Goal: Information Seeking & Learning: Learn about a topic

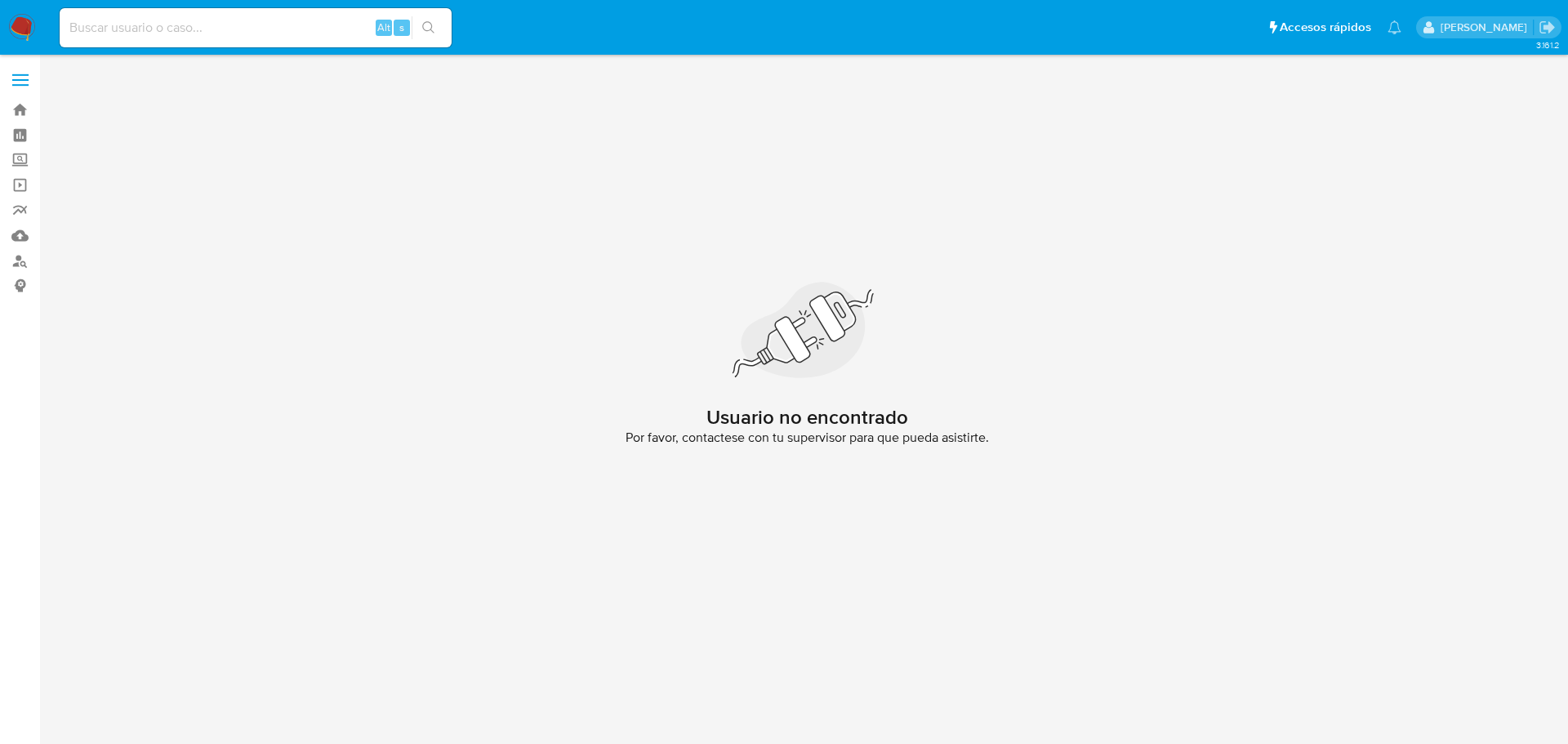
click at [22, 37] on img at bounding box center [22, 28] width 28 height 28
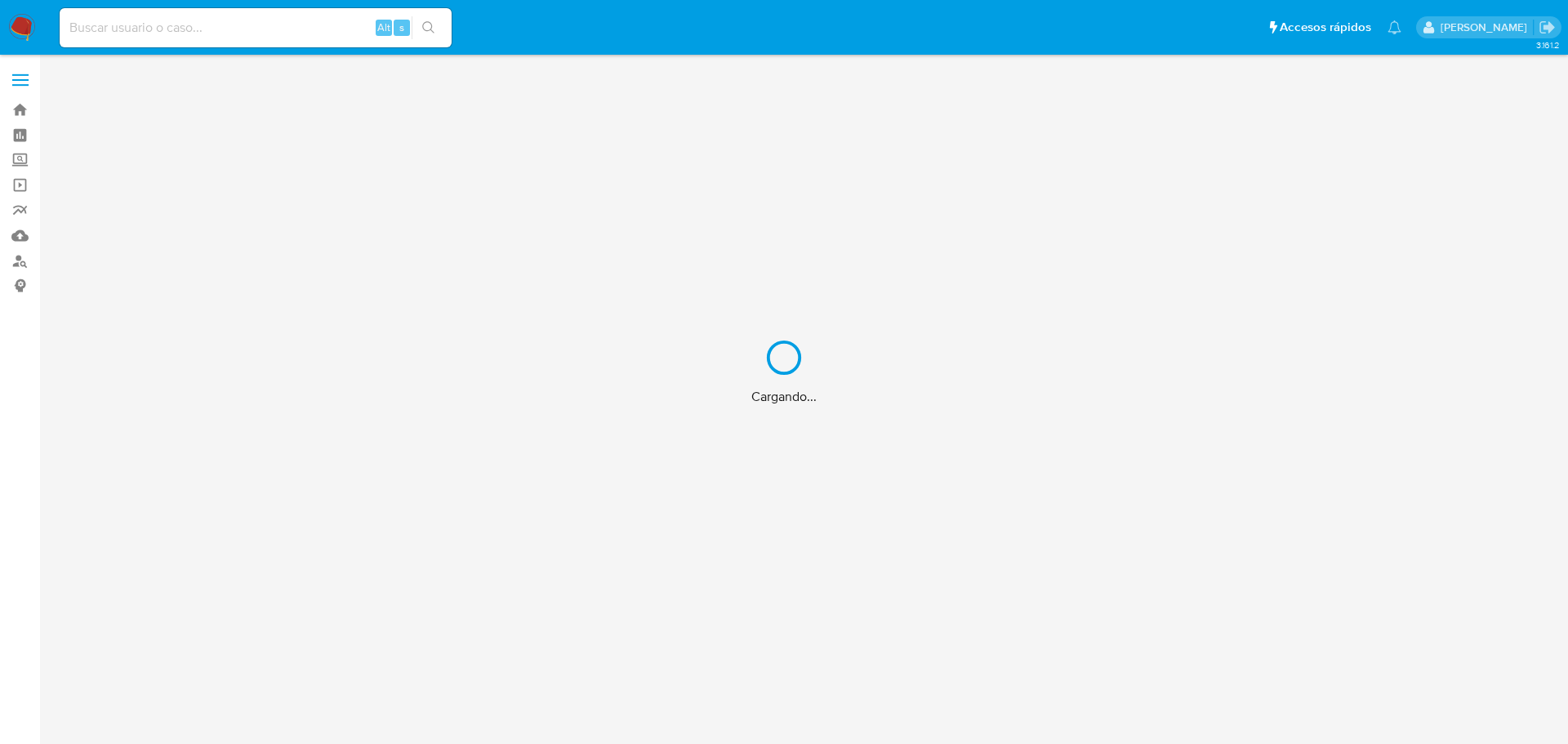
click at [163, 28] on div "Cargando..." at bounding box center [784, 372] width 1568 height 744
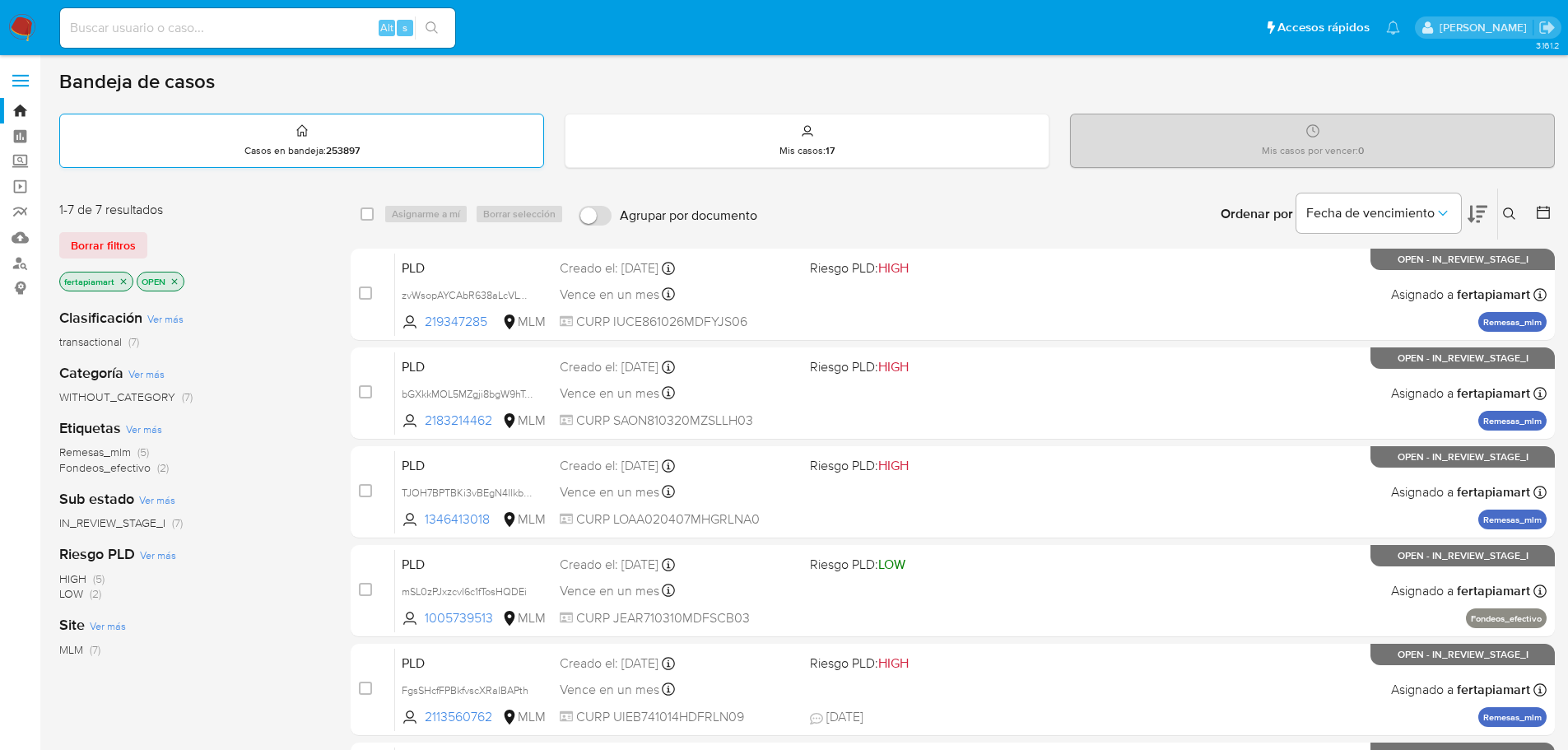
click at [383, 137] on div "Casos en bandeja : 253897" at bounding box center [301, 140] width 483 height 52
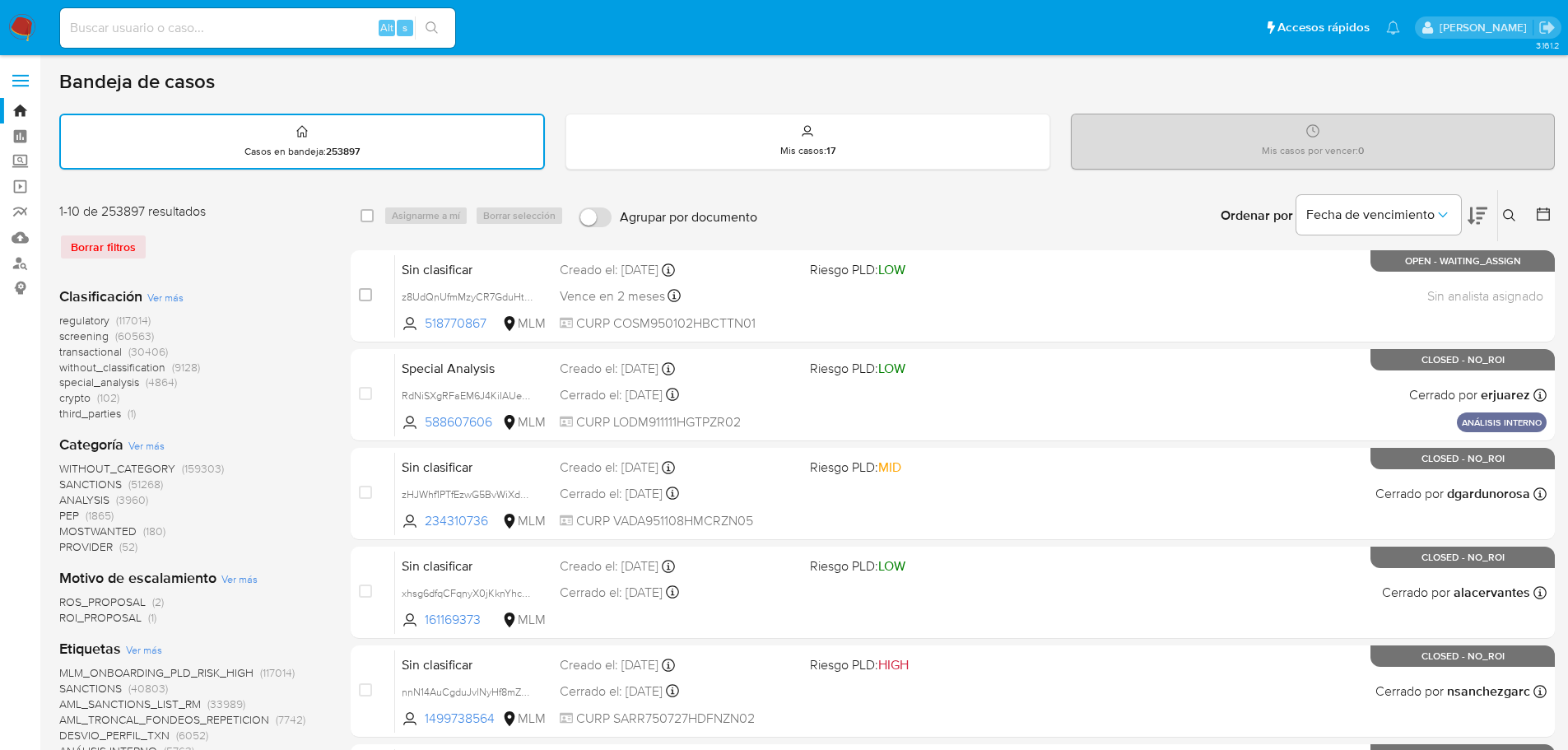
click at [1504, 214] on icon at bounding box center [1509, 215] width 13 height 13
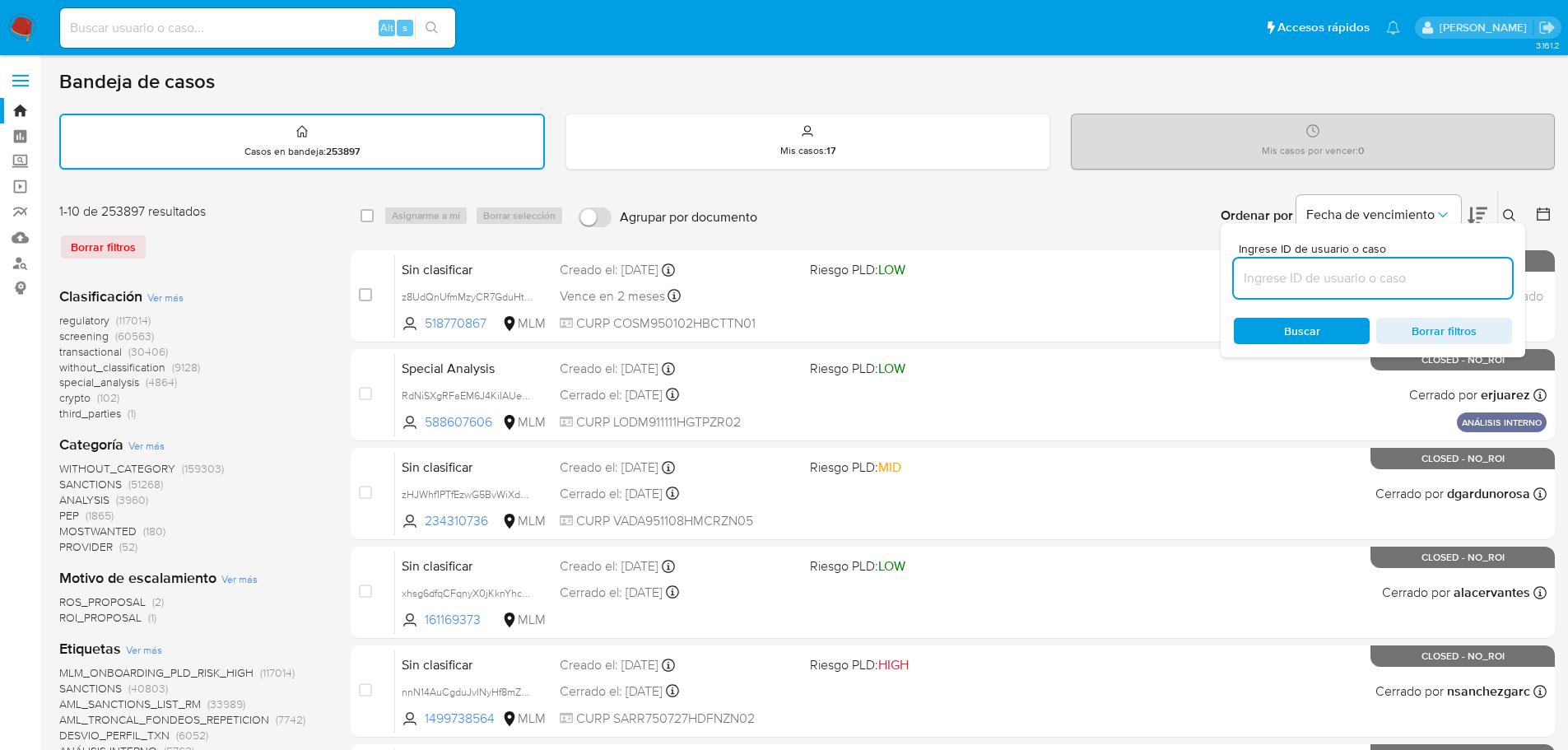
click at [1283, 269] on input at bounding box center [1372, 278] width 278 height 22
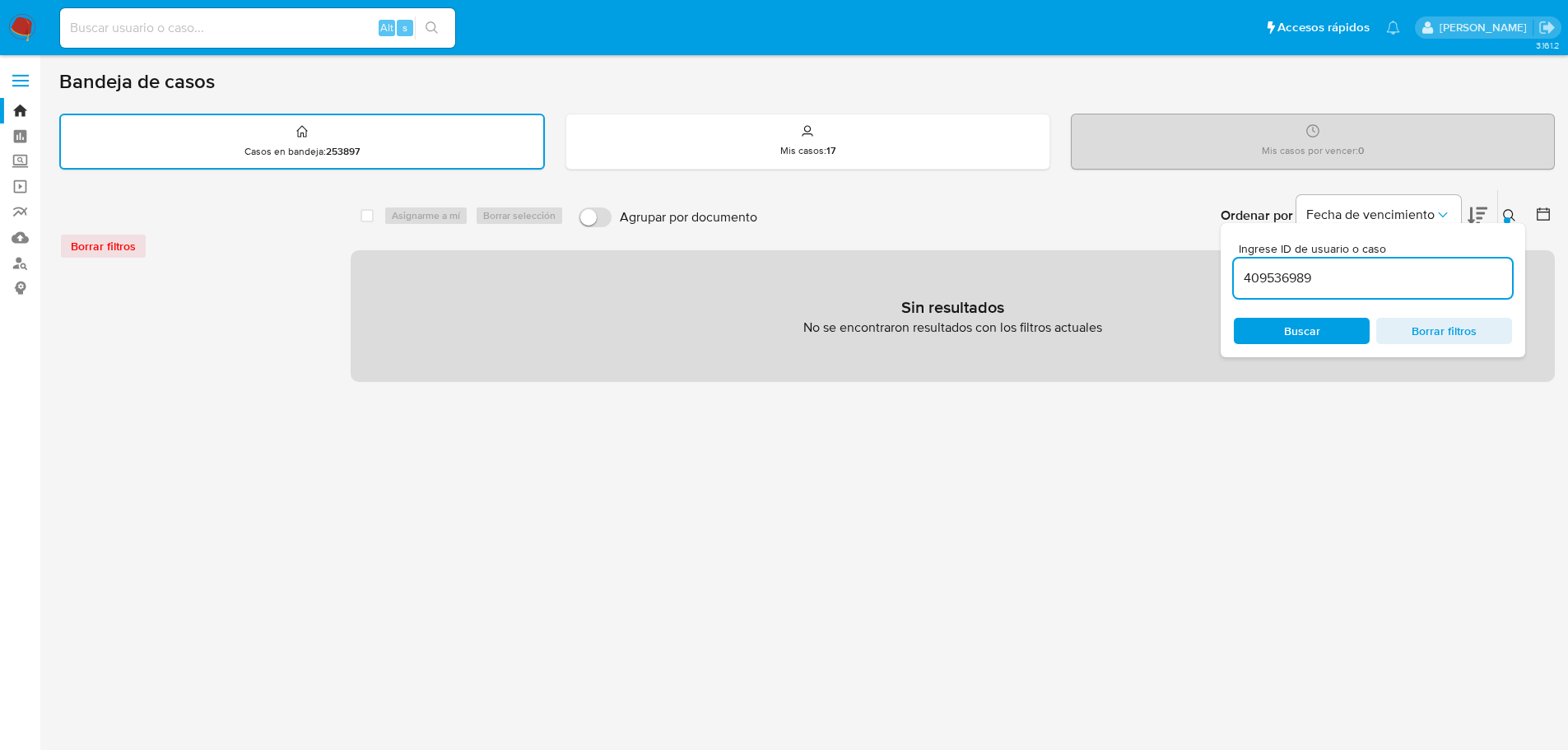
click at [1329, 283] on input "409536989" at bounding box center [1372, 278] width 278 height 22
type input "409536989"
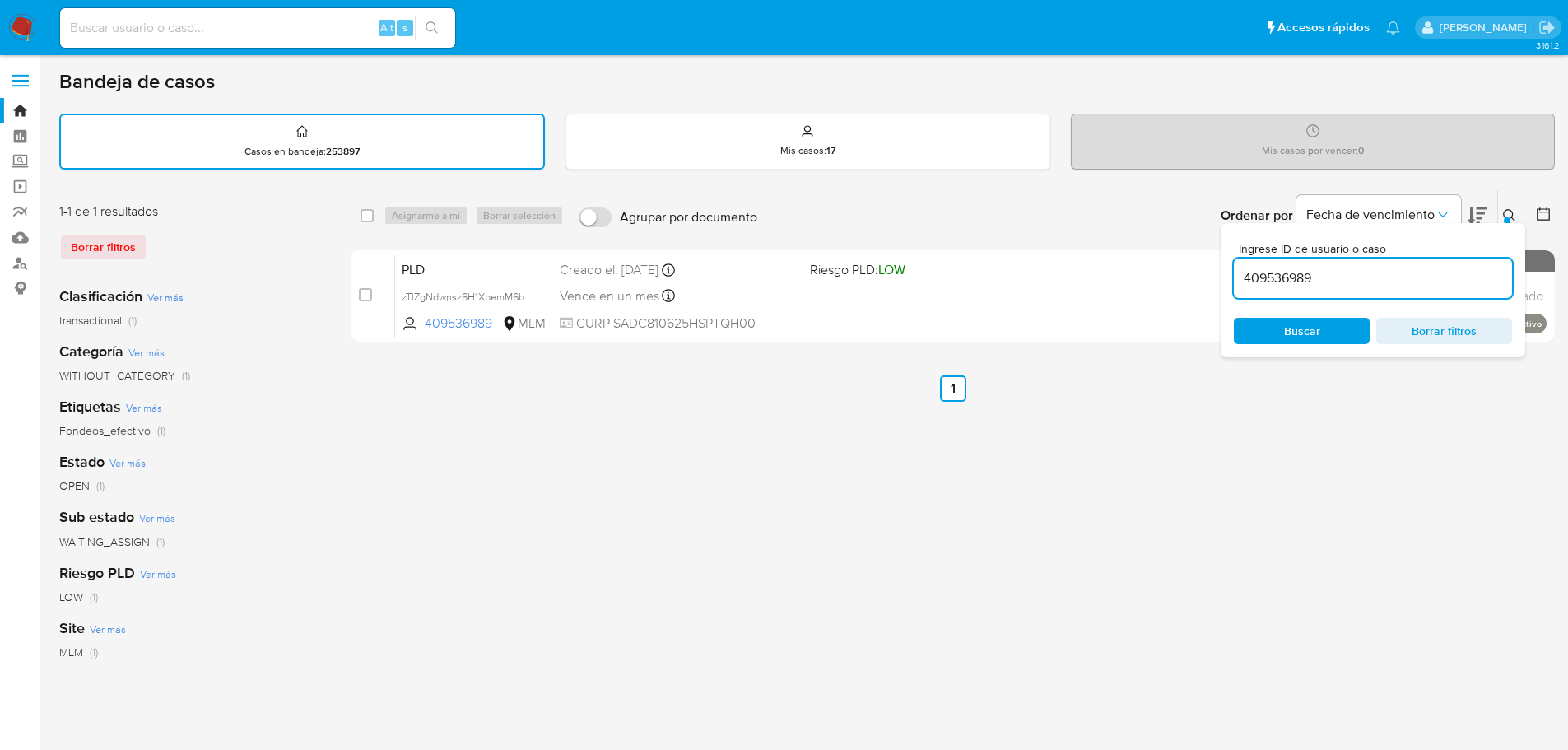
click at [626, 438] on div "select-all-cases-checkbox Asignarme a mí Borrar selección Agrupar por documento…" at bounding box center [953, 551] width 1204 height 723
click at [1511, 211] on icon at bounding box center [1508, 214] width 12 height 12
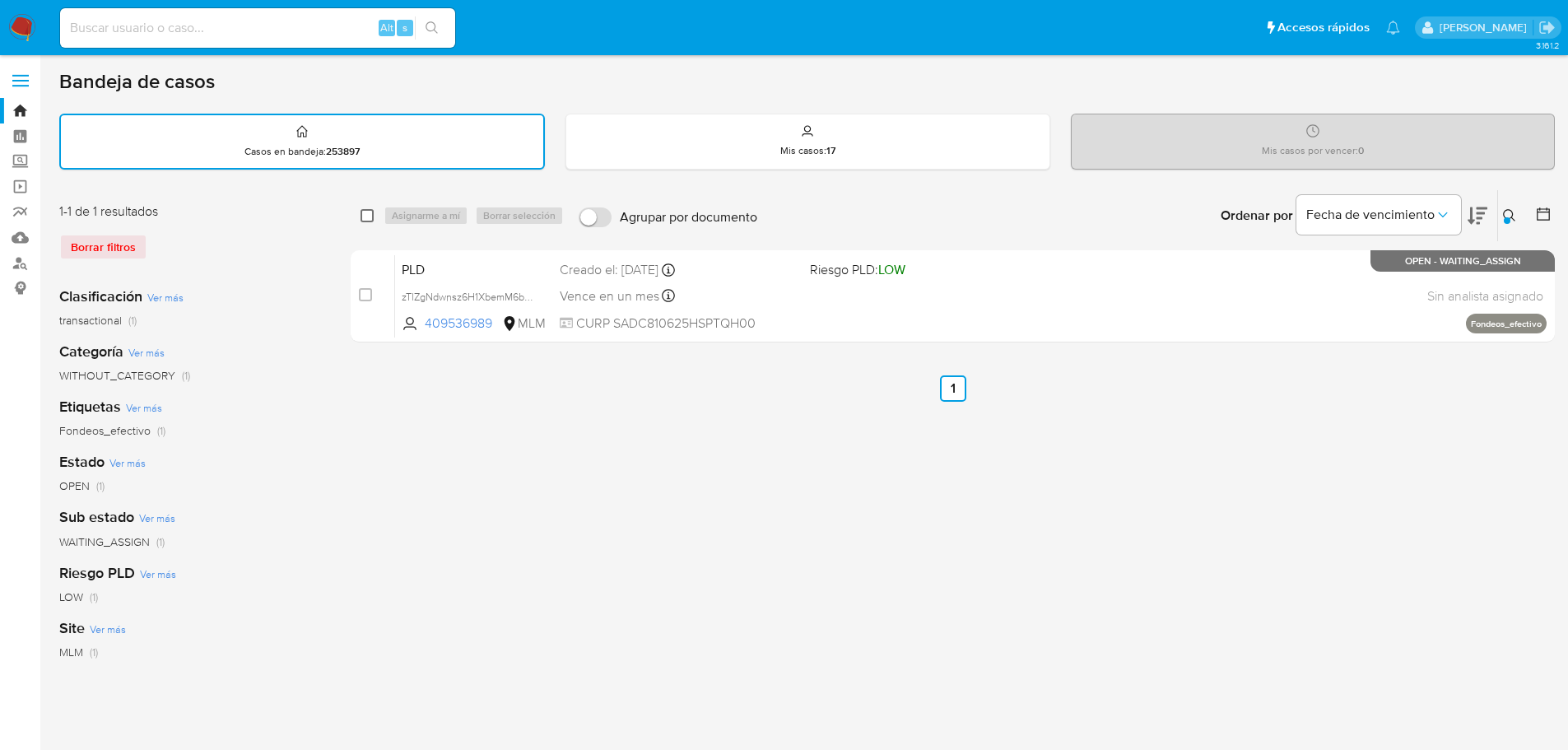
click at [372, 213] on input "checkbox" at bounding box center [367, 215] width 13 height 13
checkbox input "true"
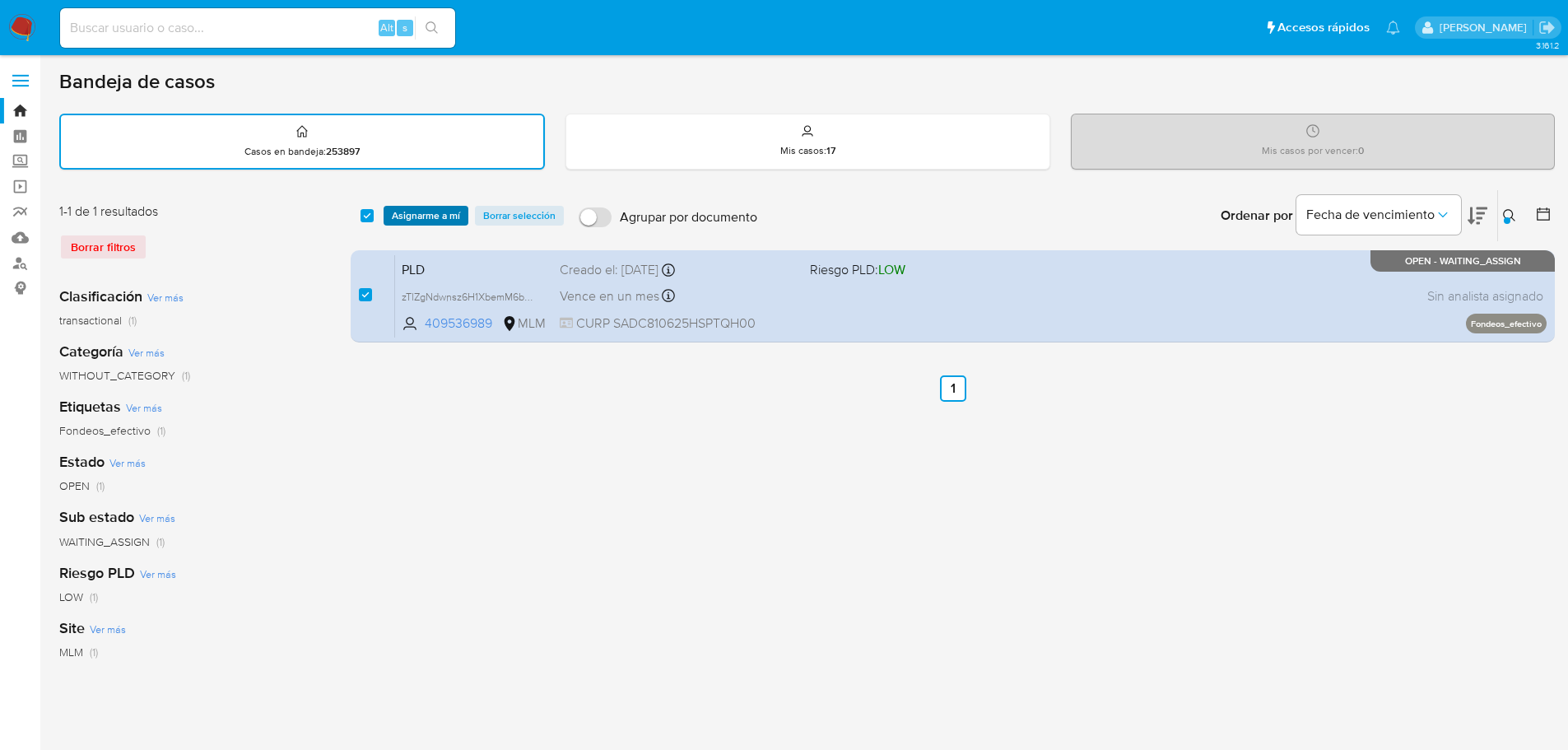
click at [426, 215] on span "Asignarme a mí" at bounding box center [425, 216] width 68 height 17
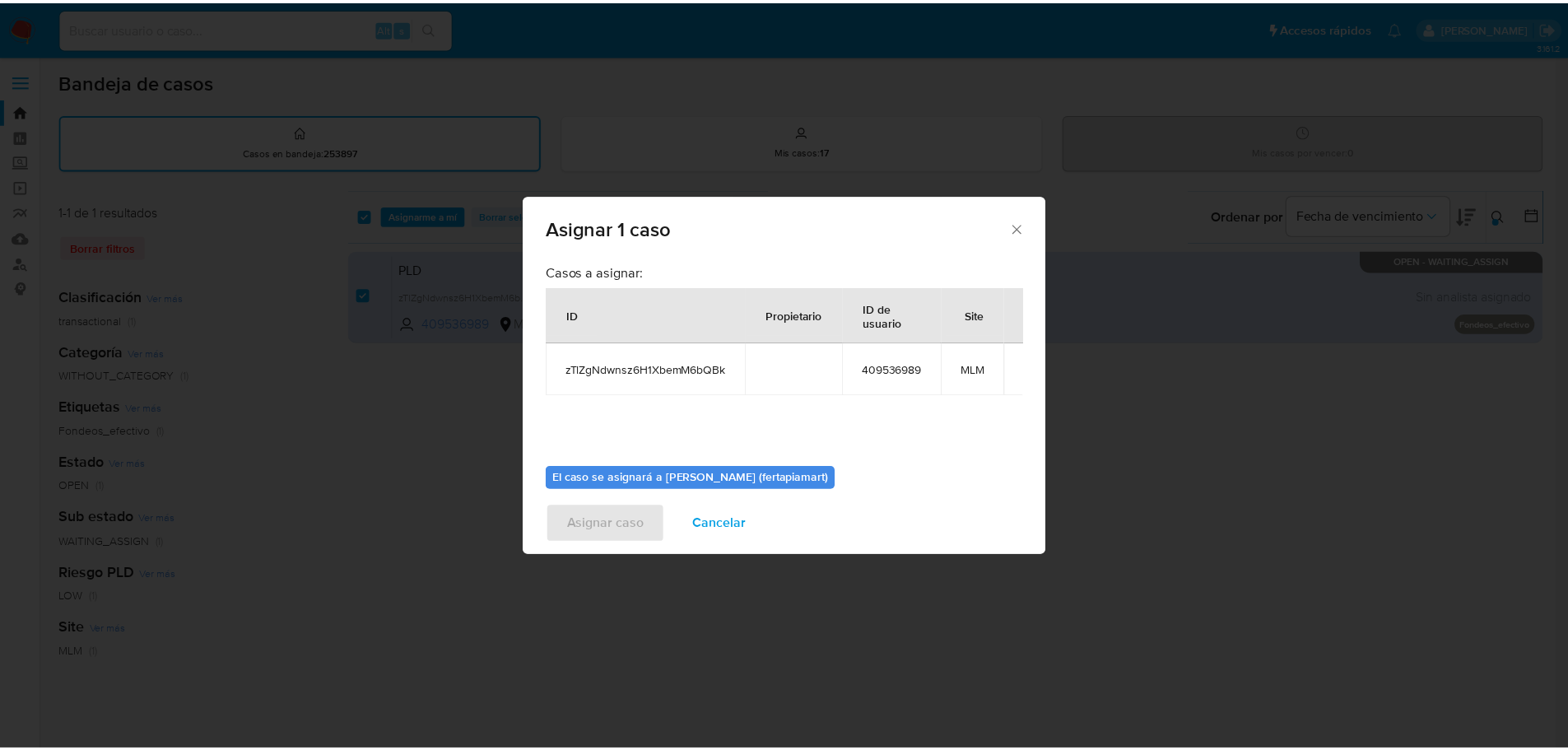
scroll to position [85, 0]
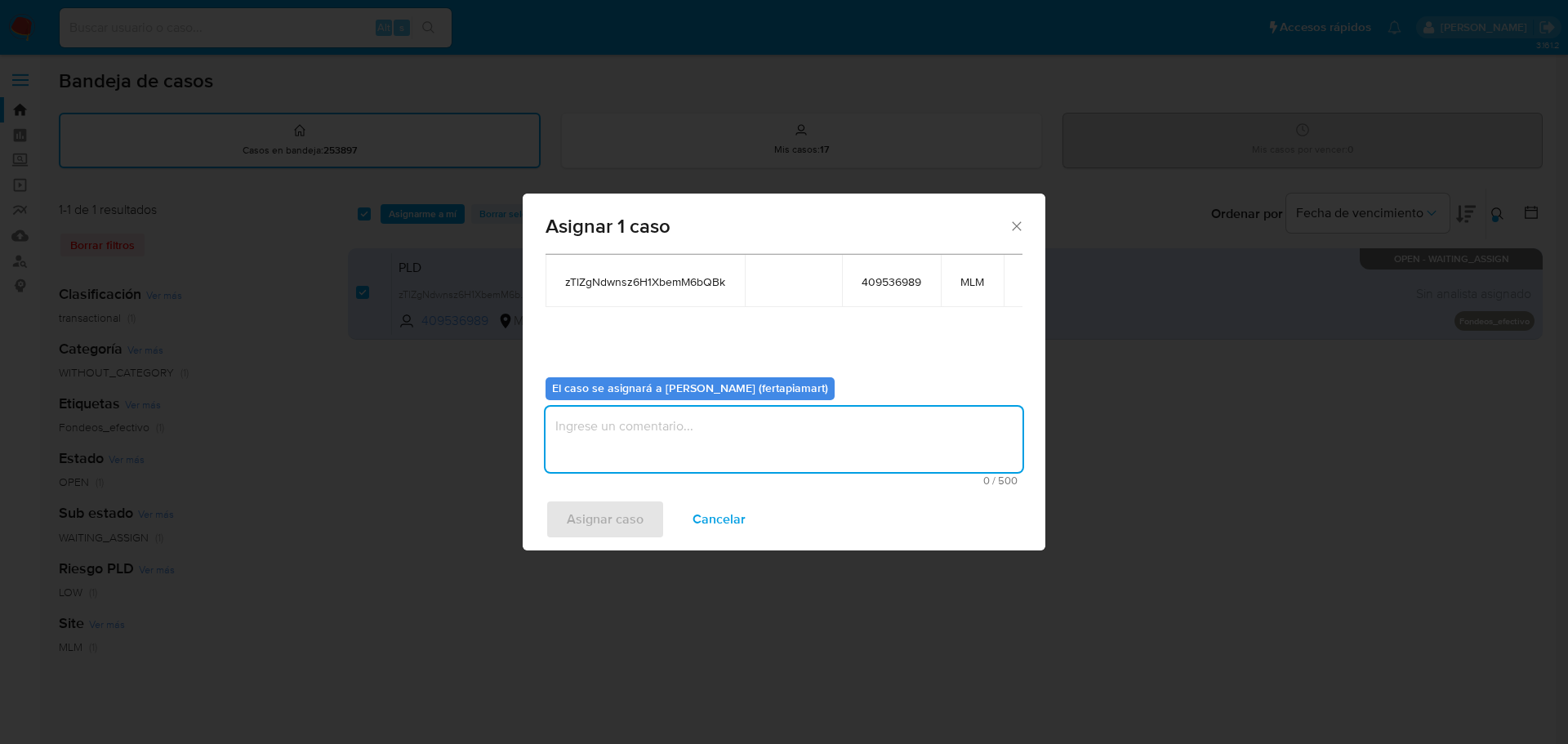
click at [712, 435] on textarea "assign-modal" at bounding box center [783, 439] width 477 height 65
type textarea "FDTM"
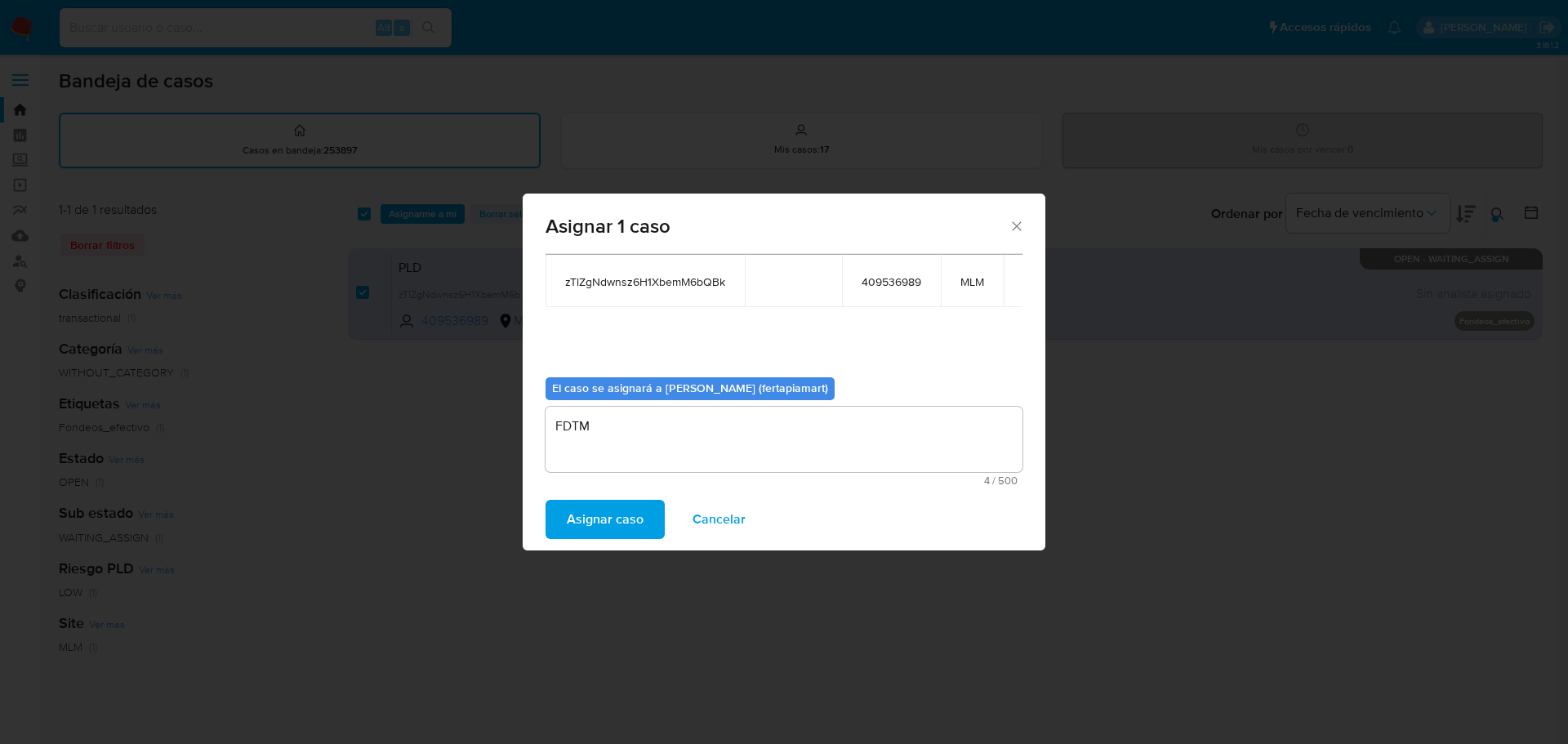
click at [611, 521] on span "Asignar caso" at bounding box center [605, 519] width 77 height 36
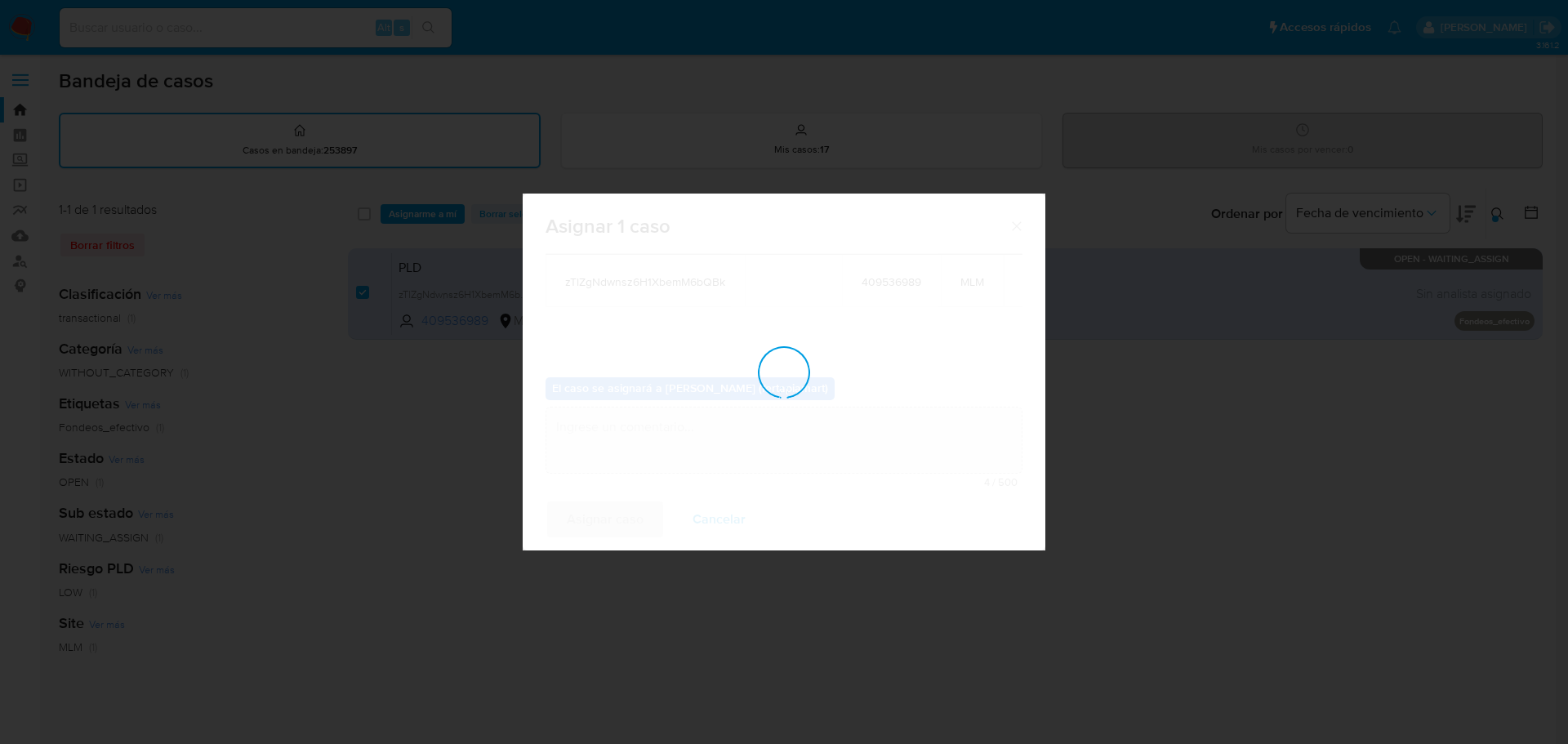
checkbox input "false"
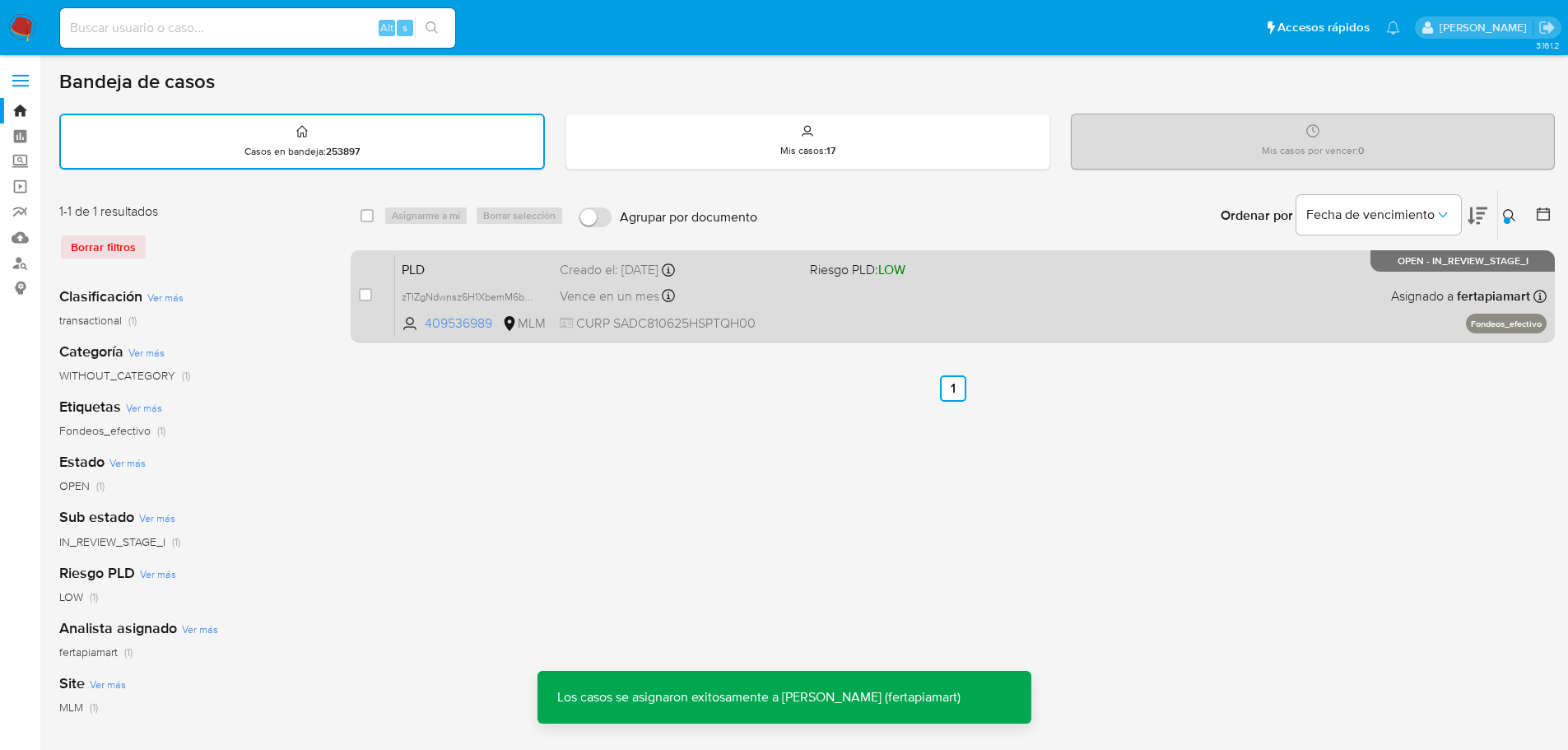
click at [541, 280] on div "PLD zTlZgNdwnsz6H1XbemM6bQBk 409536989 MLM Riesgo PLD: LOW Creado el: 12/09/202…" at bounding box center [971, 296] width 1151 height 83
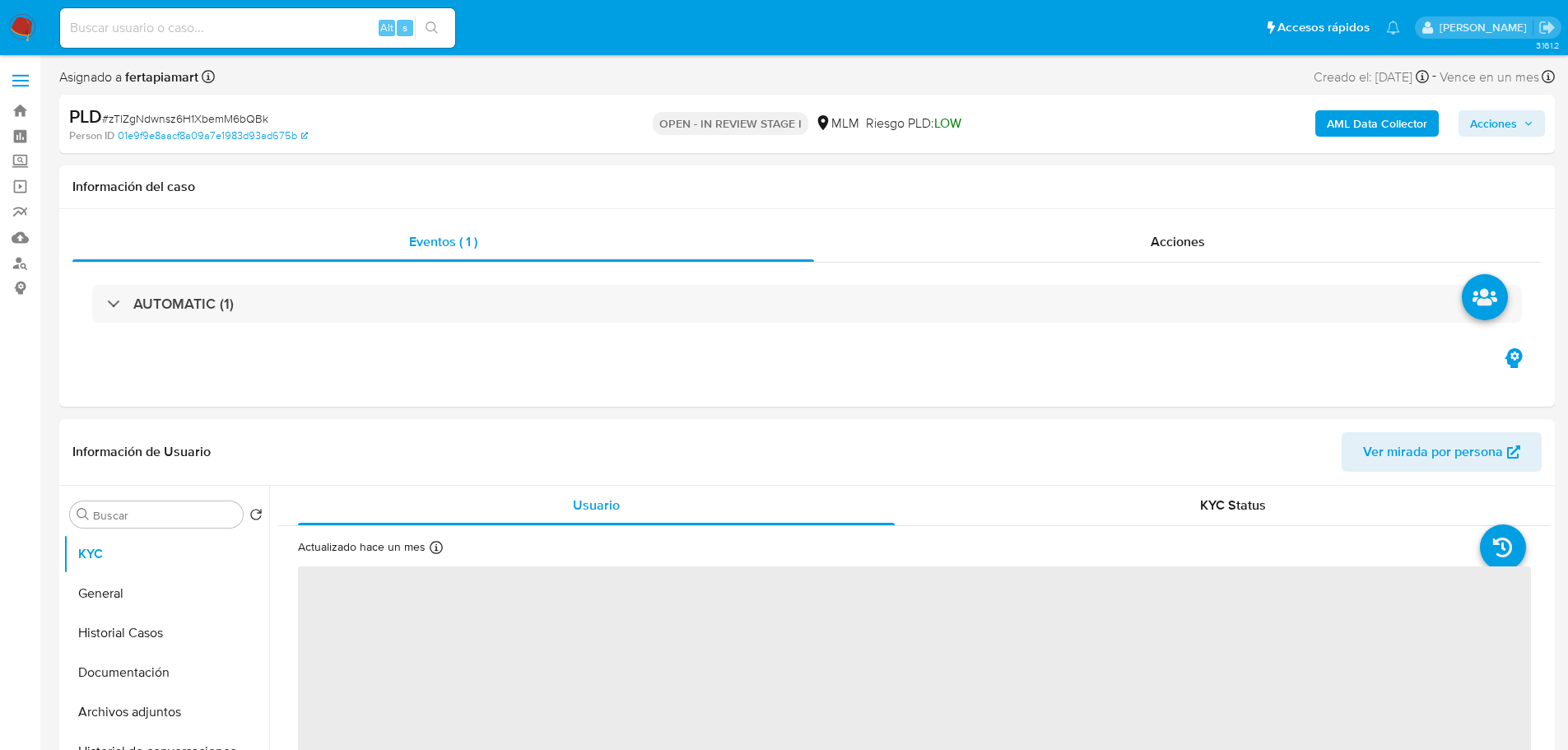
select select "10"
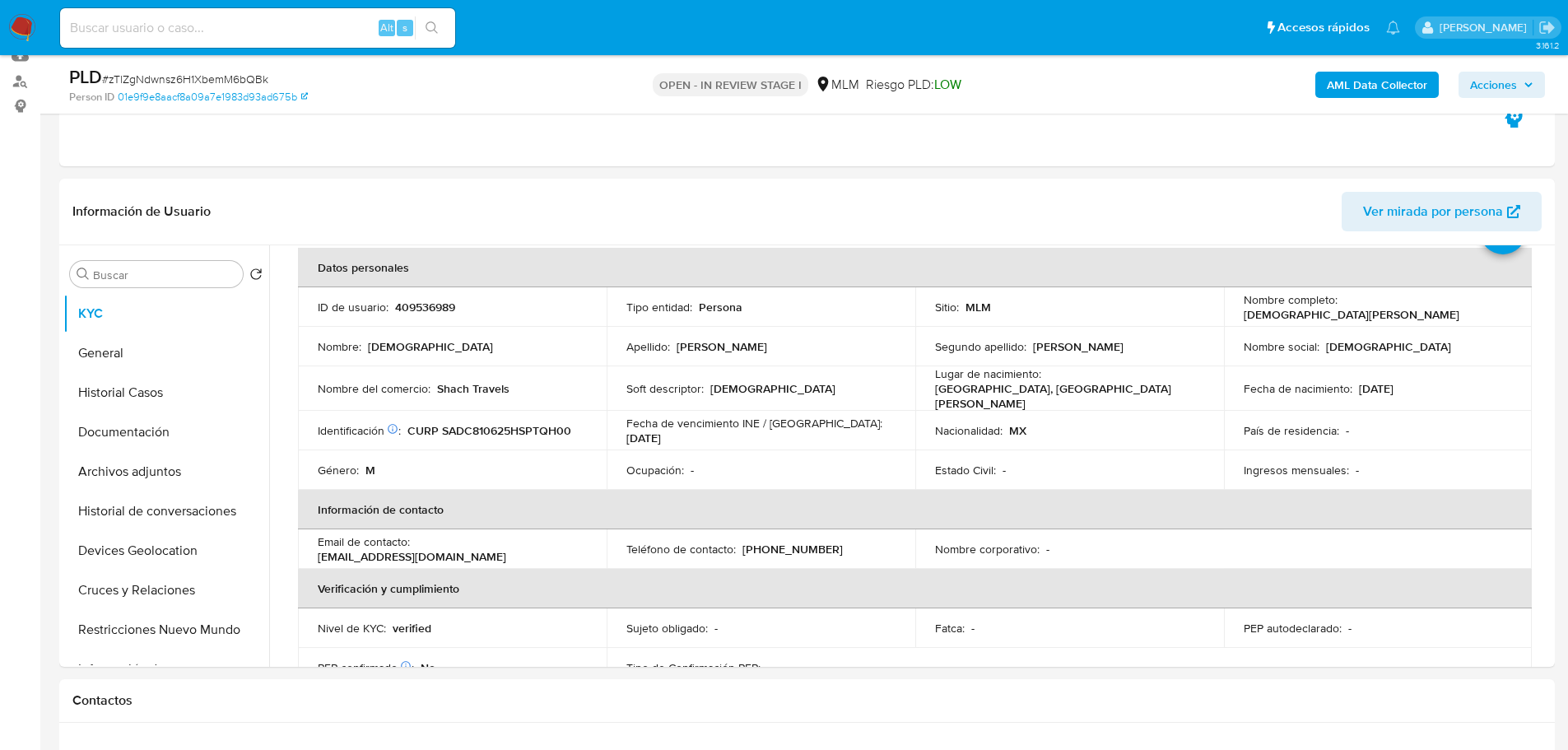
scroll to position [77, 0]
drag, startPoint x: 1452, startPoint y: 308, endPoint x: 1340, endPoint y: 305, distance: 112.0
click at [1340, 305] on div "Nombre completo : Christian Stahl Duque" at bounding box center [1377, 306] width 269 height 30
click at [488, 423] on p "CURP SADC810625HSPTQH00" at bounding box center [489, 430] width 164 height 15
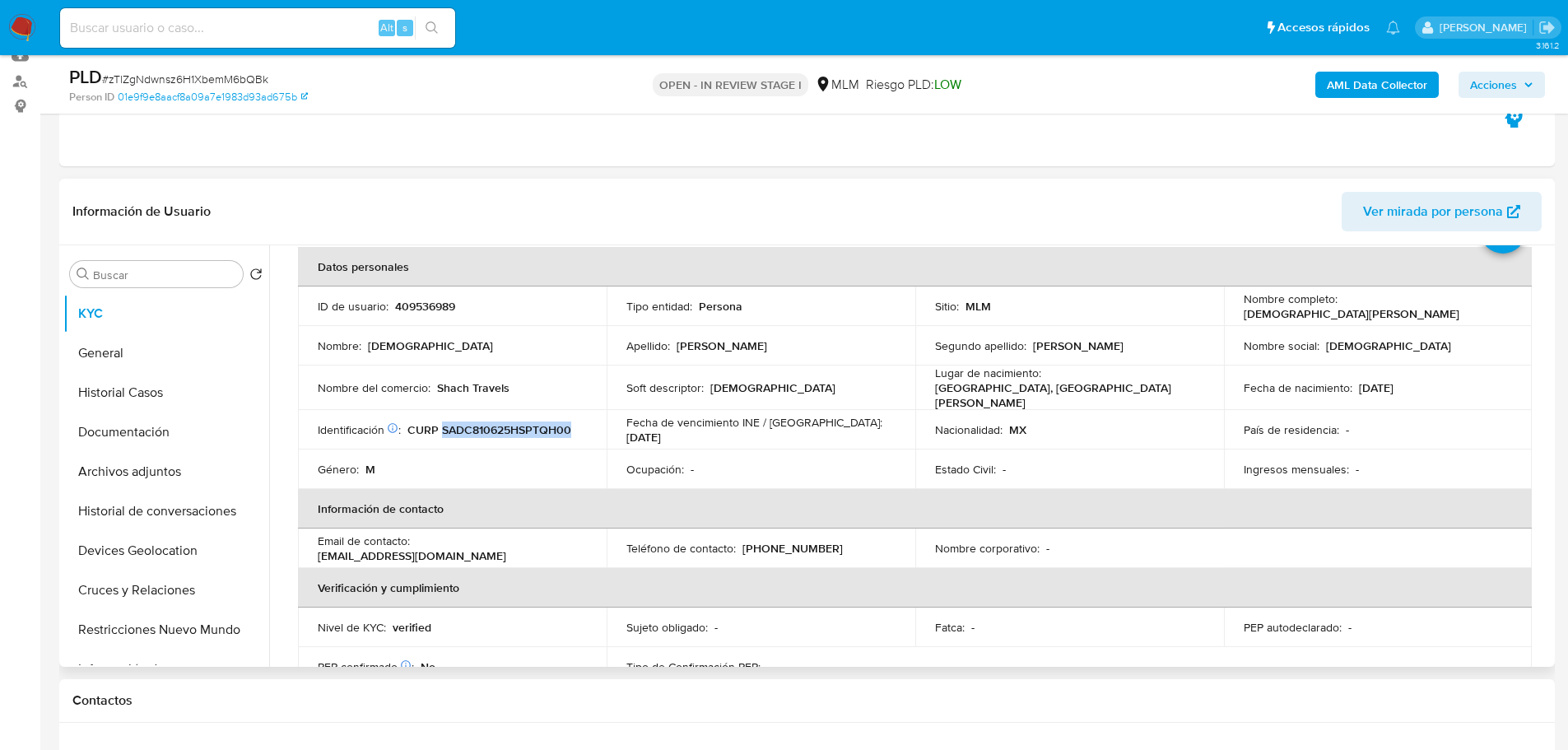
drag, startPoint x: 488, startPoint y: 423, endPoint x: 480, endPoint y: 426, distance: 8.5
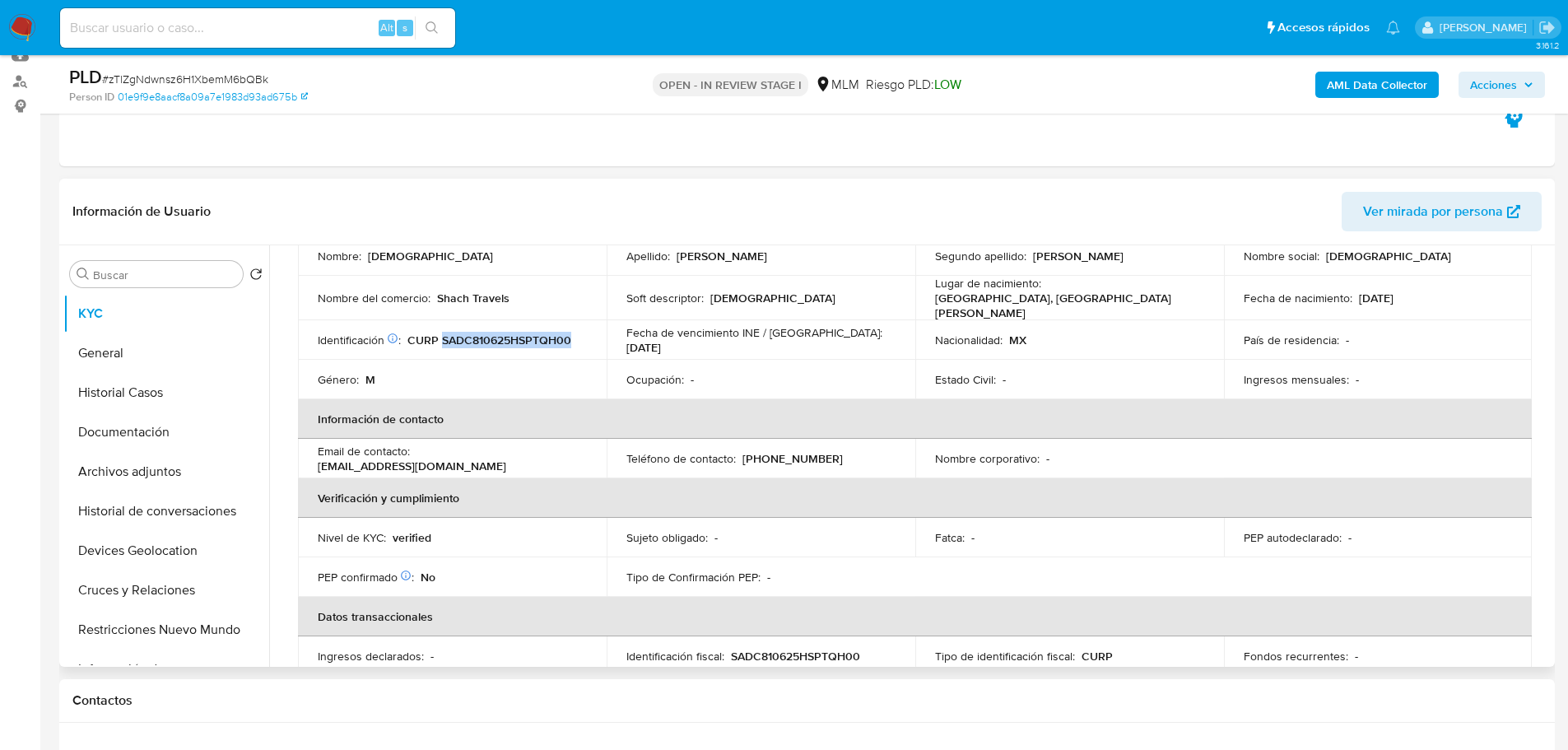
scroll to position [158, 0]
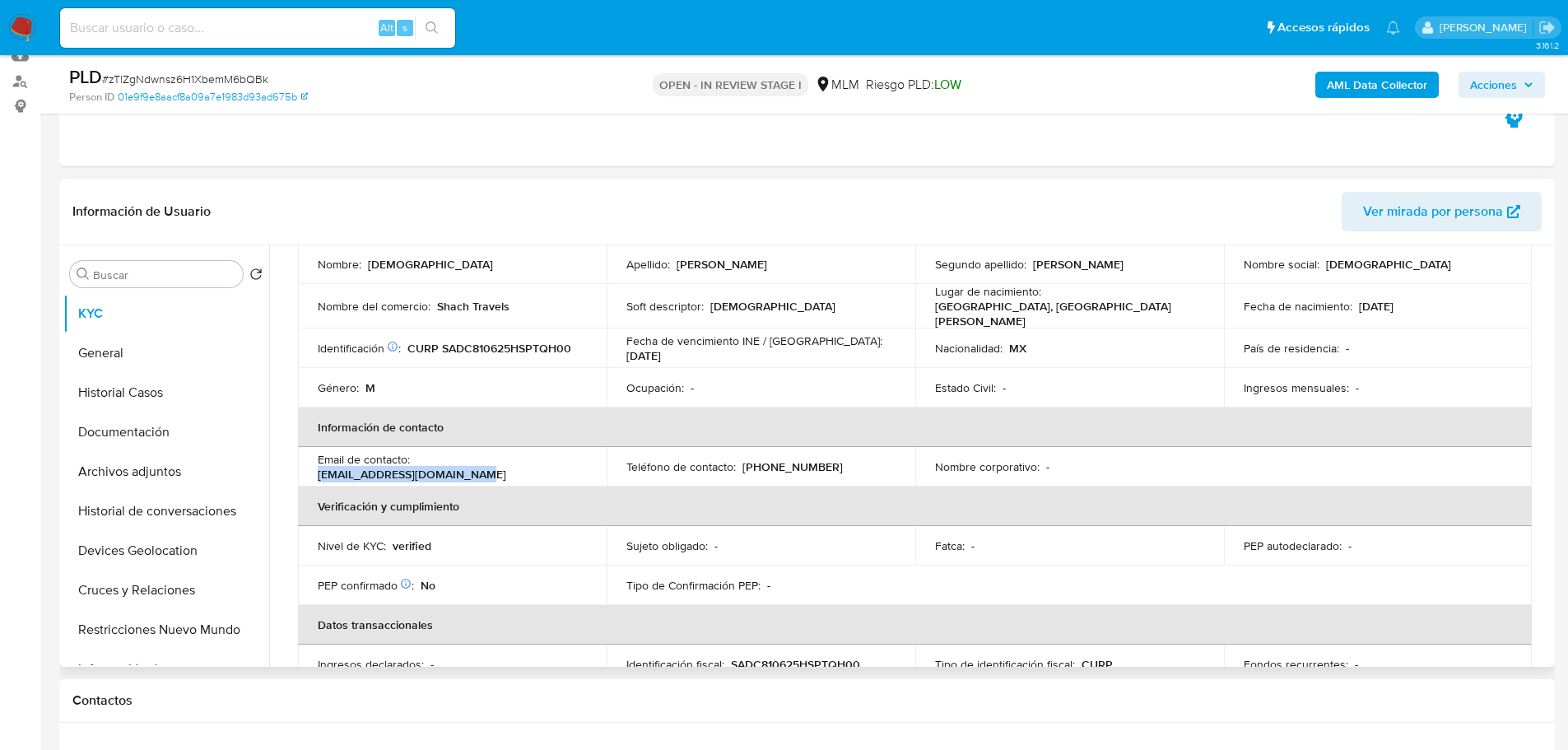
drag, startPoint x: 560, startPoint y: 463, endPoint x: 418, endPoint y: 464, distance: 142.0
click at [418, 466] on p "stahlchristian25@gmail.com" at bounding box center [411, 474] width 188 height 15
drag, startPoint x: 825, startPoint y: 459, endPoint x: 746, endPoint y: 460, distance: 79.0
click at [746, 460] on div "Teléfono de contacto : (444) 7093750" at bounding box center [760, 467] width 269 height 15
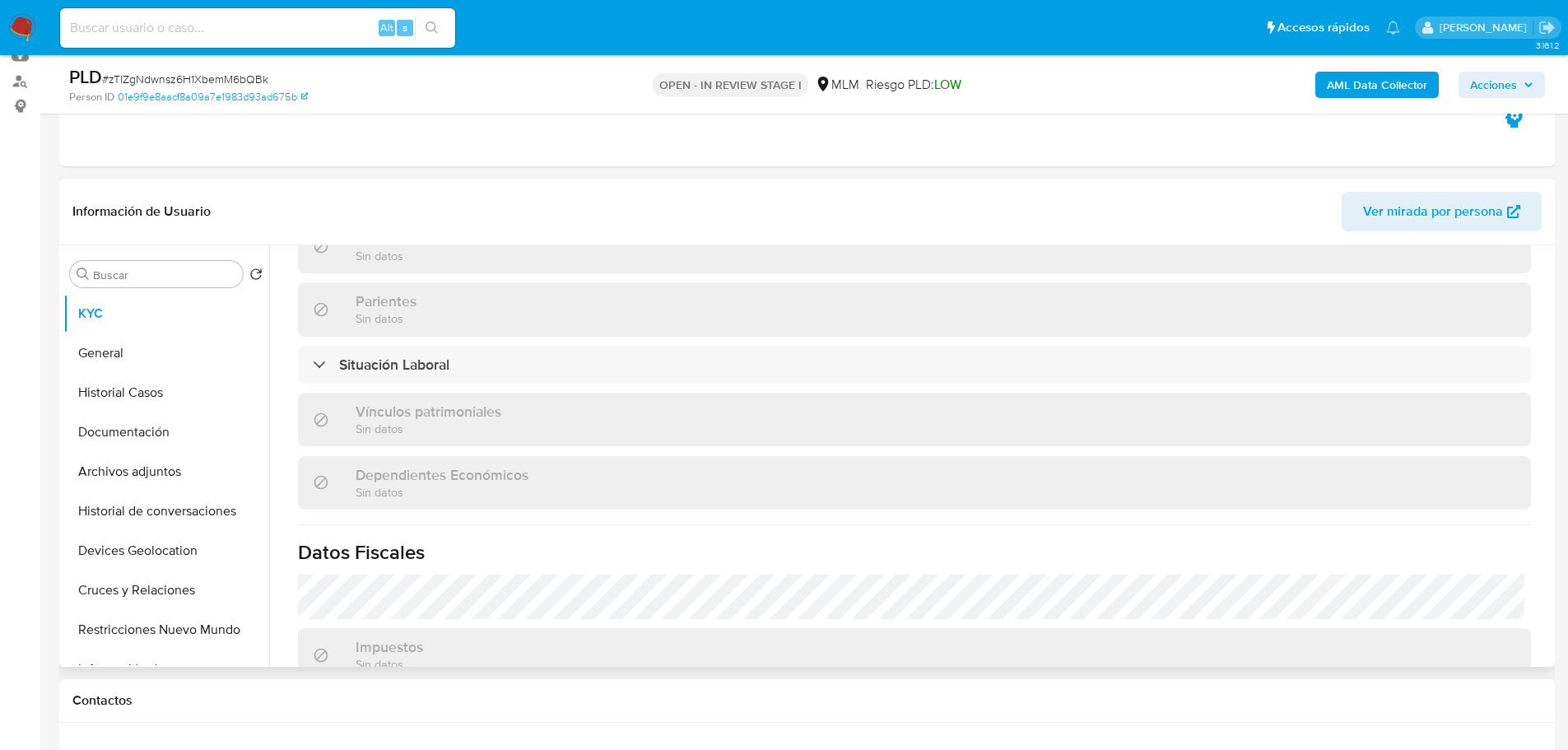
scroll to position [760, 0]
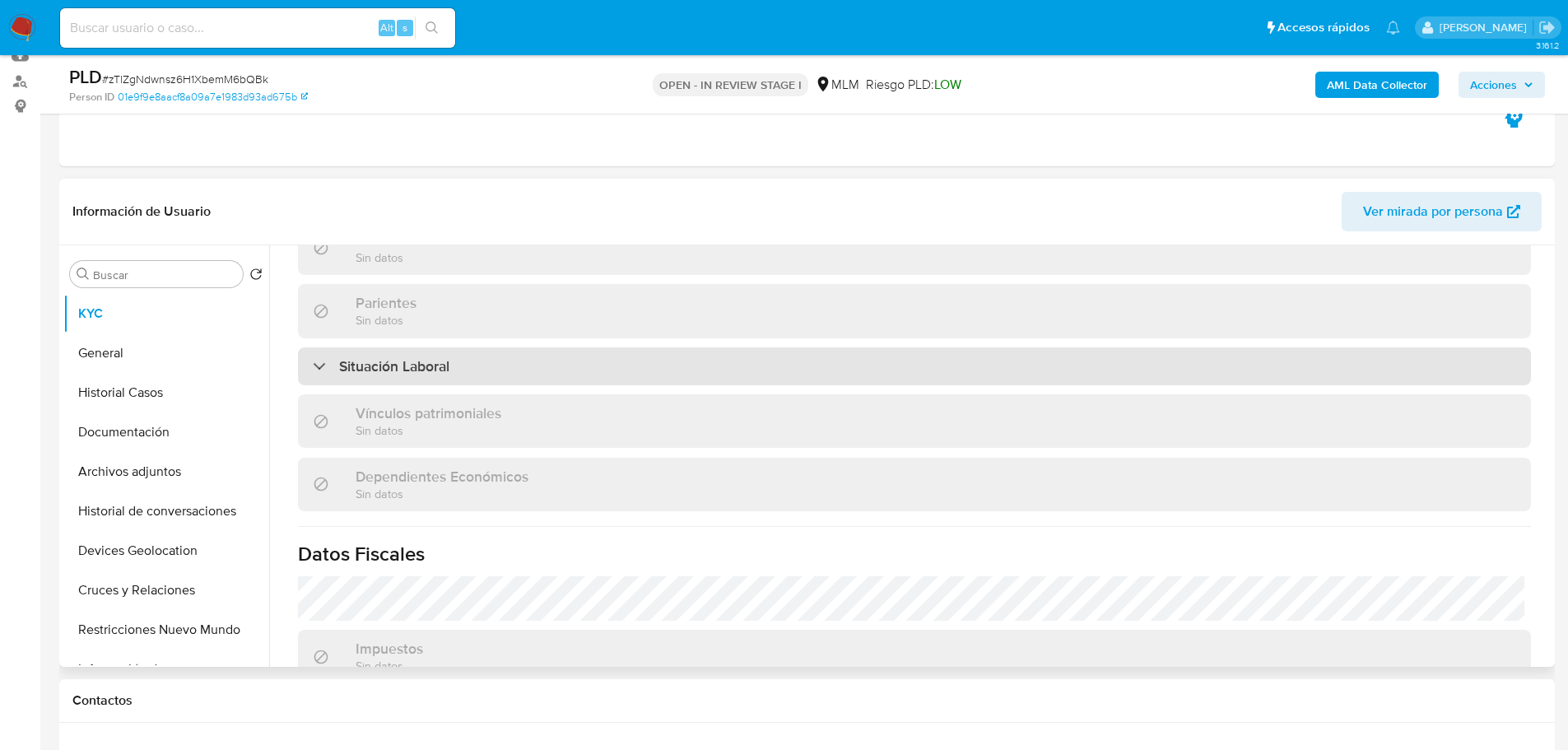
click at [725, 363] on div "Situación Laboral" at bounding box center [914, 366] width 1233 height 37
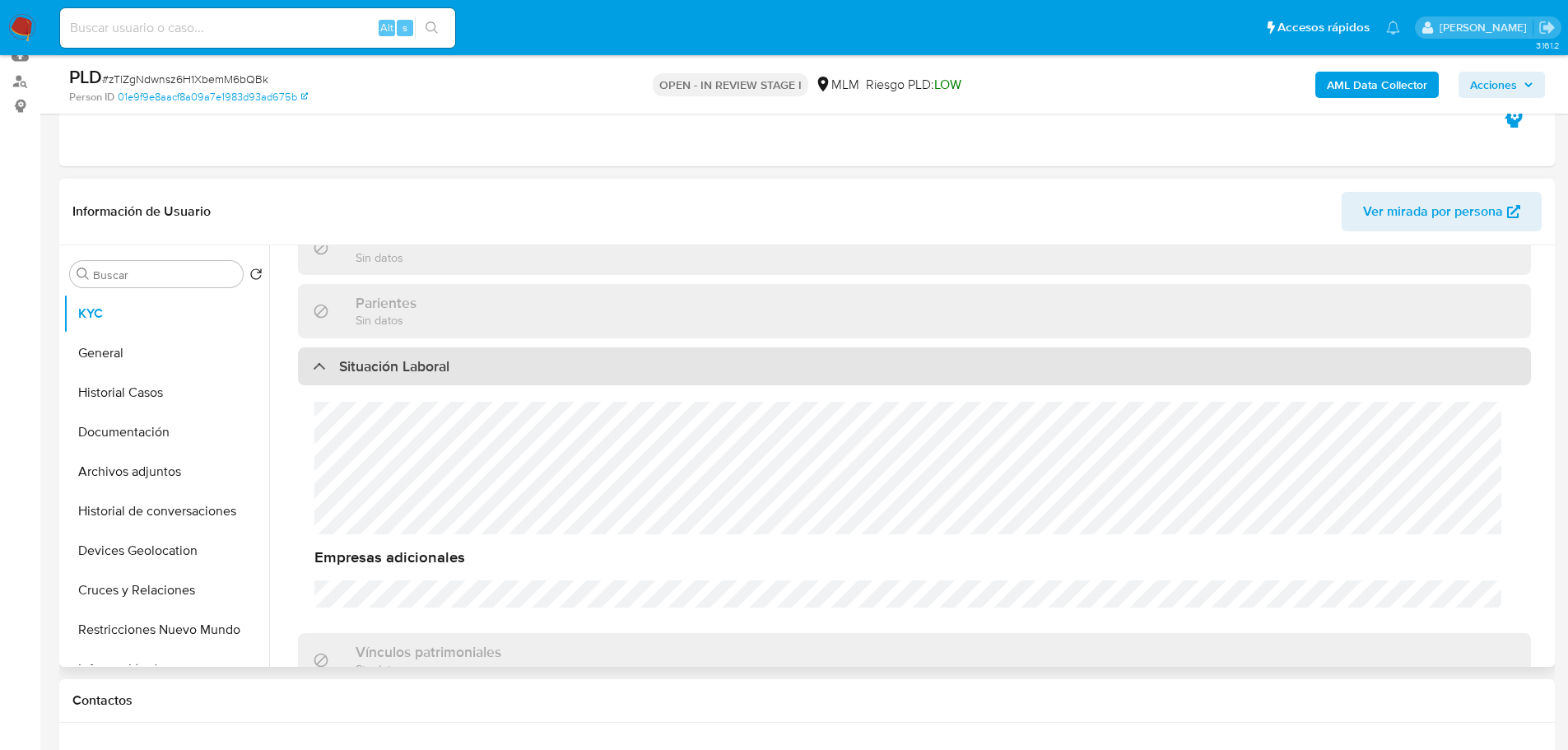
click at [725, 363] on div "Situación Laboral" at bounding box center [914, 366] width 1233 height 37
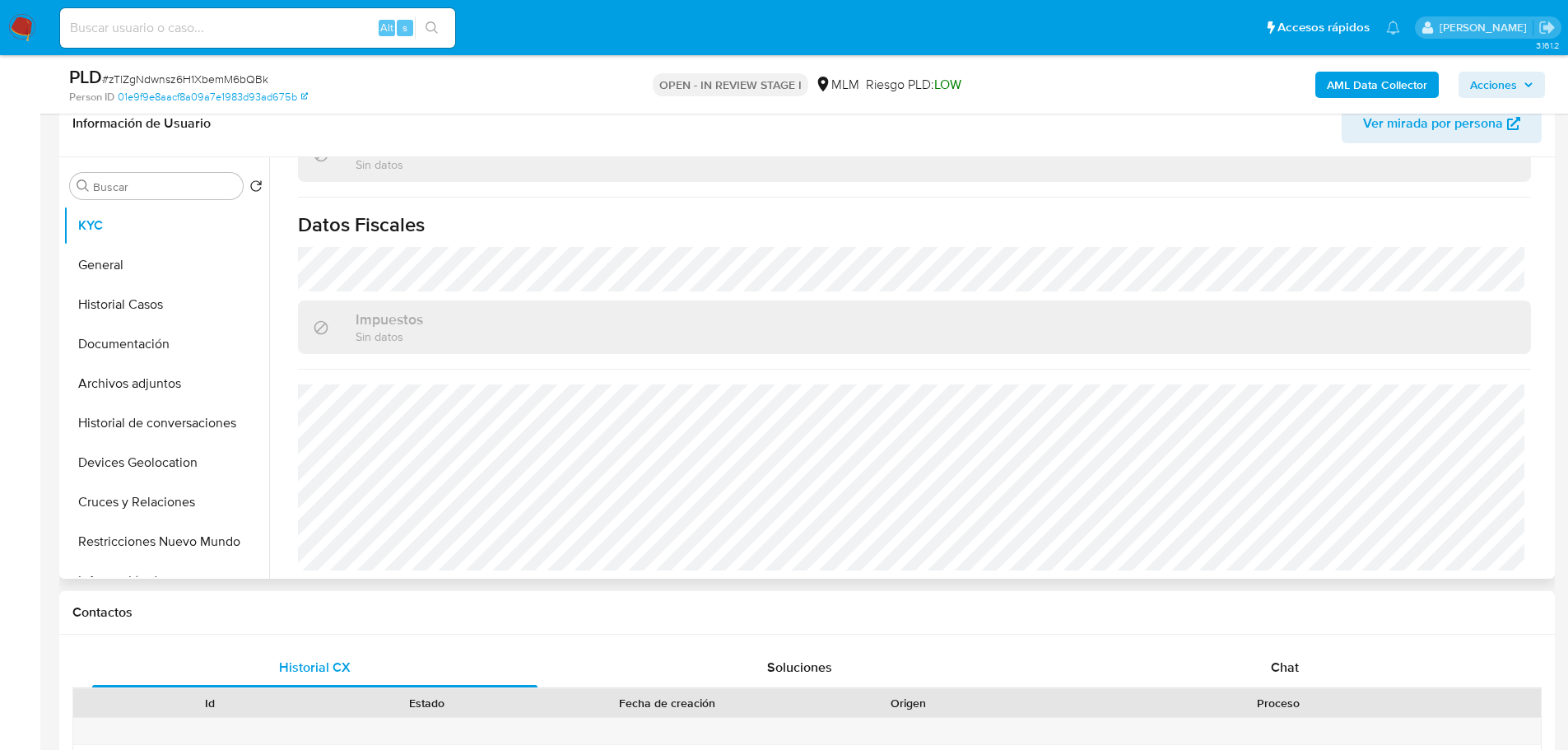
scroll to position [269, 0]
click at [135, 276] on button "General" at bounding box center [160, 267] width 193 height 39
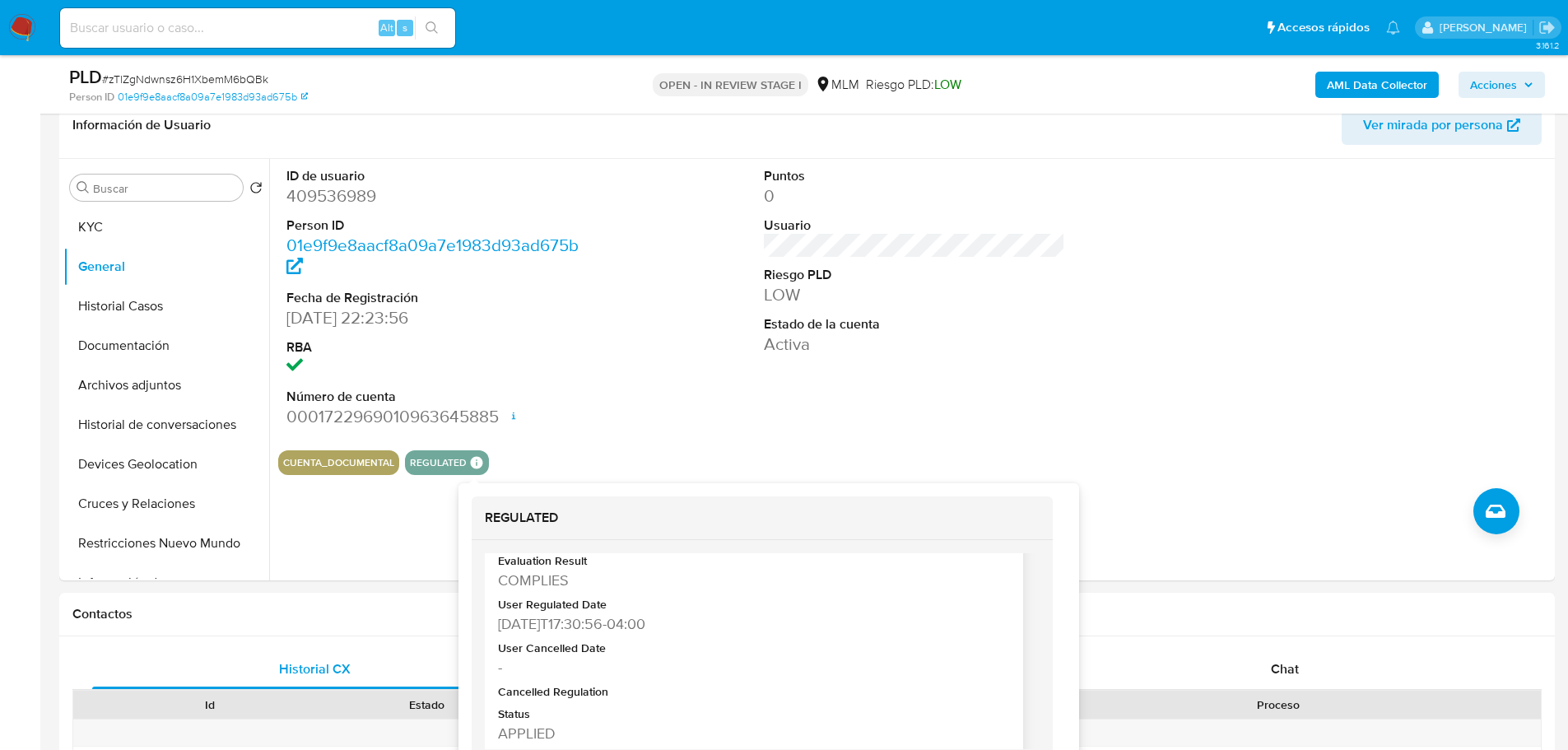
scroll to position [68, 0]
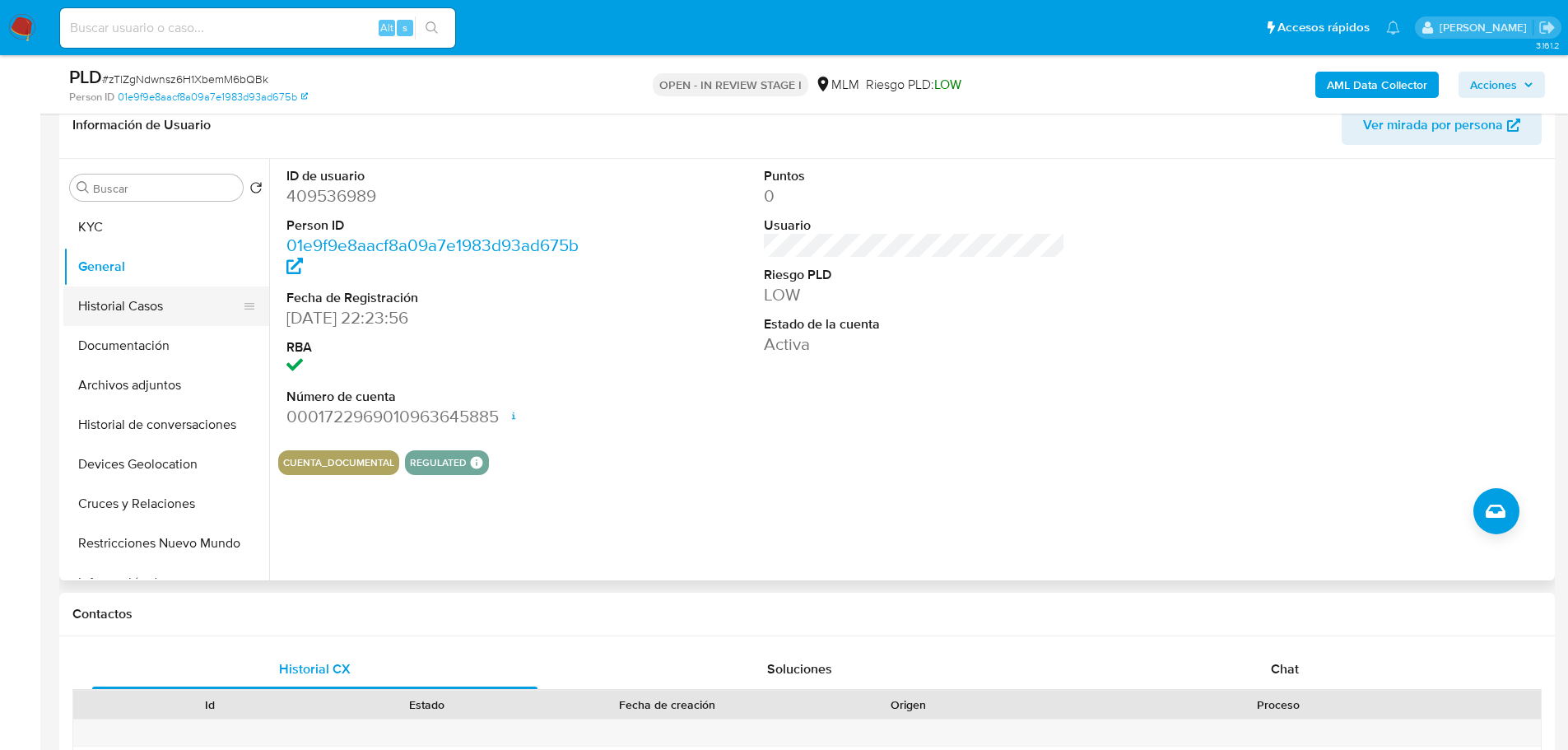
click at [139, 319] on button "Historial Casos" at bounding box center [160, 306] width 193 height 39
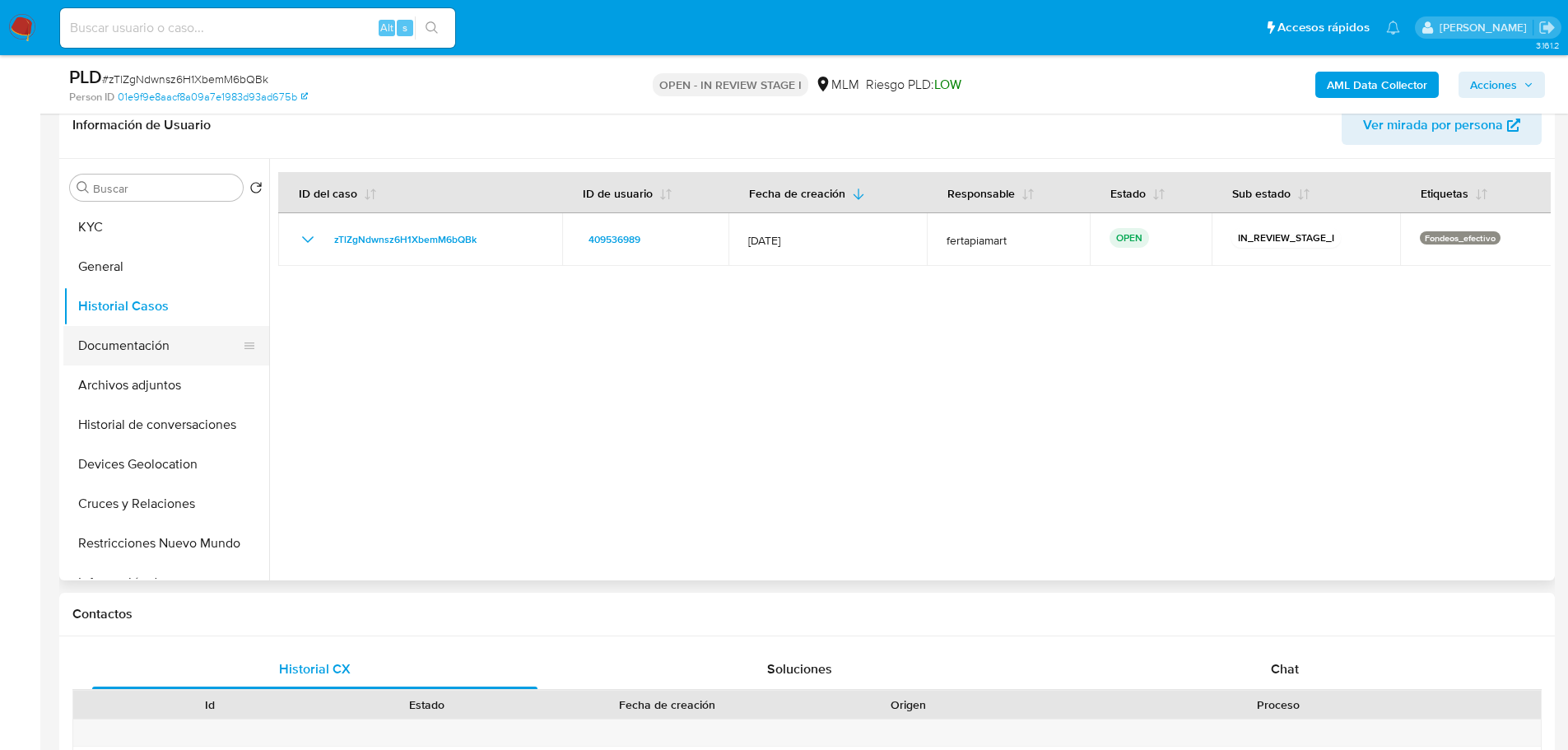
click at [138, 354] on button "Documentación" at bounding box center [160, 346] width 193 height 39
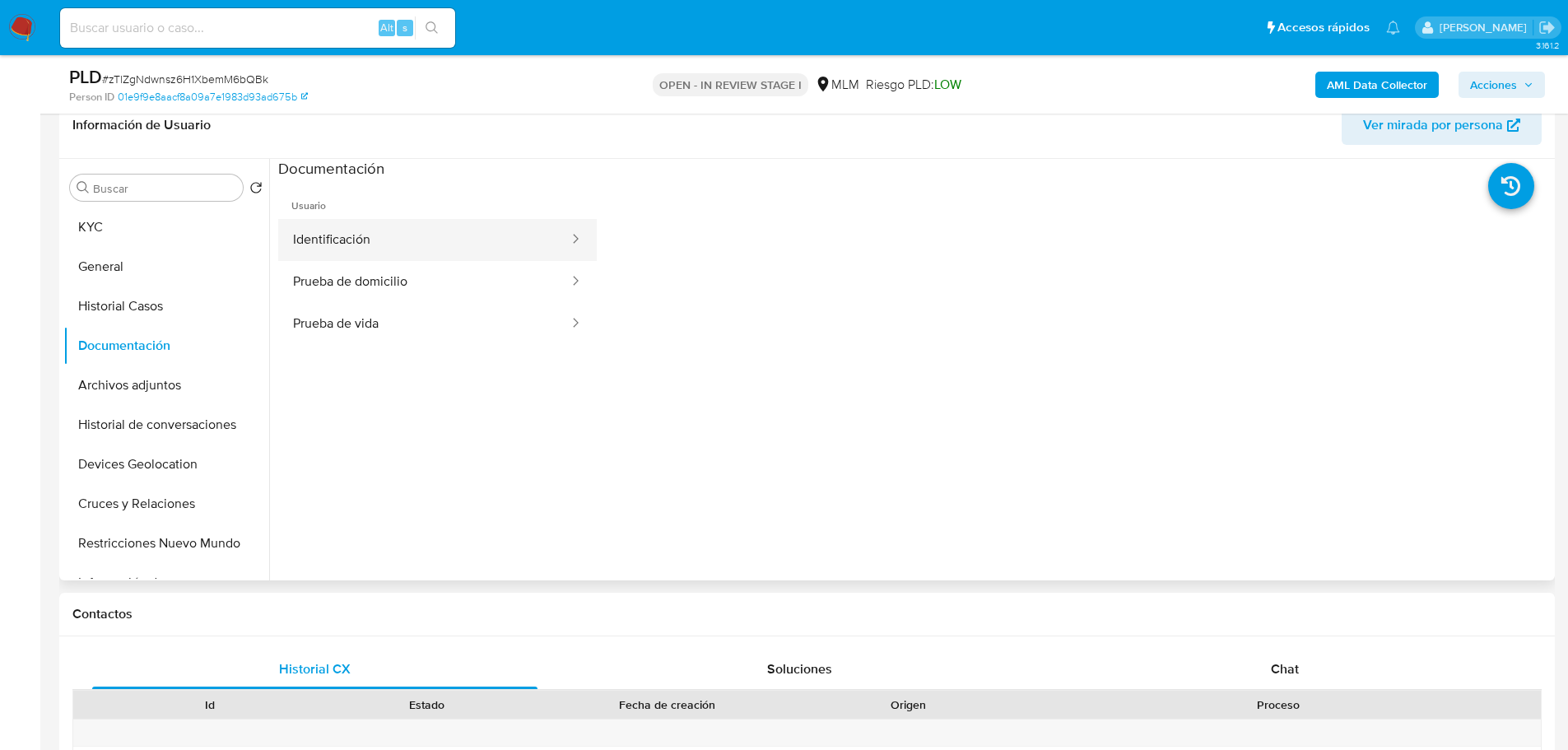
click at [430, 228] on button "Identificación" at bounding box center [424, 240] width 292 height 42
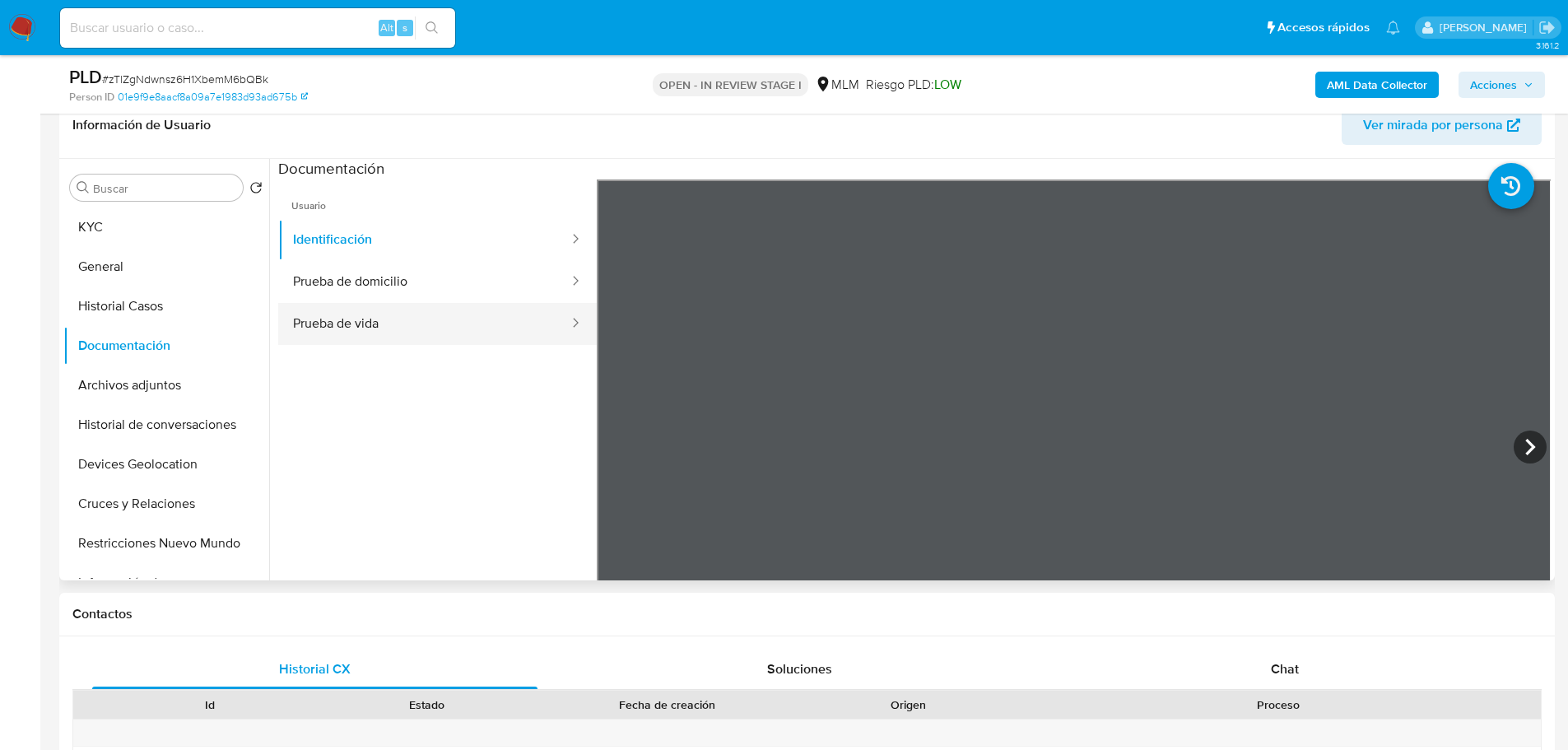
click at [369, 305] on button "Prueba de vida" at bounding box center [424, 324] width 292 height 42
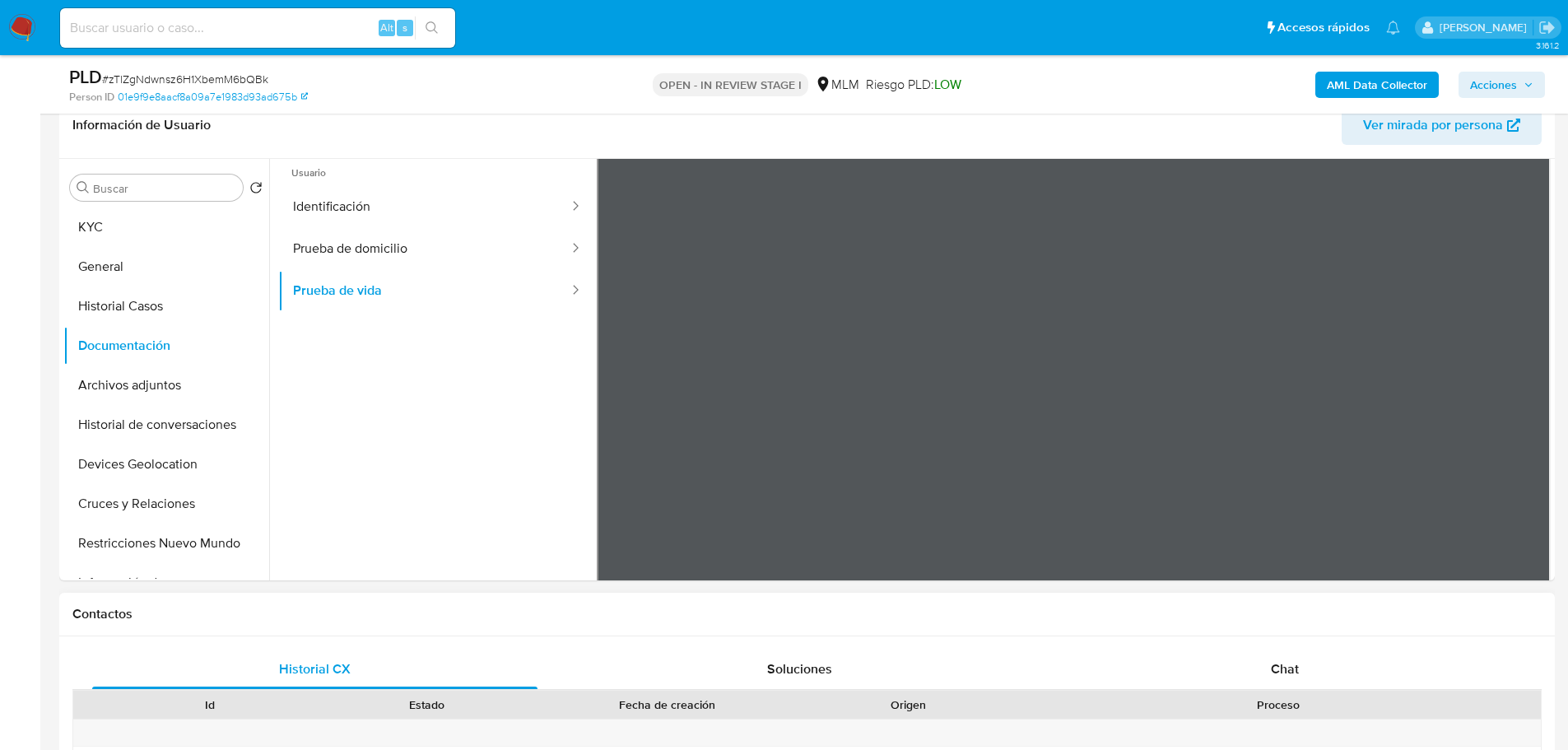
scroll to position [0, 0]
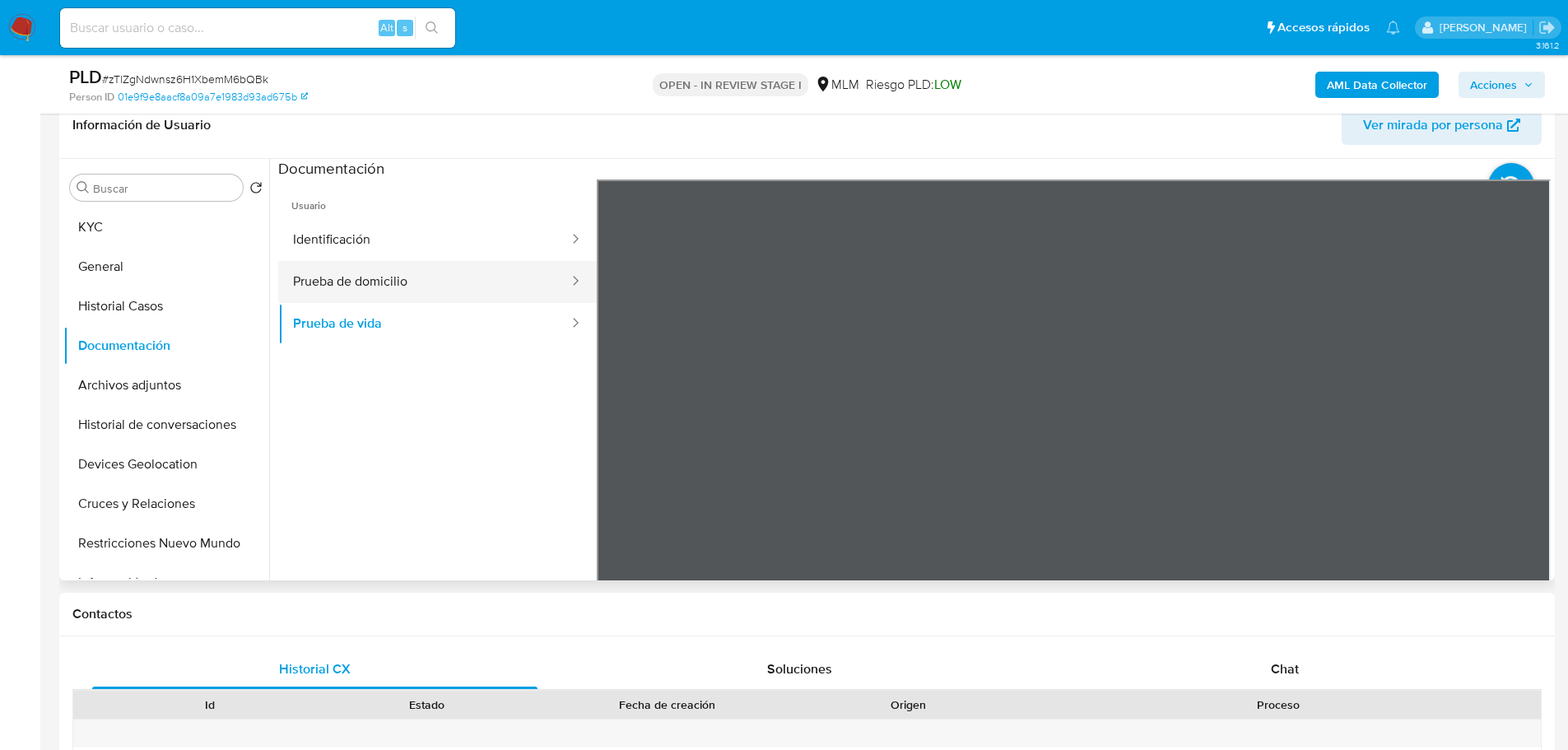
click at [337, 283] on button "Prueba de domicilio" at bounding box center [424, 282] width 292 height 42
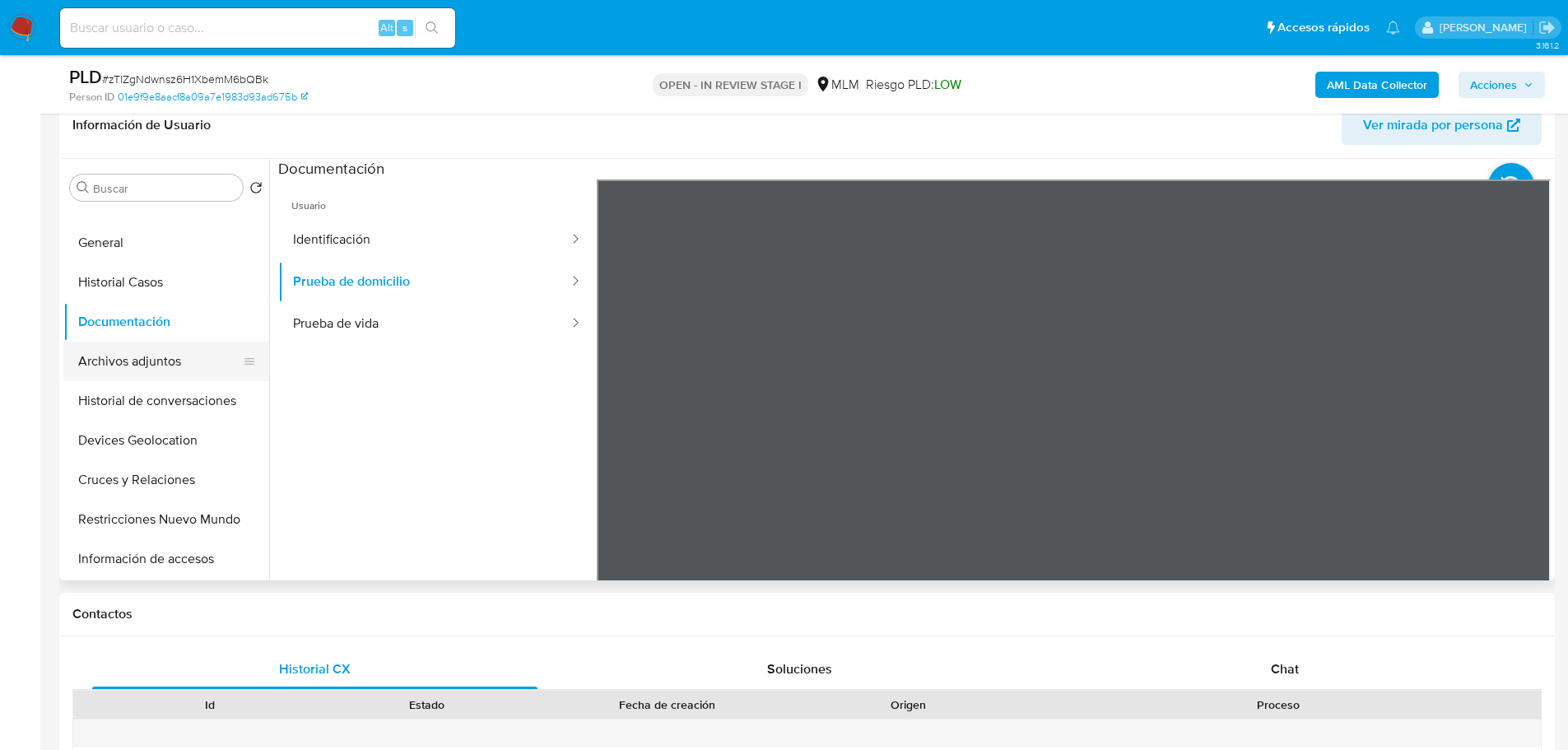
scroll to position [25, 0]
click at [157, 355] on button "Archivos adjuntos" at bounding box center [160, 360] width 193 height 39
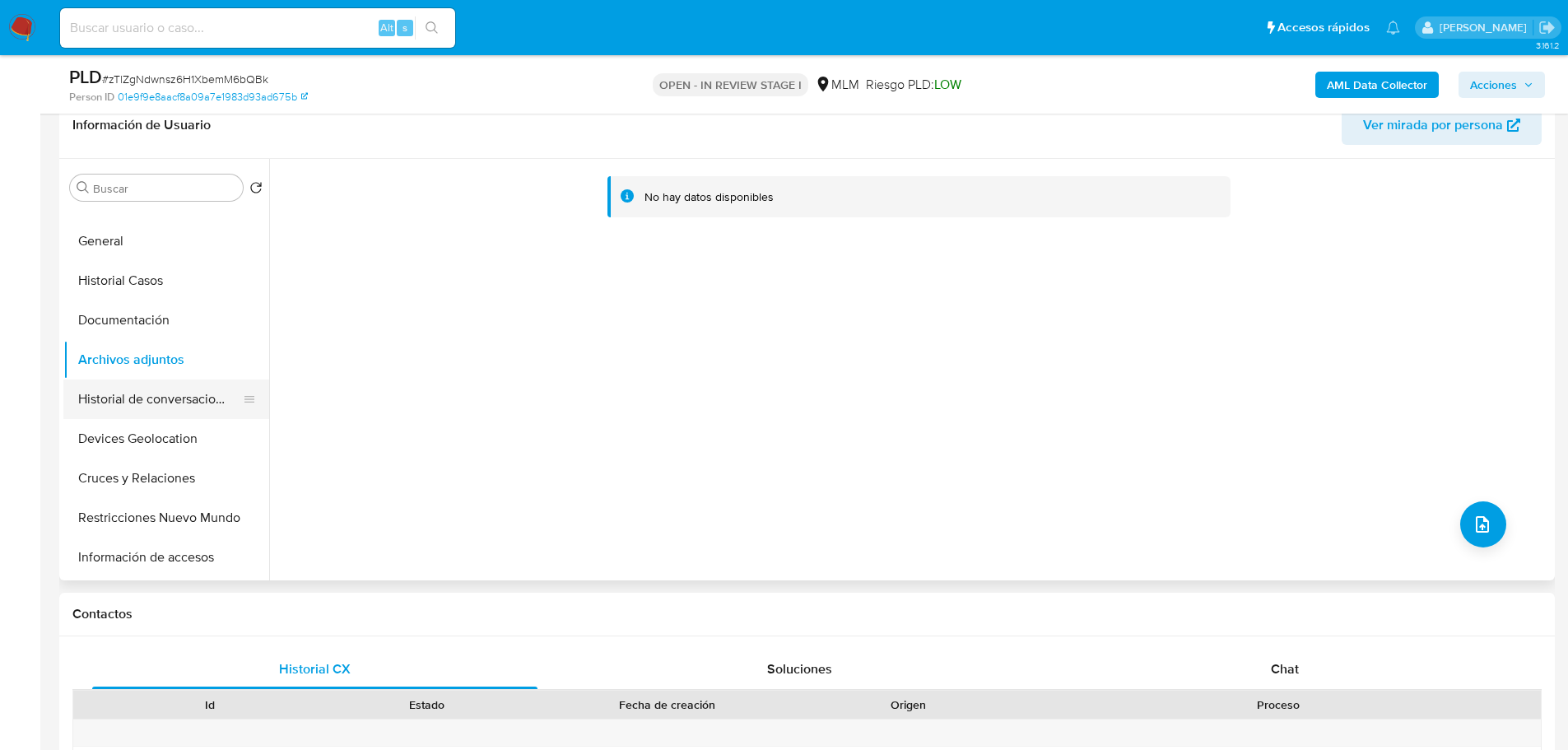
click at [159, 399] on button "Historial de conversaciones" at bounding box center [160, 399] width 193 height 39
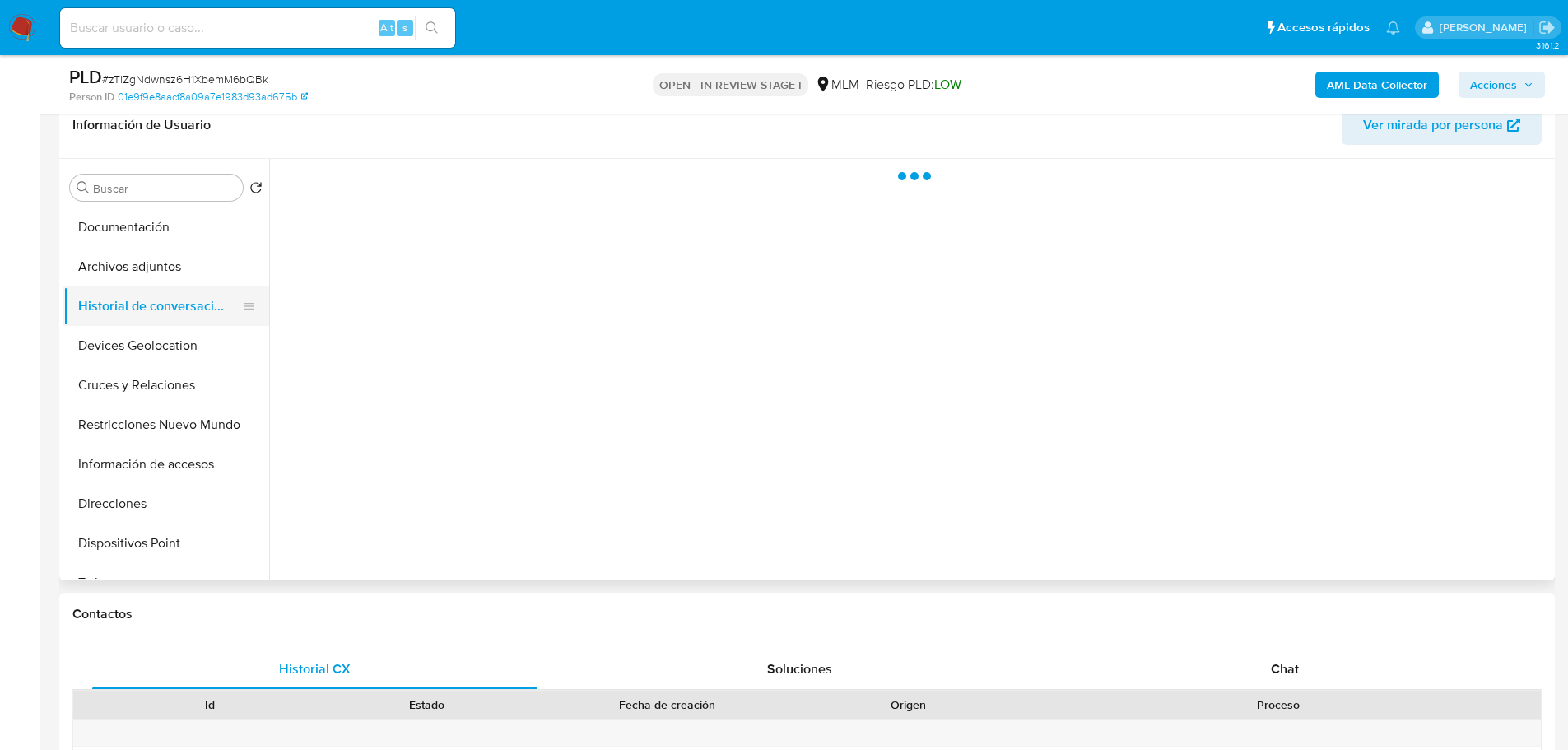
scroll to position [119, 0]
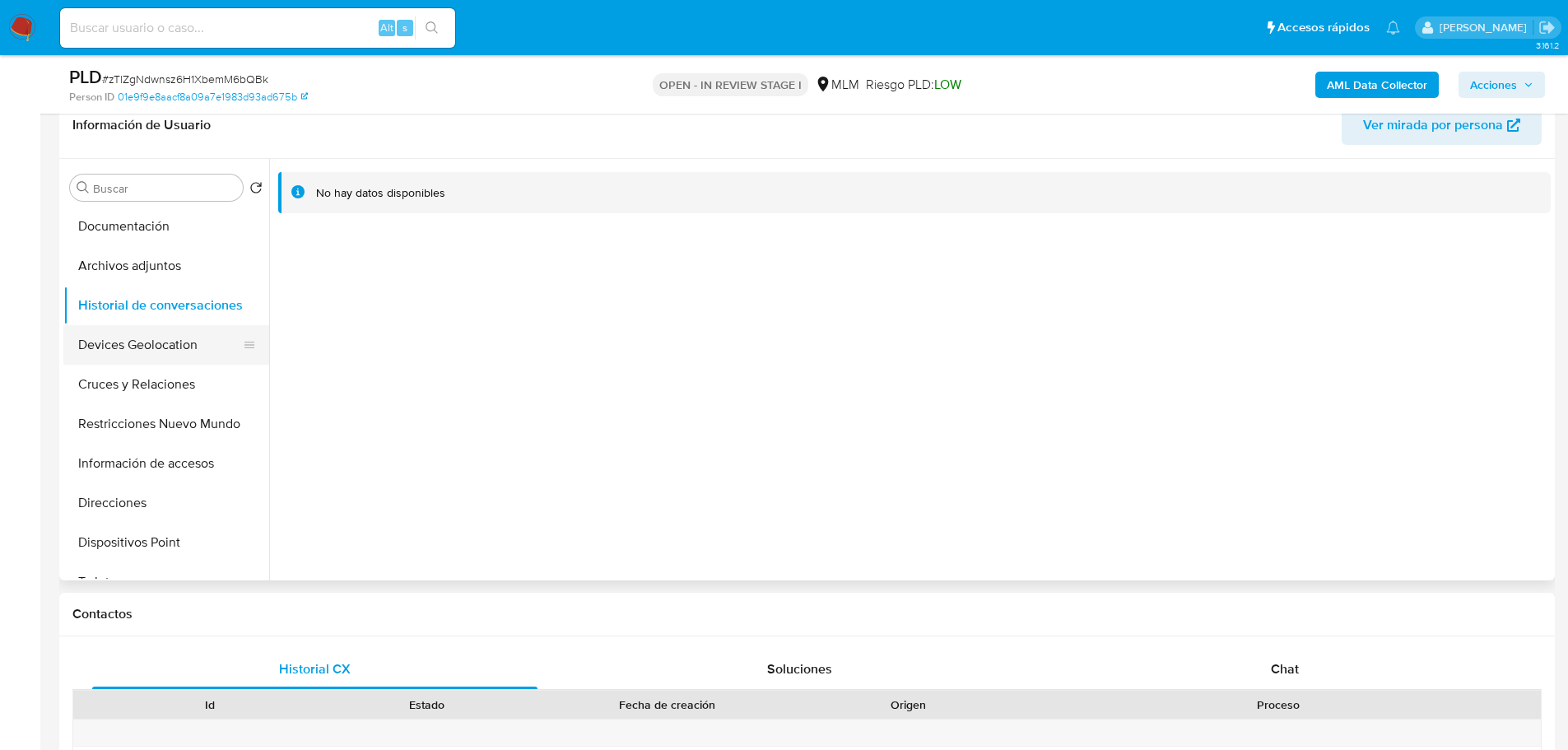
click at [177, 359] on button "Devices Geolocation" at bounding box center [160, 345] width 193 height 39
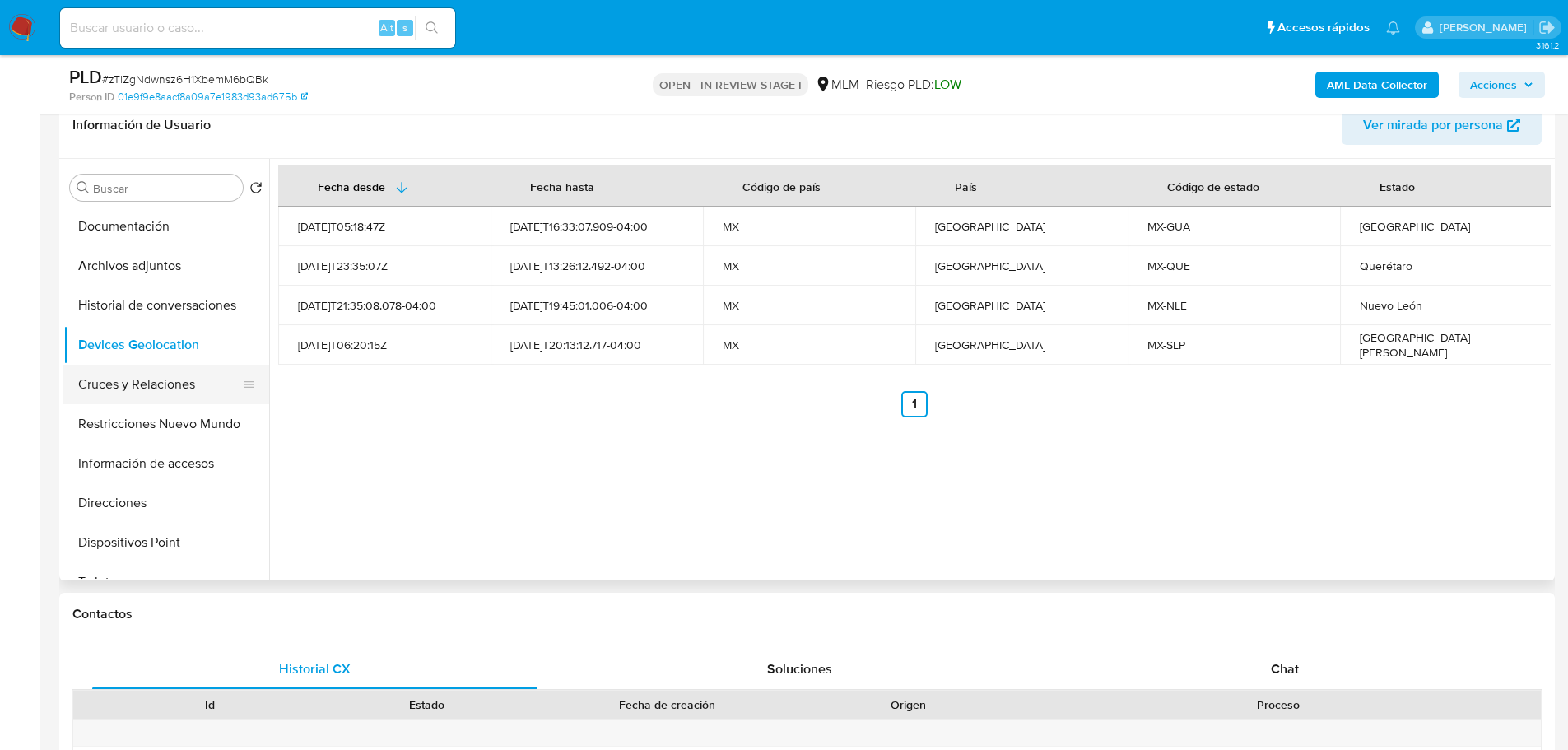
click at [156, 371] on button "Cruces y Relaciones" at bounding box center [160, 384] width 193 height 39
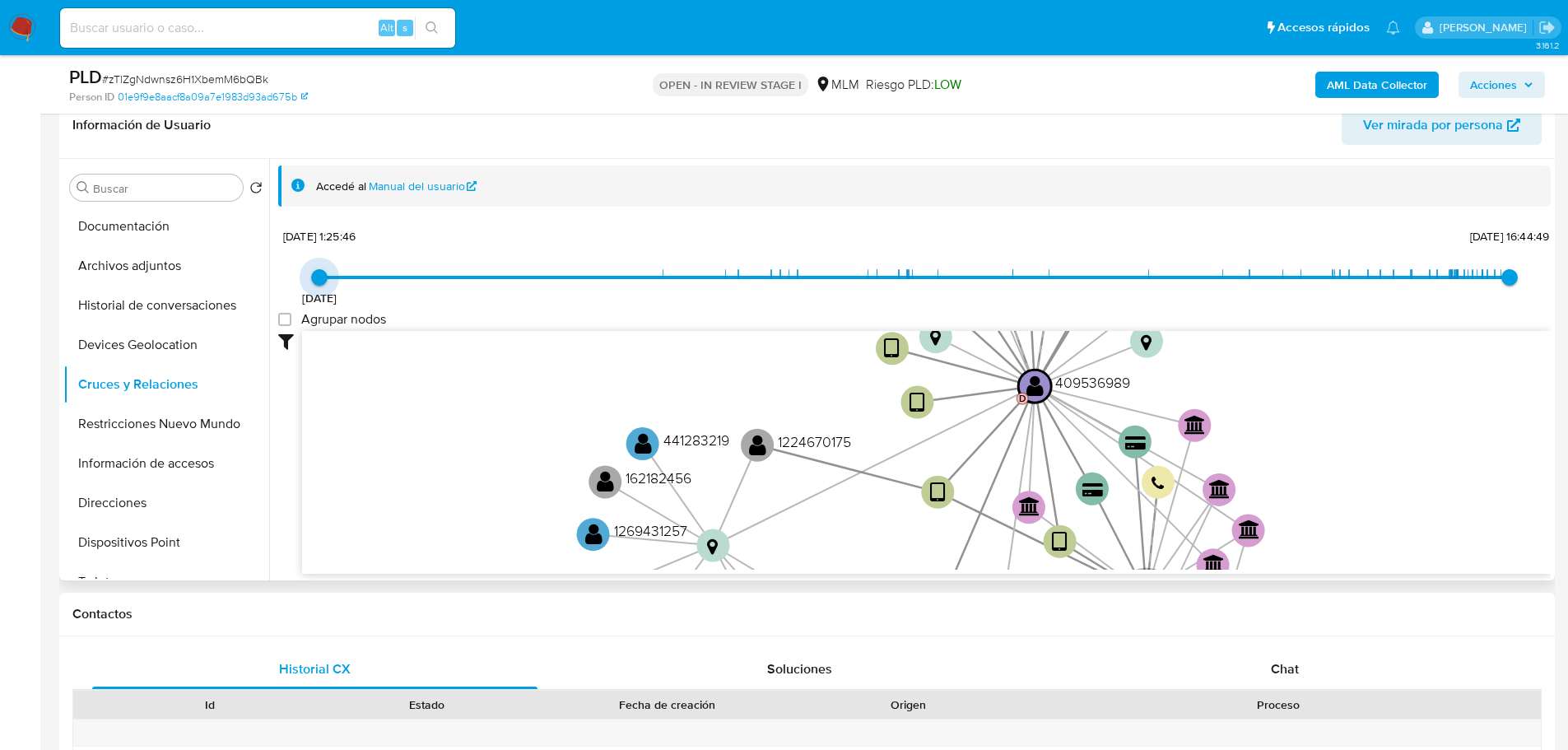
drag, startPoint x: 318, startPoint y: 272, endPoint x: 311, endPoint y: 281, distance: 11.4
click at [311, 281] on span "19/12/2019, 1:25:46" at bounding box center [319, 277] width 17 height 17
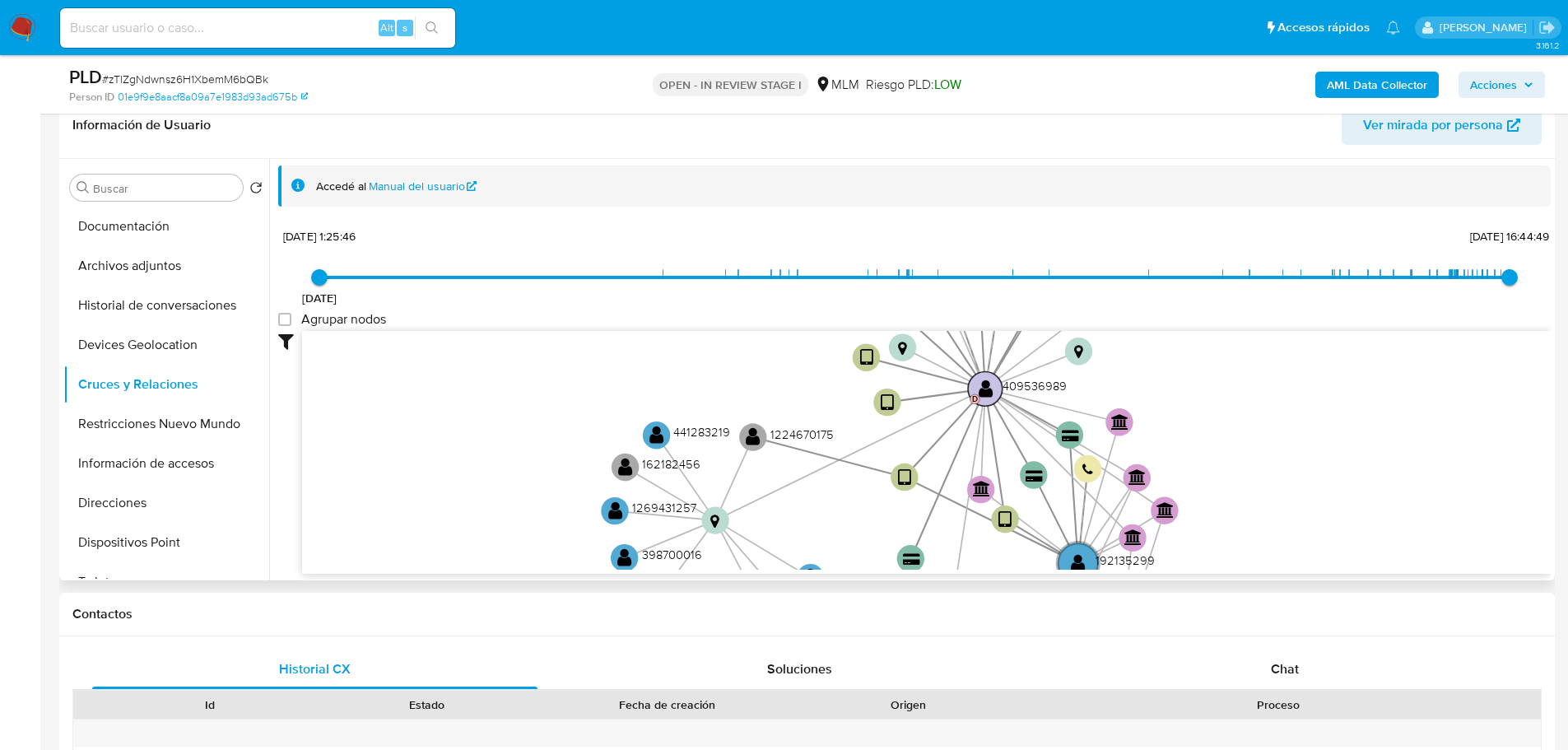
click at [982, 398] on text "" at bounding box center [986, 388] width 15 height 20
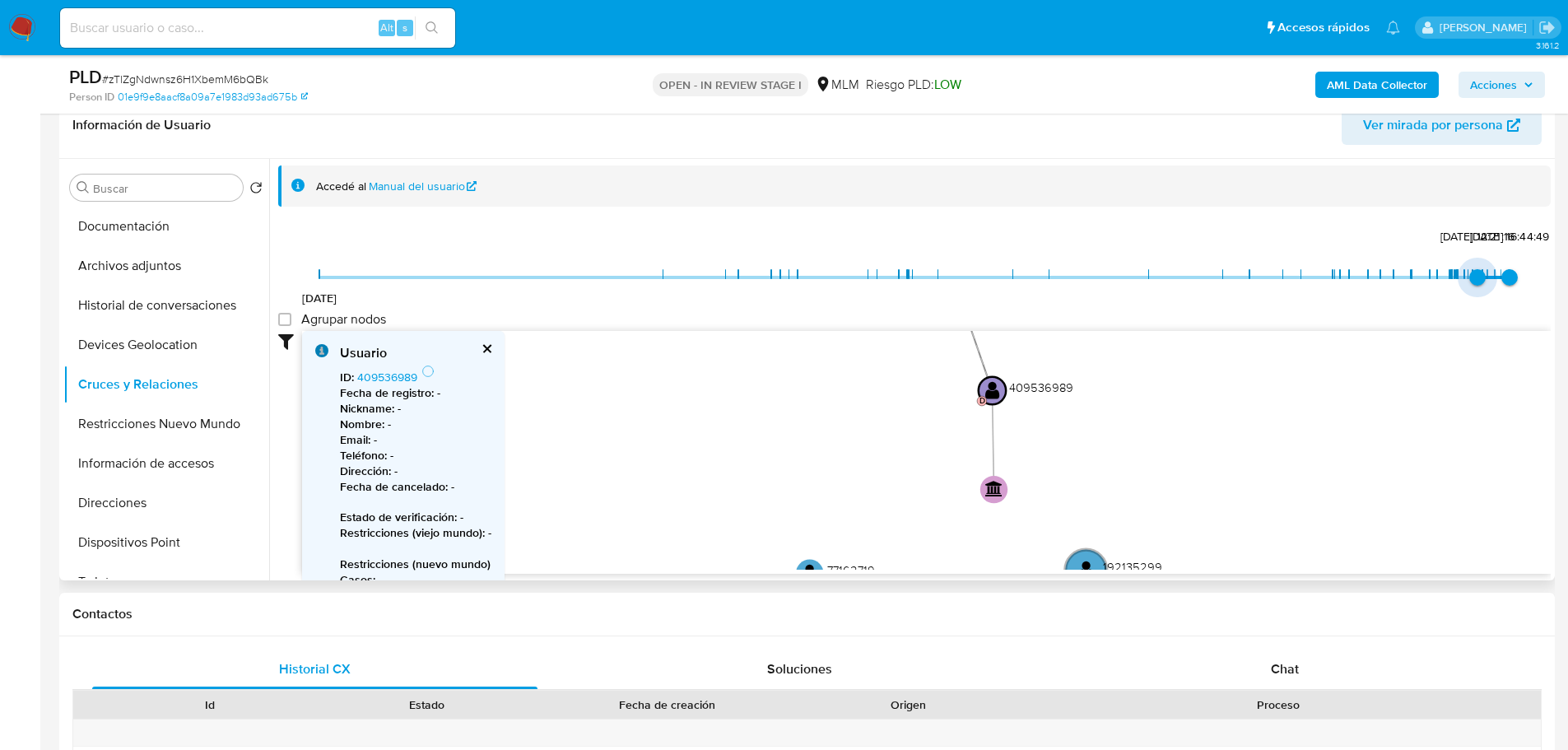
drag, startPoint x: 324, startPoint y: 272, endPoint x: 1469, endPoint y: 290, distance: 1145.1
click at [1469, 286] on span "3/8/2025, 12:21:16" at bounding box center [1477, 277] width 17 height 17
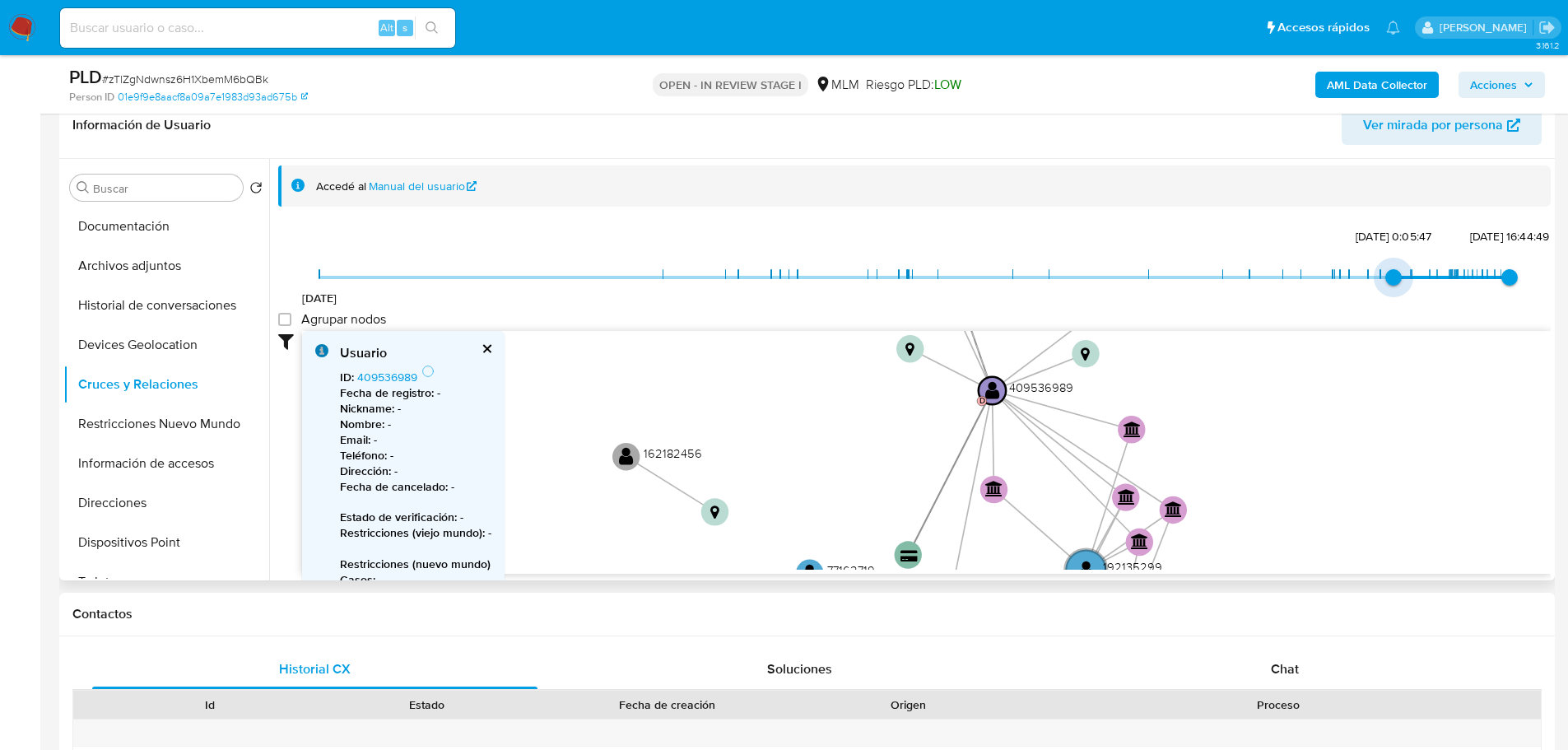
type input "1739399423000"
drag, startPoint x: 1468, startPoint y: 282, endPoint x: 1378, endPoint y: 291, distance: 90.4
click at [1385, 286] on span "8/3/2025, 0:05:47" at bounding box center [1394, 277] width 17 height 17
type input "1755818621000"
drag, startPoint x: 1504, startPoint y: 278, endPoint x: 1481, endPoint y: 287, distance: 24.7
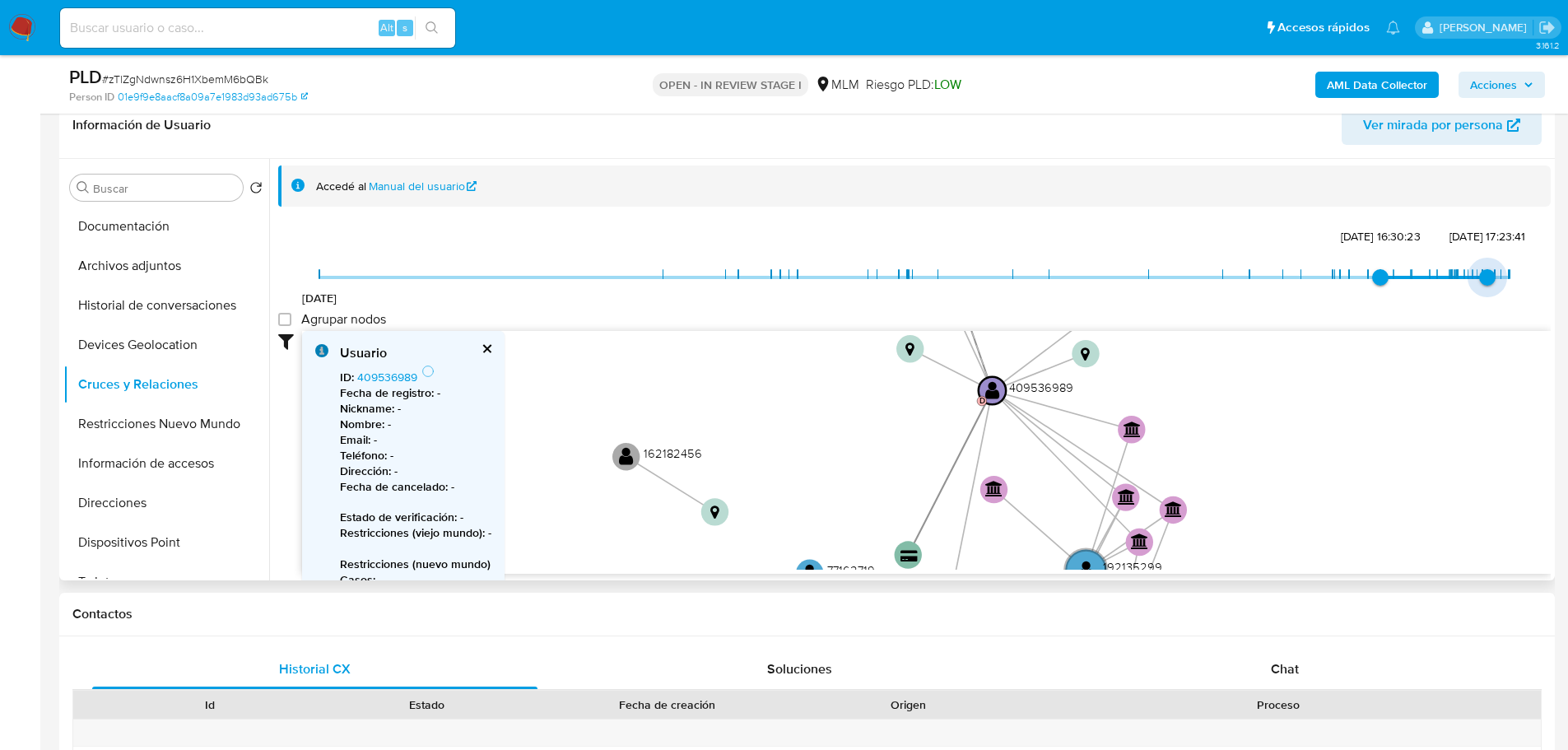
click at [1481, 286] on span "21/8/2025, 17:23:41" at bounding box center [1487, 277] width 17 height 17
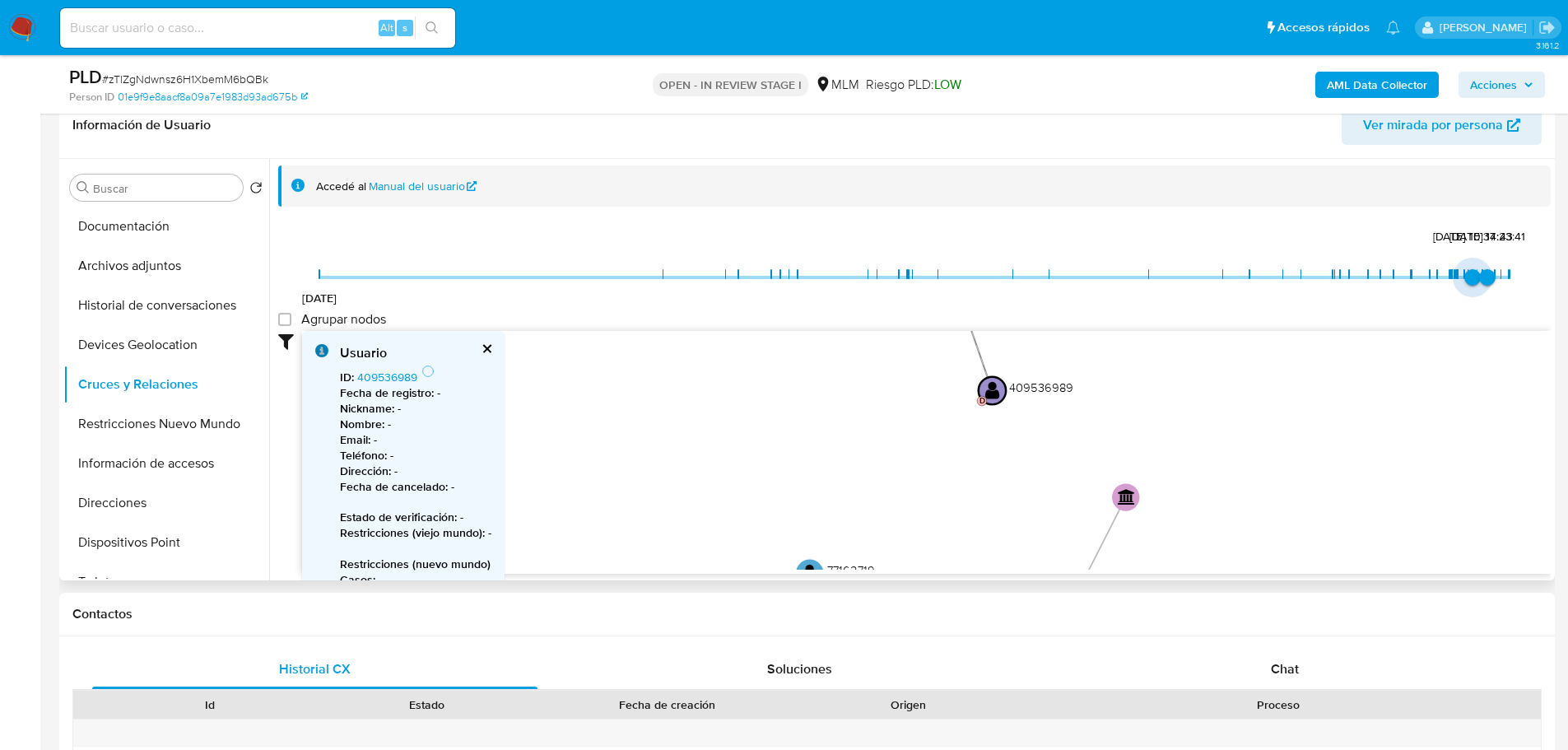
type input "1754245276000"
drag, startPoint x: 1371, startPoint y: 277, endPoint x: 1473, endPoint y: 283, distance: 102.2
click at [1473, 283] on span "3/8/2025, 12:21:16" at bounding box center [1477, 277] width 17 height 17
drag, startPoint x: 1268, startPoint y: 422, endPoint x: 1175, endPoint y: 484, distance: 111.8
click at [1175, 484] on icon "device-64520e0d08813b0018c399fe  device-61b1a01f08813b001e36e4cb  user-409536…" at bounding box center [927, 449] width 1249 height 239
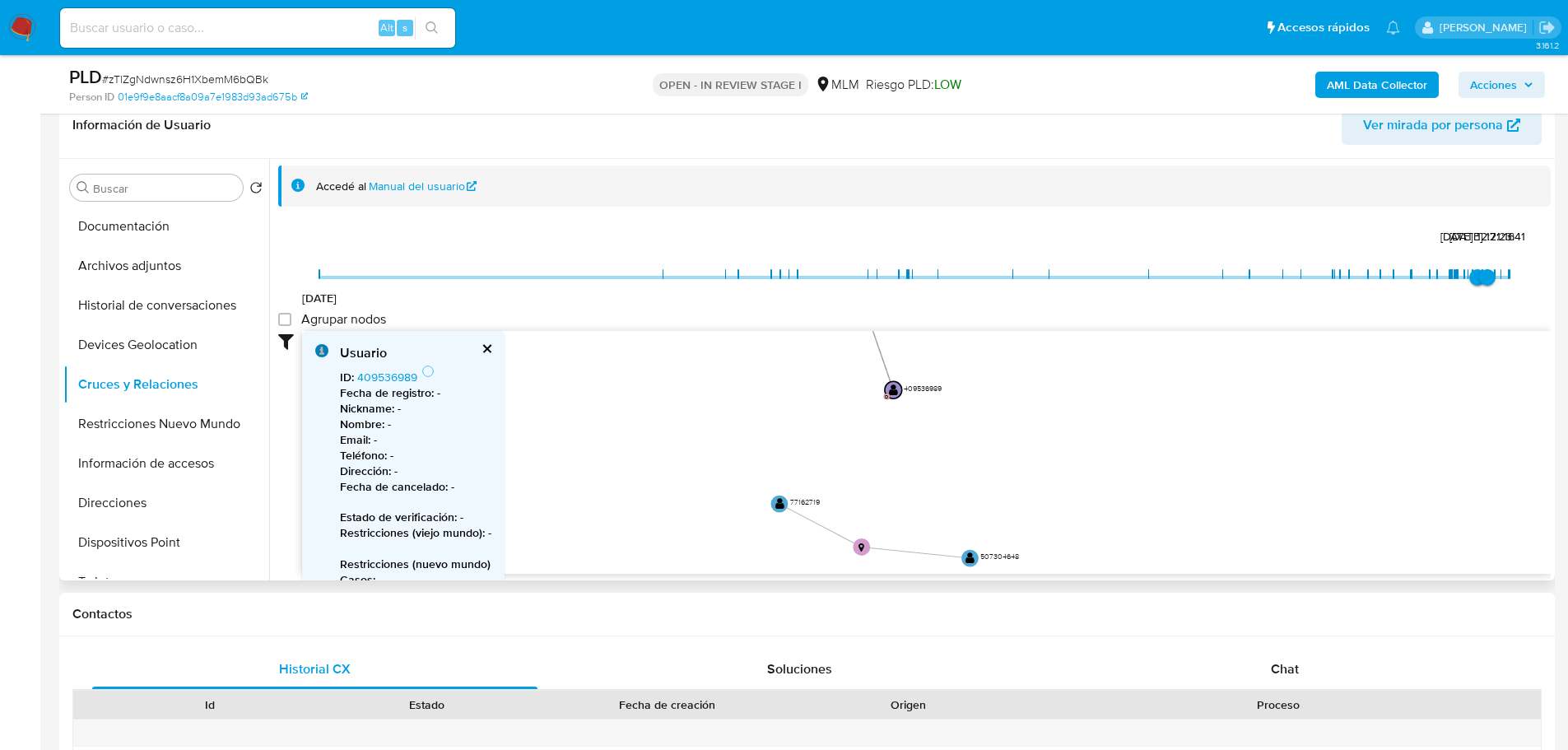
drag, startPoint x: 1175, startPoint y: 484, endPoint x: 1043, endPoint y: 420, distance: 146.7
click at [1043, 420] on icon "device-64520e0d08813b0018c399fe  device-61b1a01f08813b001e36e4cb  user-409536…" at bounding box center [927, 449] width 1249 height 239
drag, startPoint x: 1043, startPoint y: 420, endPoint x: 1034, endPoint y: 436, distance: 18.4
click at [1034, 436] on icon "device-64520e0d08813b0018c399fe  device-61b1a01f08813b001e36e4cb  user-409536…" at bounding box center [927, 449] width 1249 height 239
click at [175, 426] on button "Restricciones Nuevo Mundo" at bounding box center [160, 424] width 193 height 39
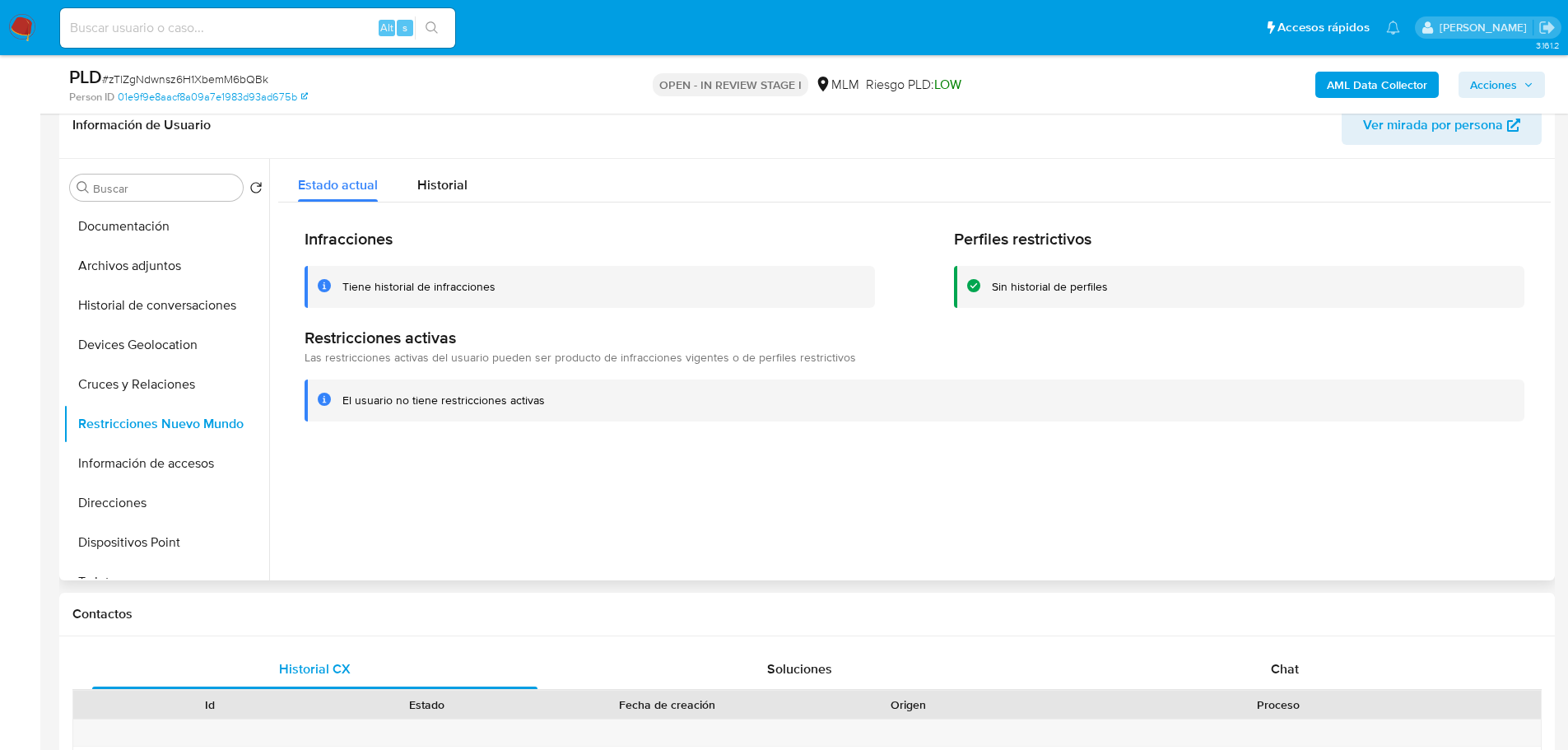
click at [651, 567] on div at bounding box center [909, 370] width 1282 height 421
click at [157, 460] on button "Información de accesos" at bounding box center [160, 463] width 193 height 39
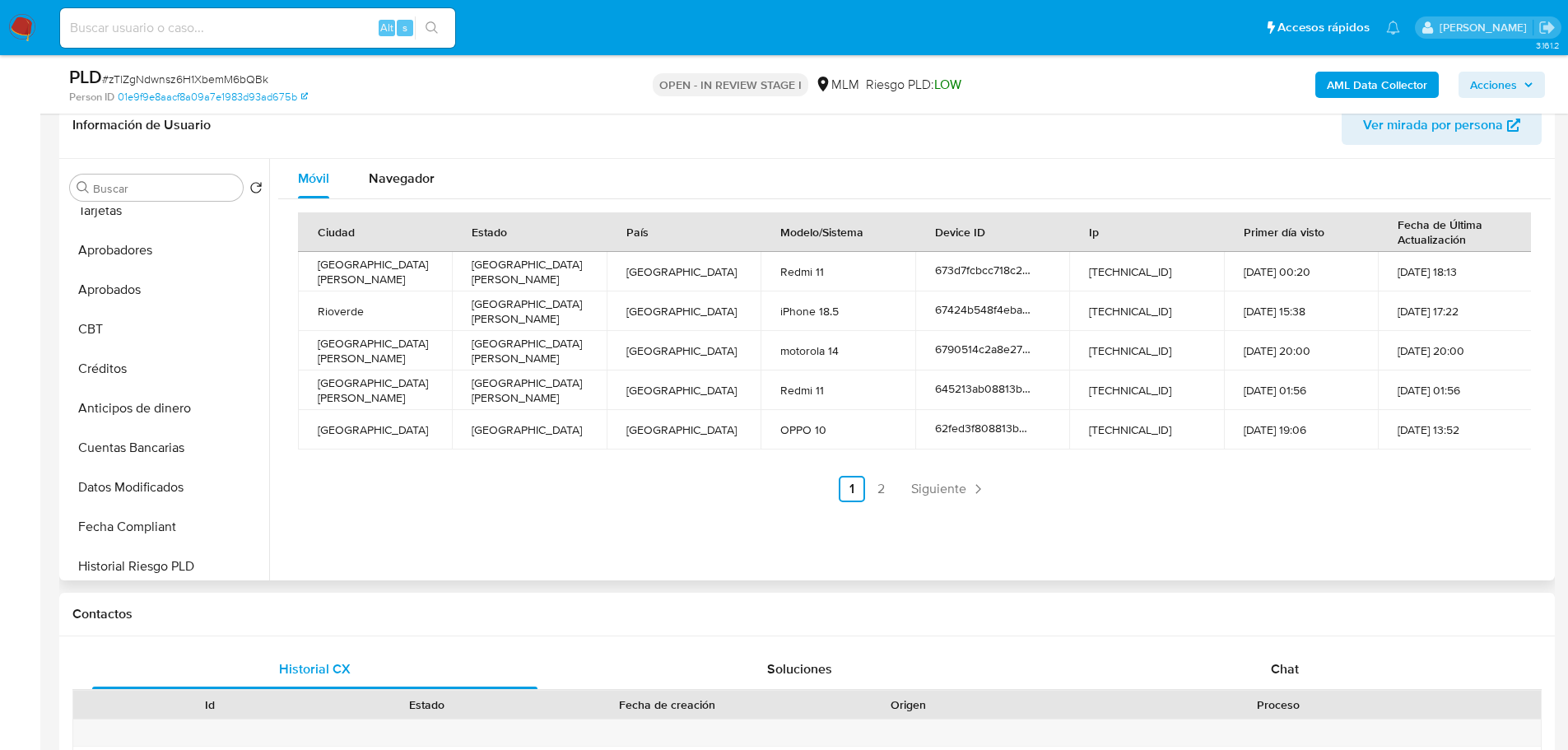
scroll to position [407, 0]
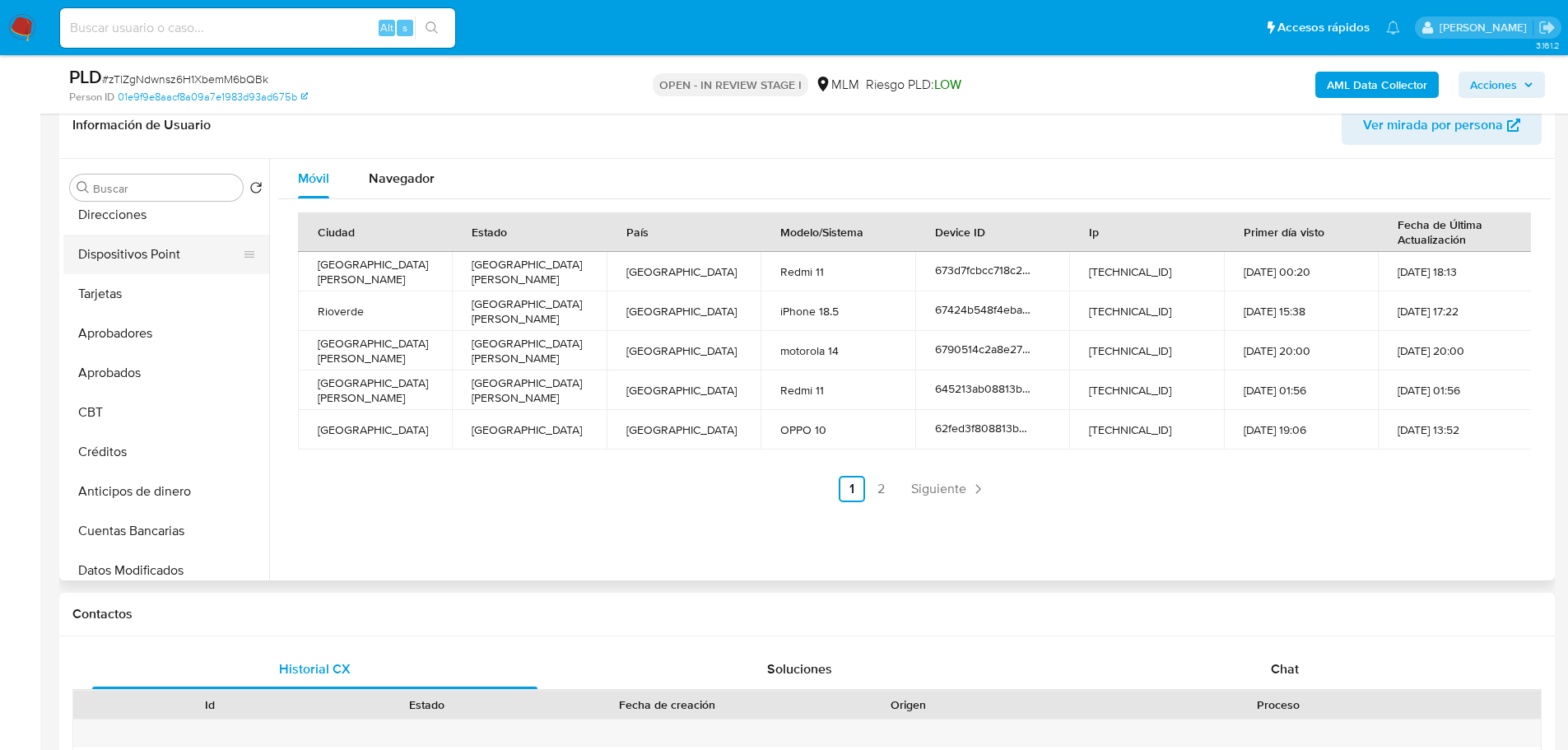
click at [168, 263] on button "Dispositivos Point" at bounding box center [160, 255] width 193 height 39
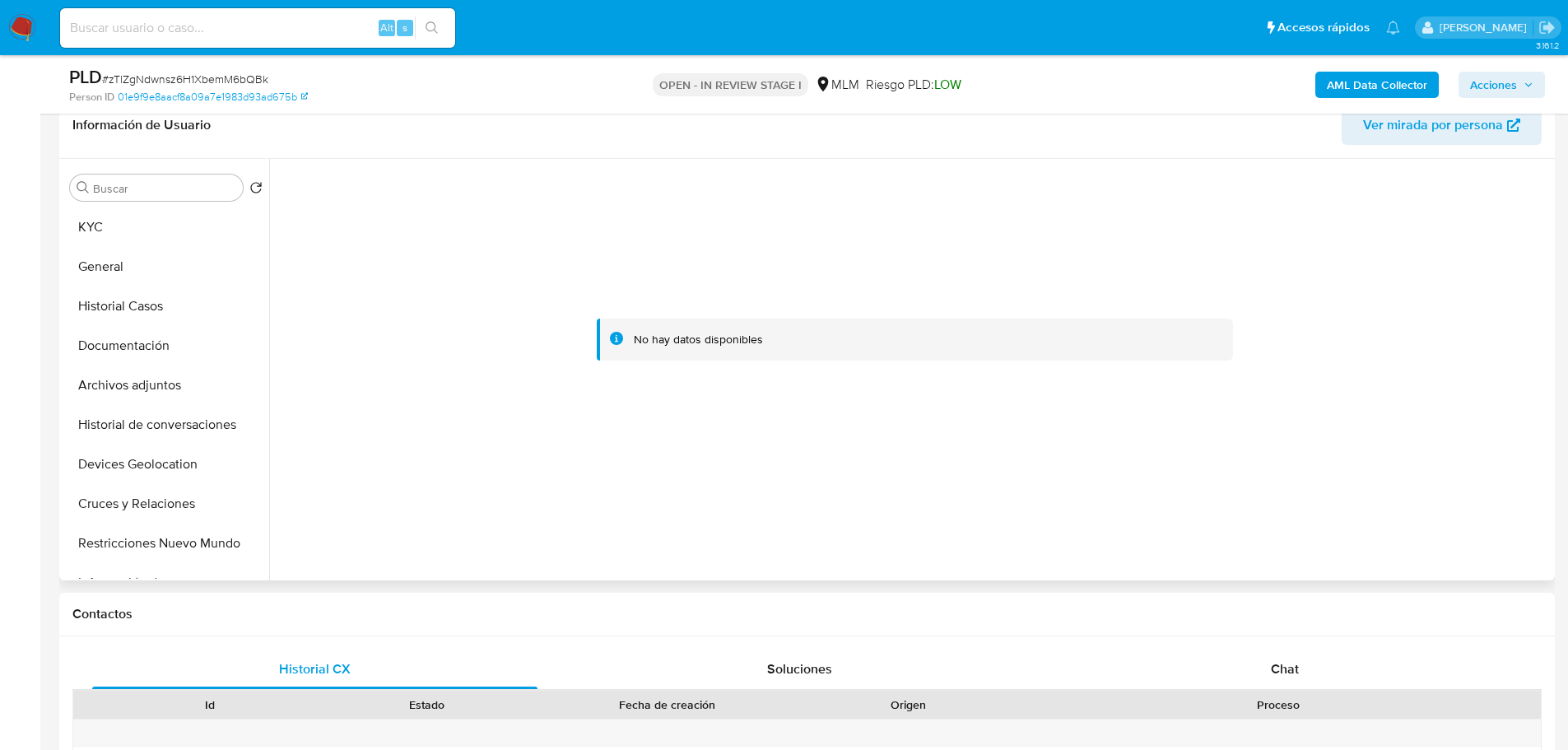
scroll to position [0, 0]
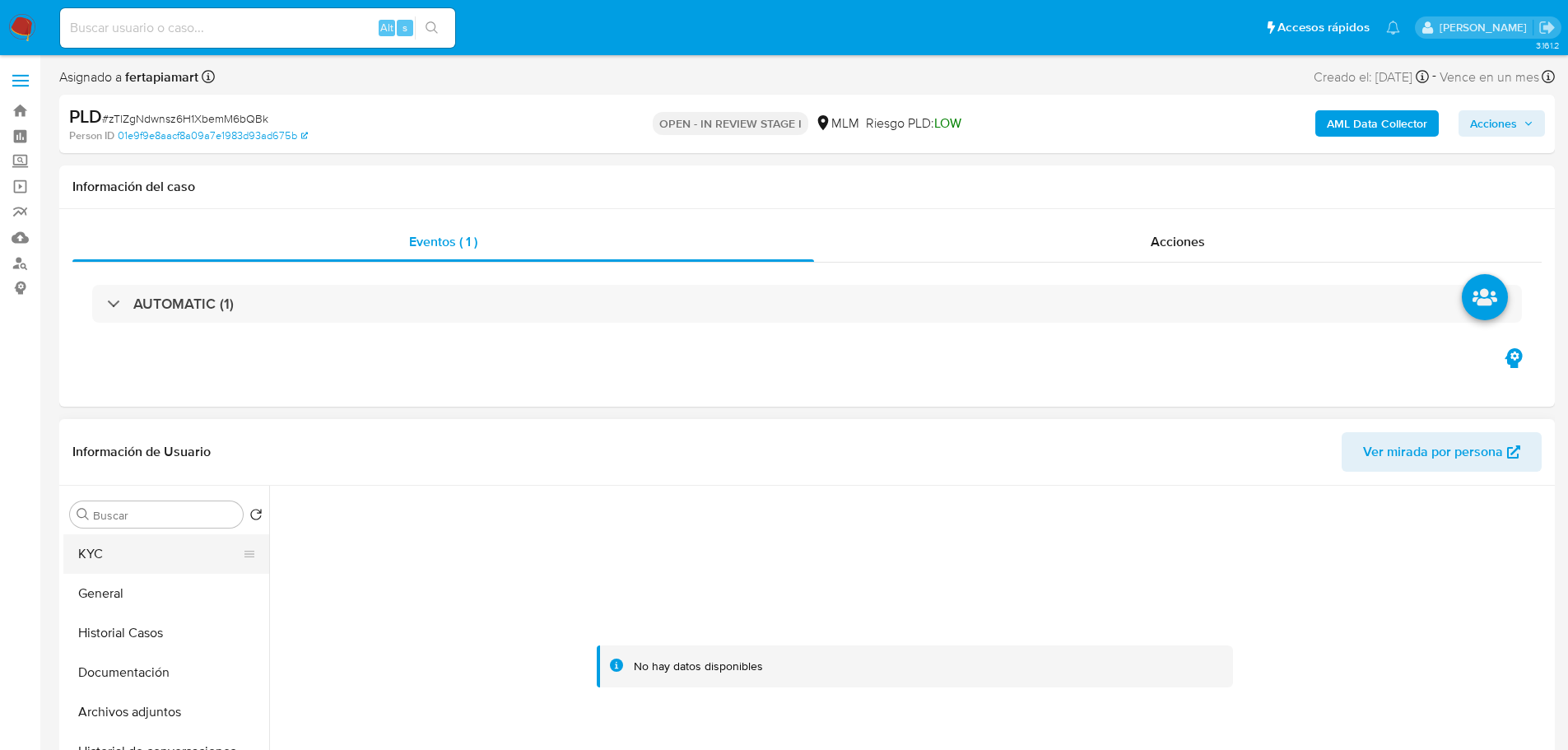
click at [139, 553] on button "KYC" at bounding box center [160, 554] width 193 height 39
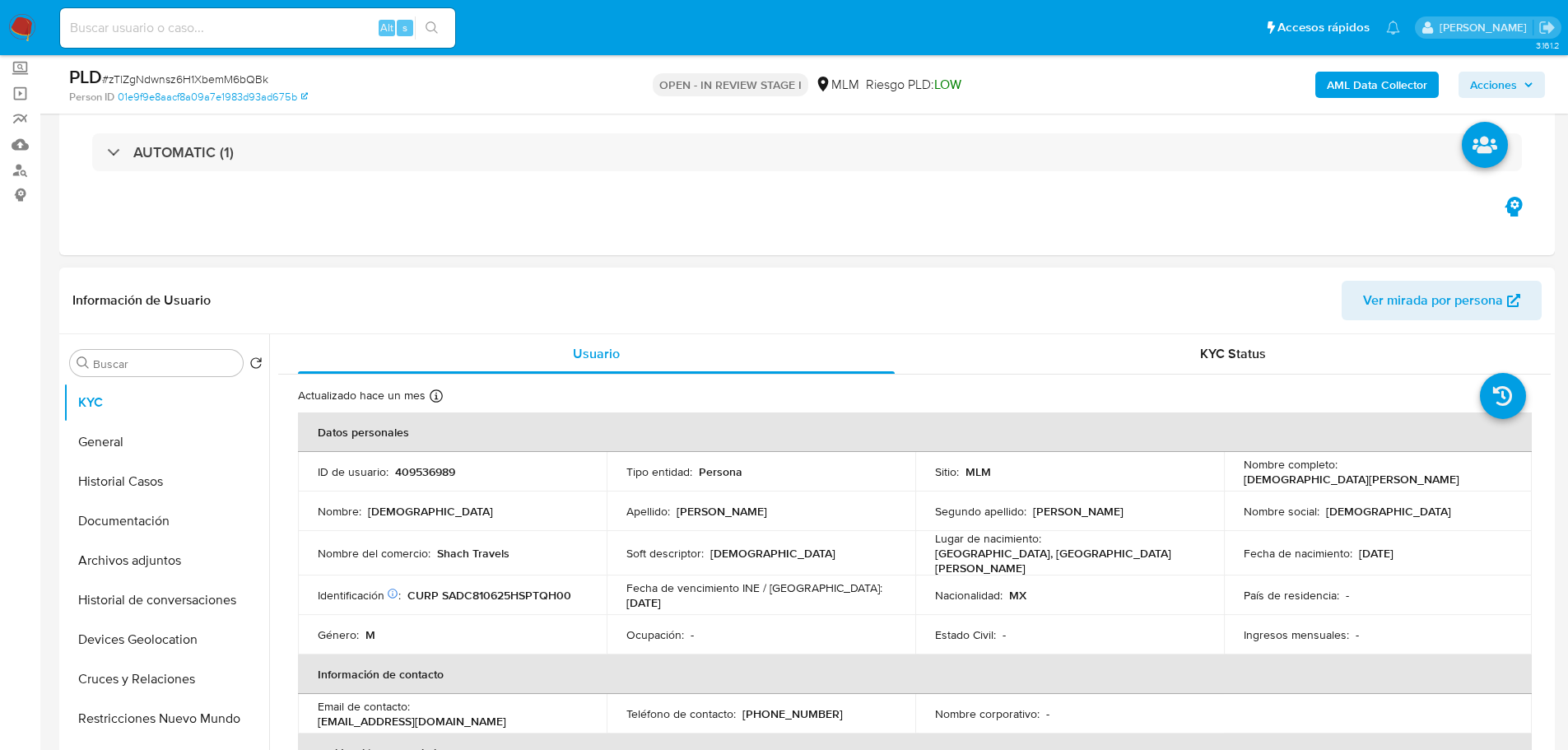
scroll to position [31, 0]
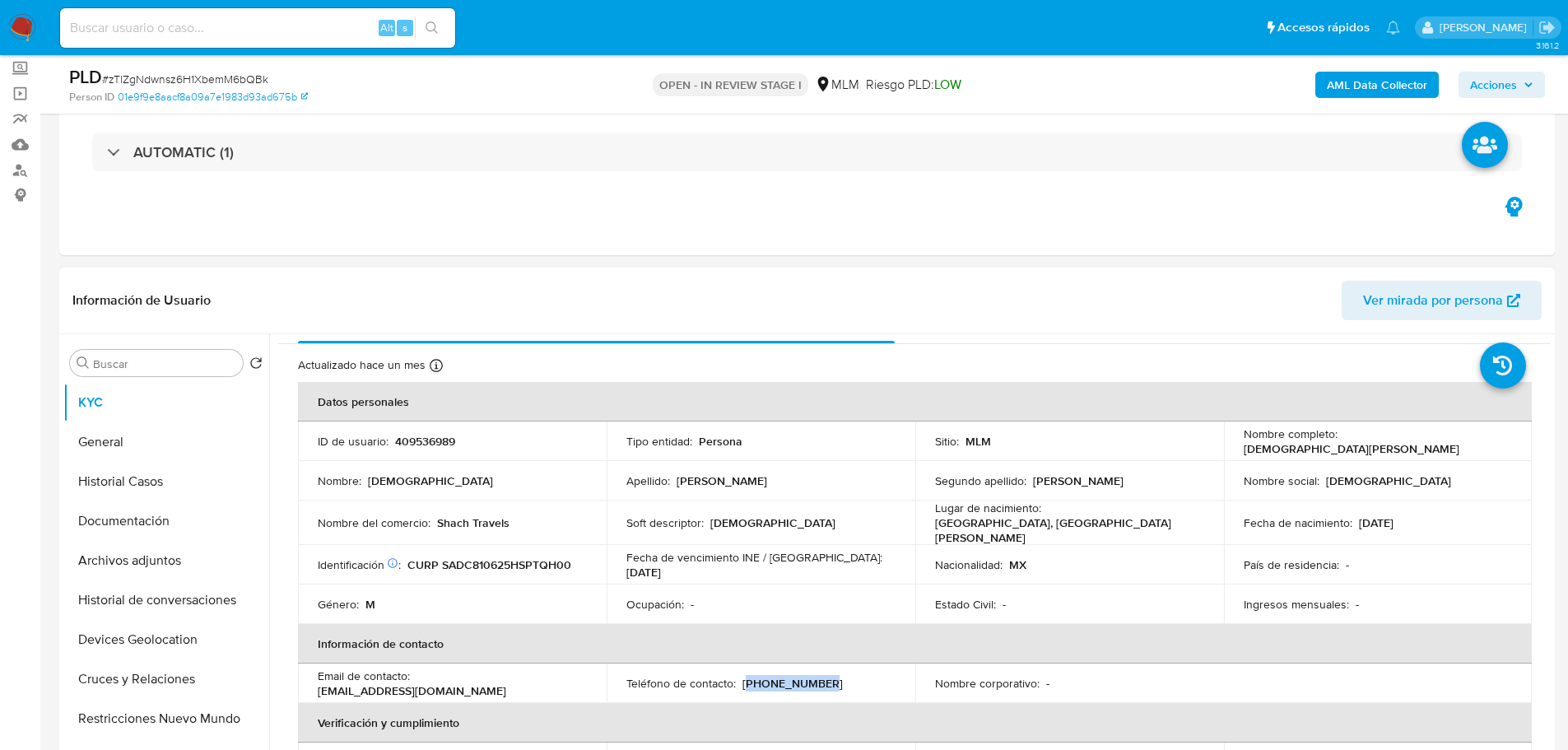
drag, startPoint x: 816, startPoint y: 676, endPoint x: 744, endPoint y: 682, distance: 72.2
click at [744, 682] on div "Teléfono de contacto : (444) 7093750" at bounding box center [760, 684] width 269 height 15
copy p "444) 7093750"
drag, startPoint x: 509, startPoint y: 521, endPoint x: 435, endPoint y: 523, distance: 74.0
click at [435, 523] on div "Nombre del comercio : Shach Travels" at bounding box center [451, 522] width 269 height 15
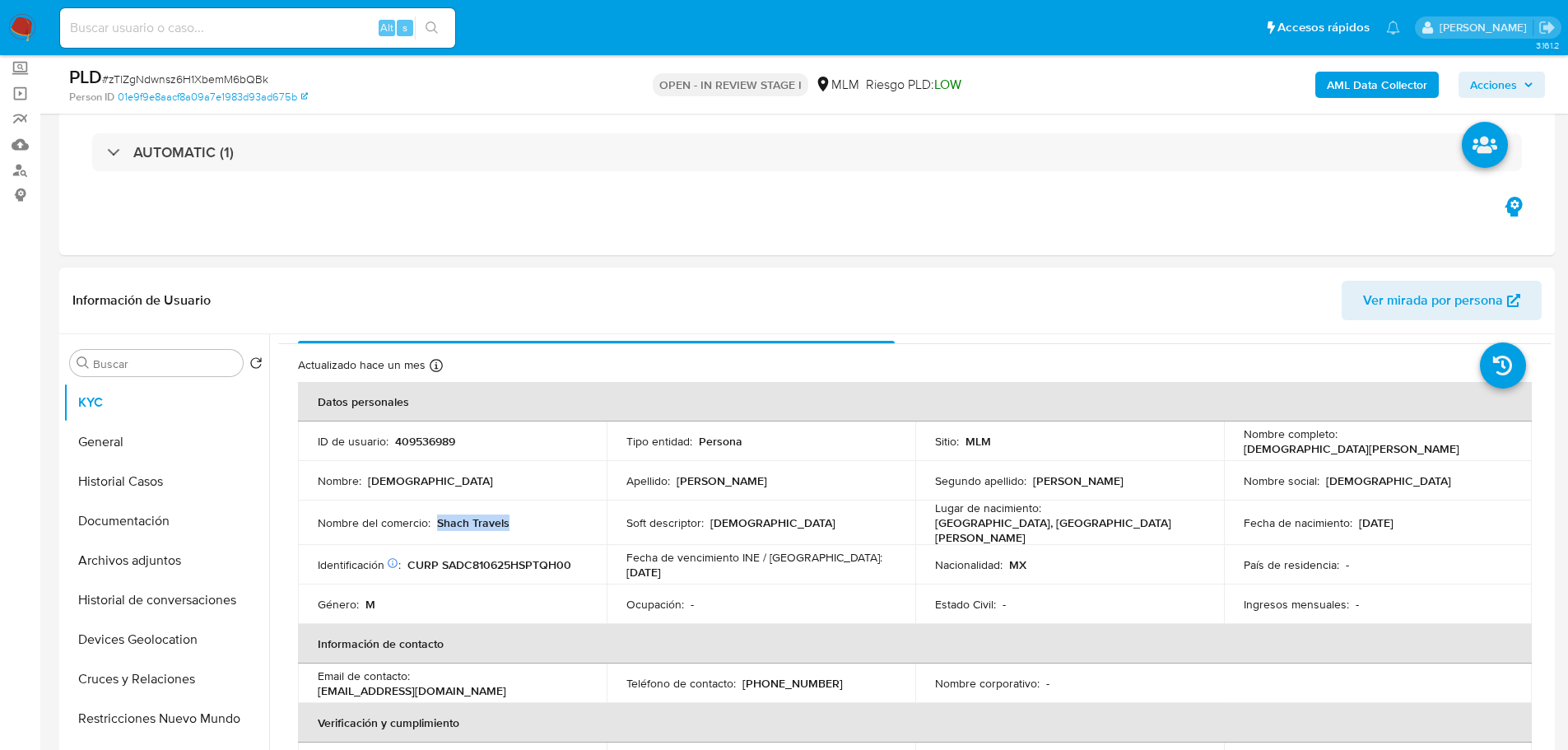
copy p "Shach Travels"
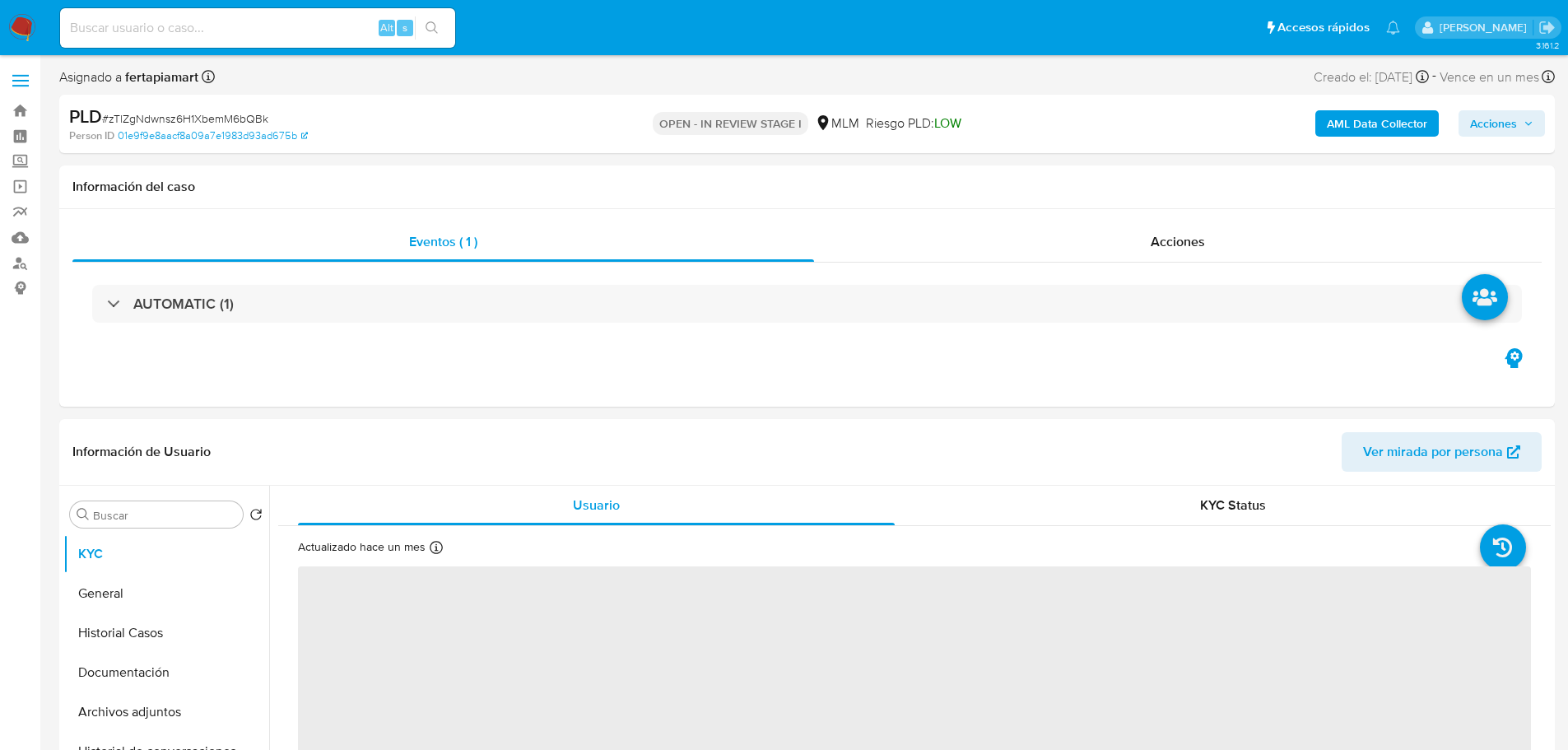
select select "10"
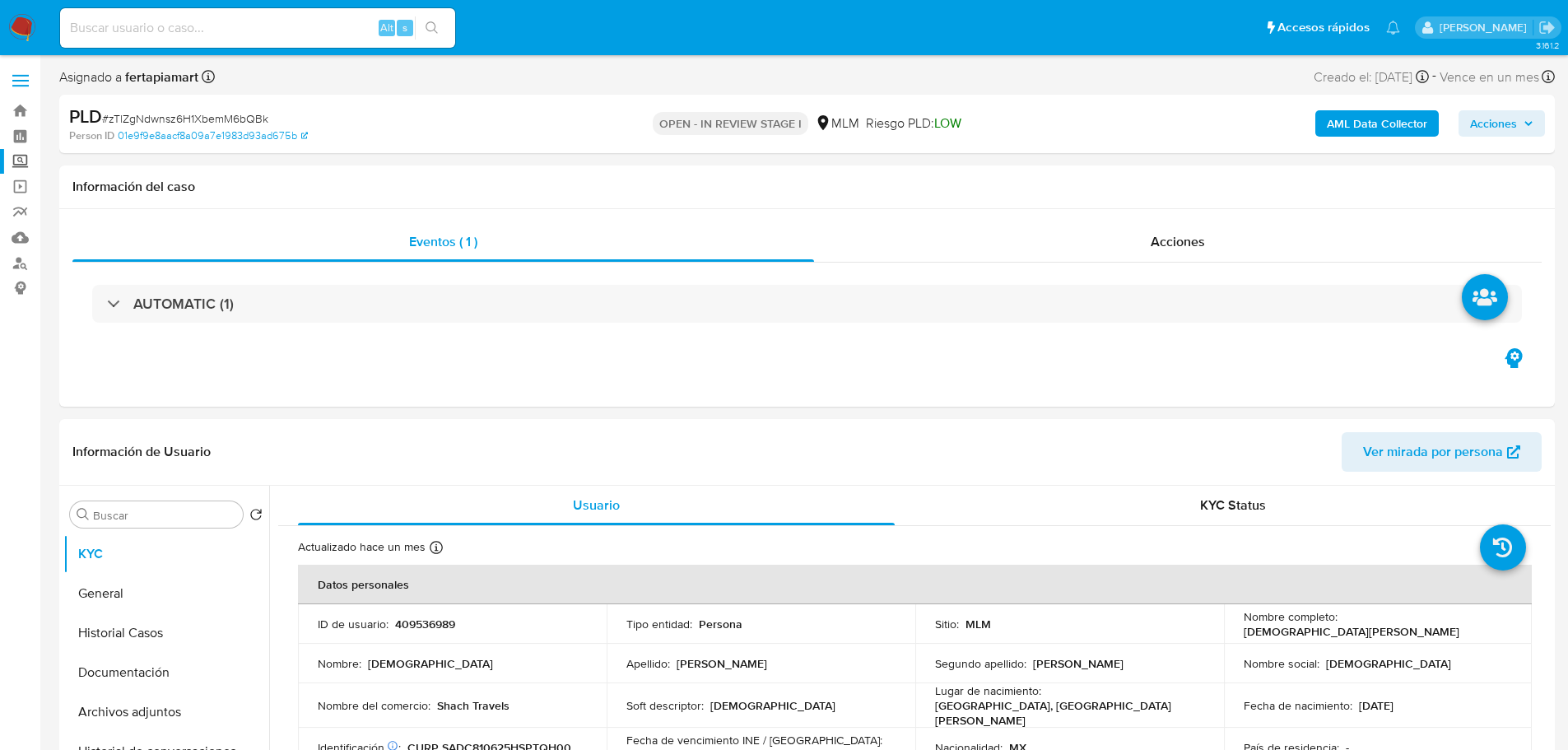
click at [21, 157] on label "Screening" at bounding box center [97, 161] width 196 height 25
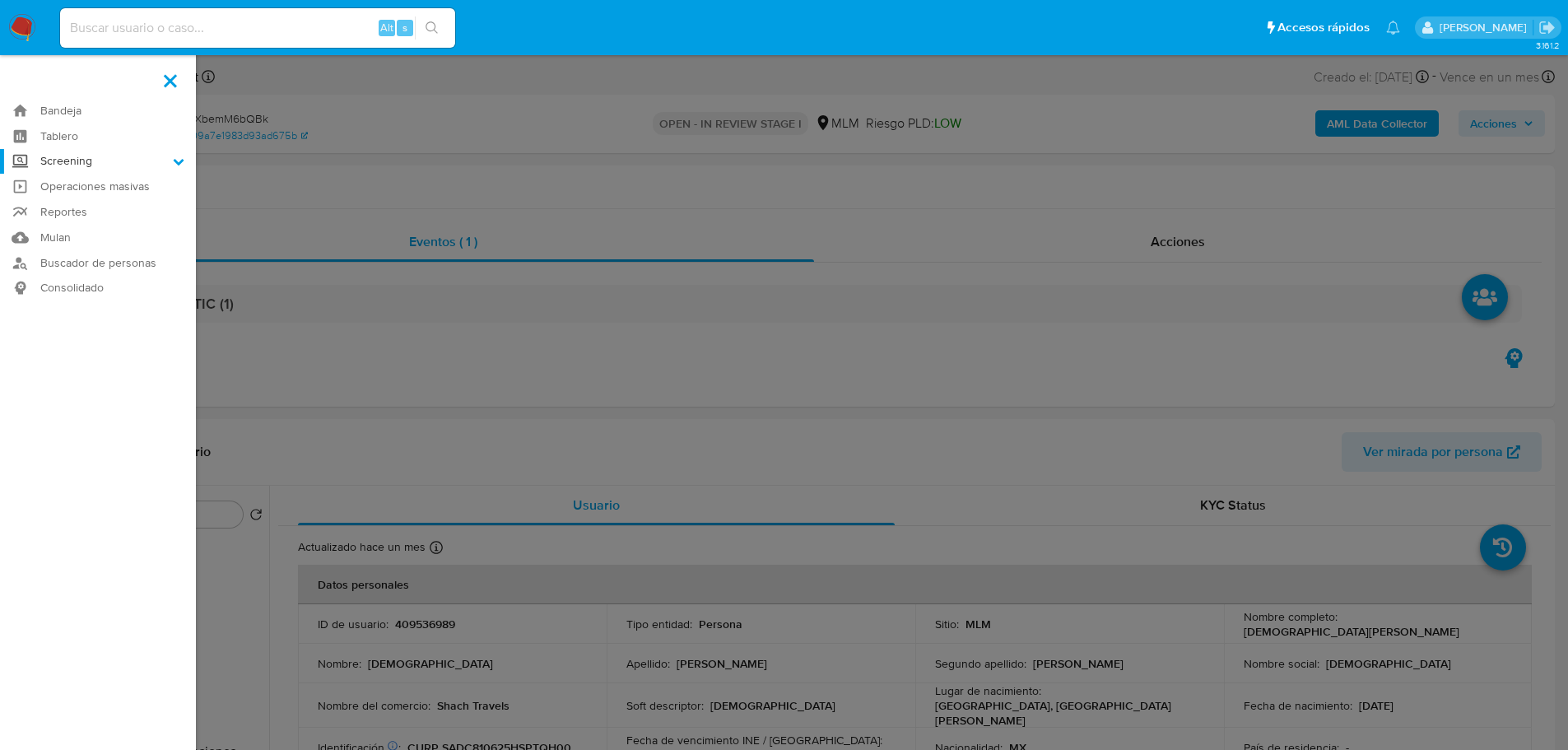
click at [0, 0] on input "Screening" at bounding box center [0, 0] width 0 height 0
click at [88, 225] on link "Herramientas" at bounding box center [97, 226] width 196 height 21
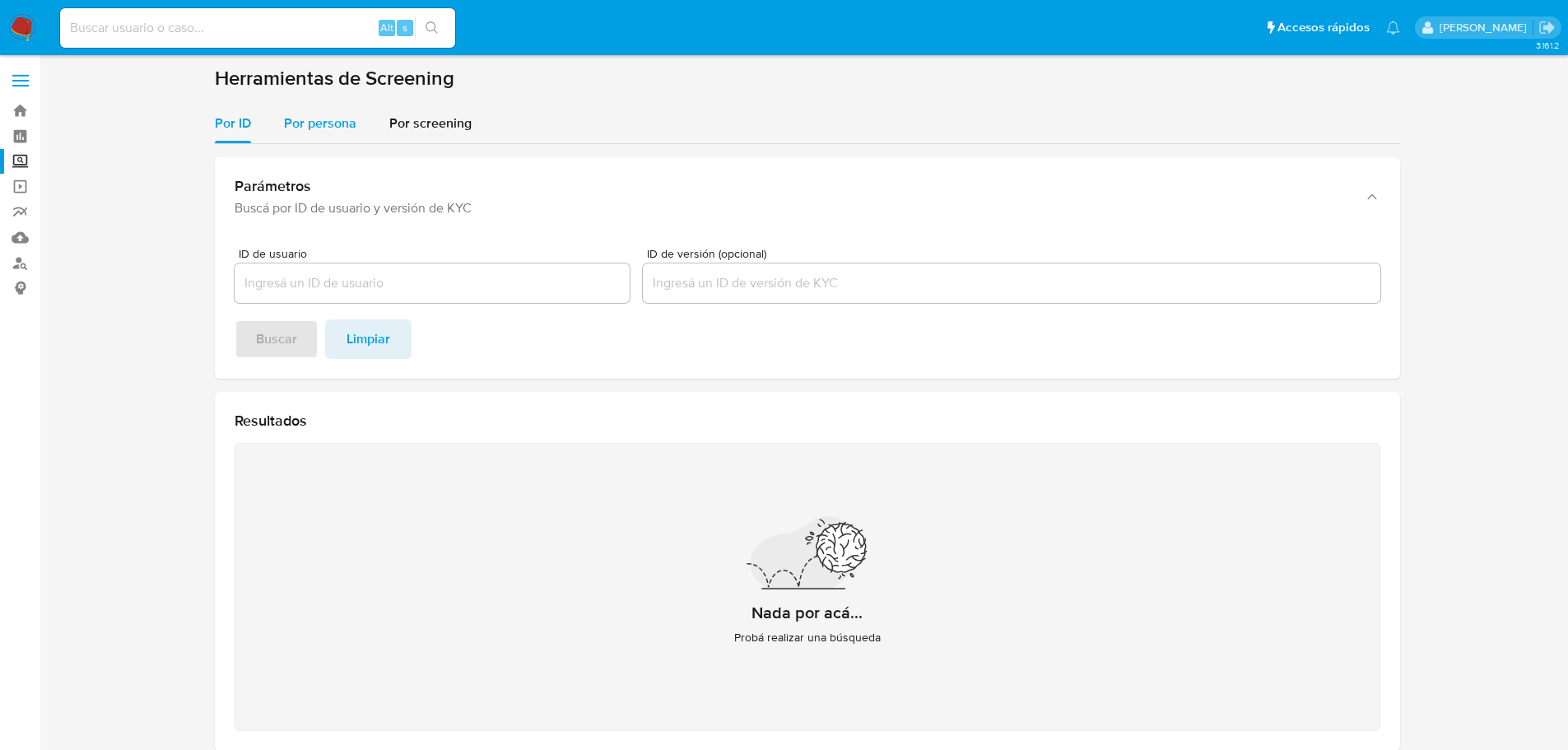
click at [335, 140] on div "Por persona" at bounding box center [319, 124] width 72 height 39
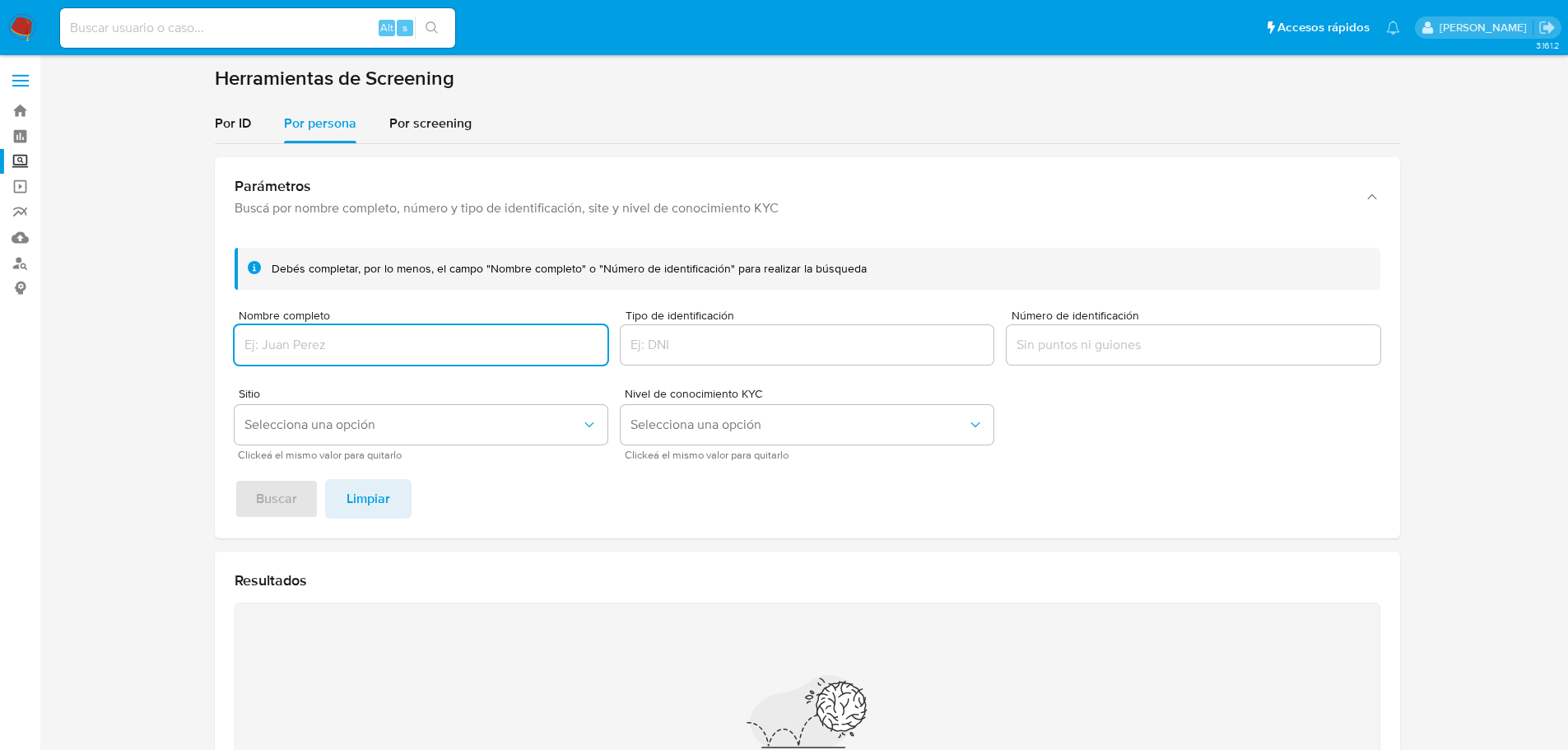
click at [334, 337] on input "Nombre completo" at bounding box center [421, 345] width 373 height 22
type input "SHACH TRAVELS"
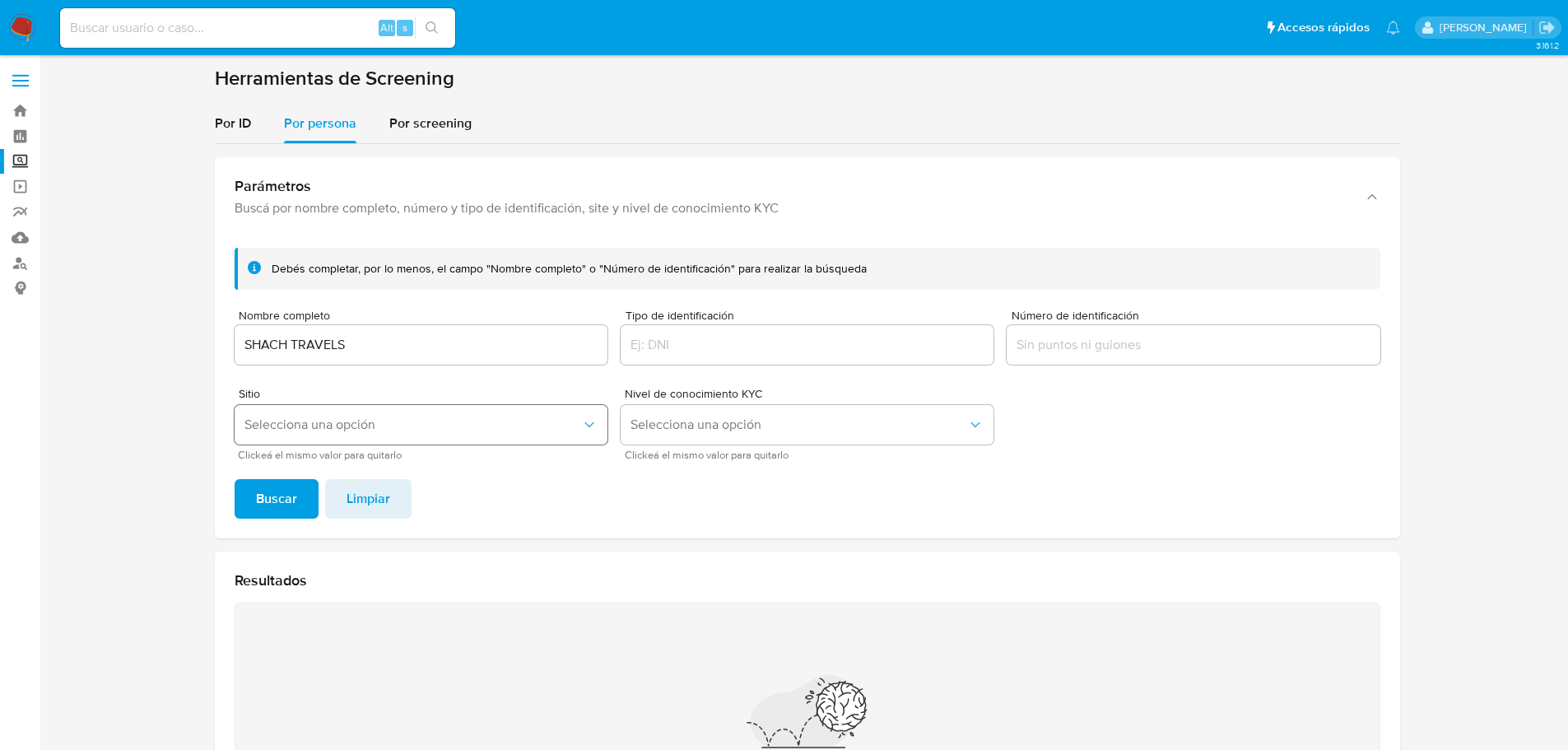
click at [345, 421] on span "Selecciona una opción" at bounding box center [413, 425] width 337 height 17
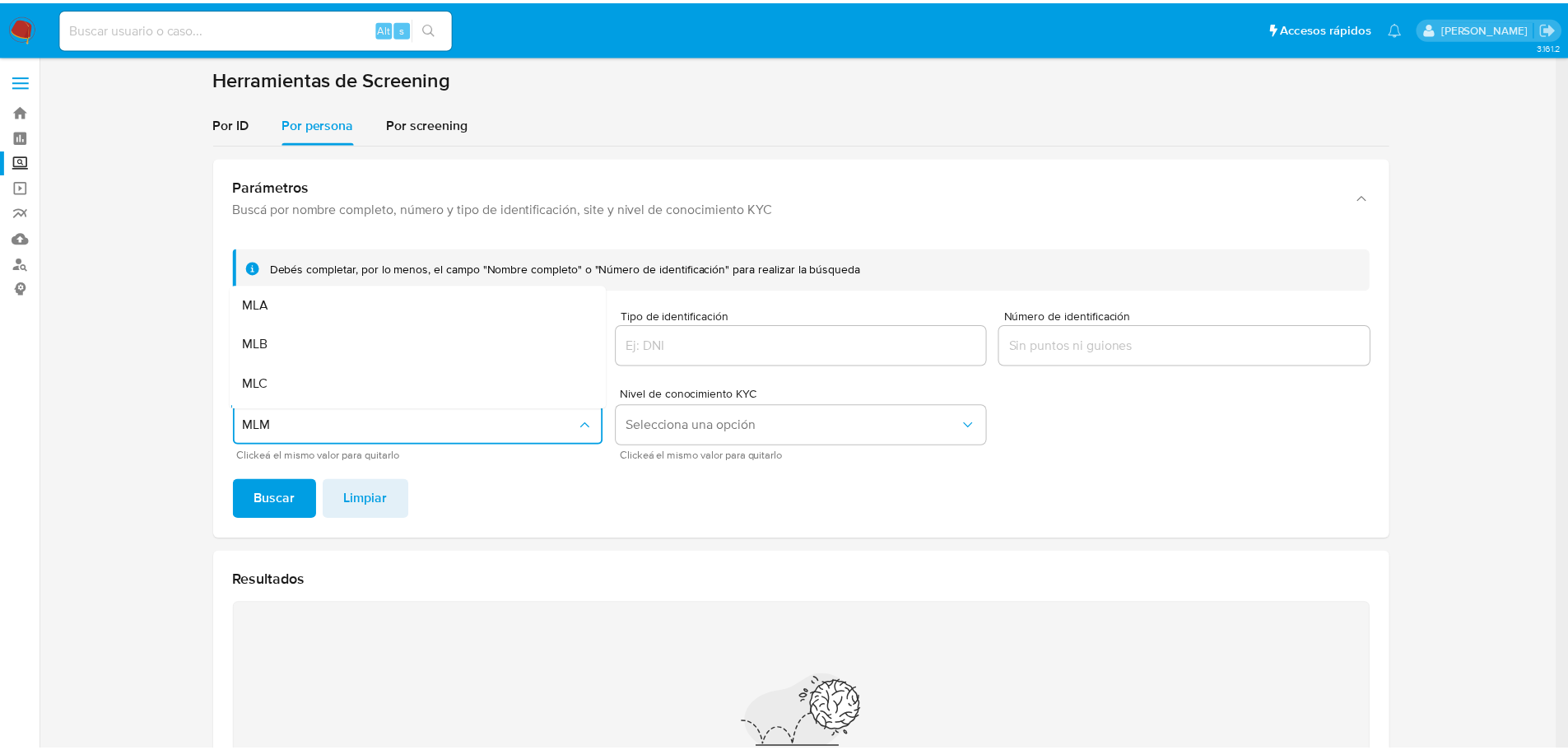
scroll to position [35, 0]
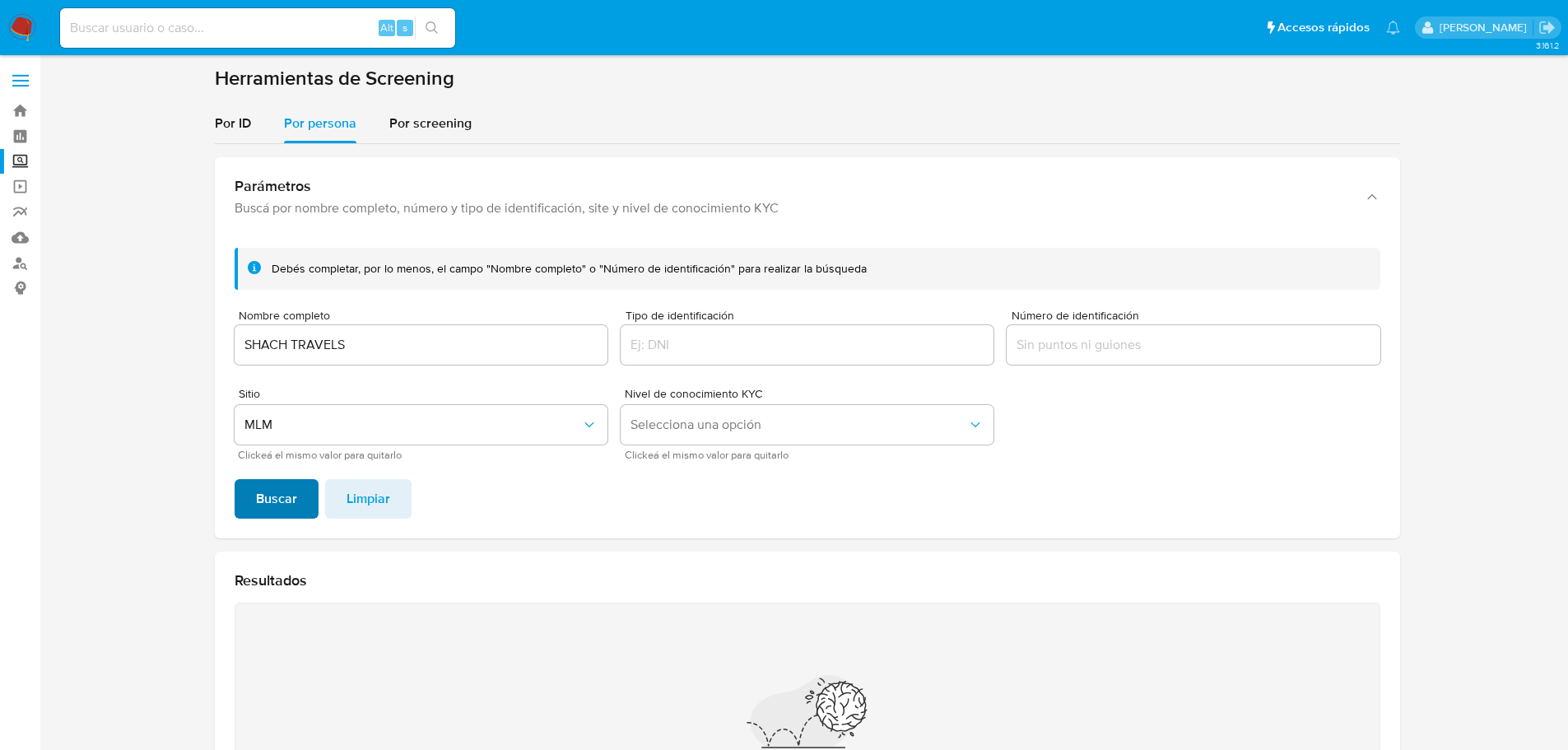
click at [272, 507] on span "Buscar" at bounding box center [276, 498] width 41 height 37
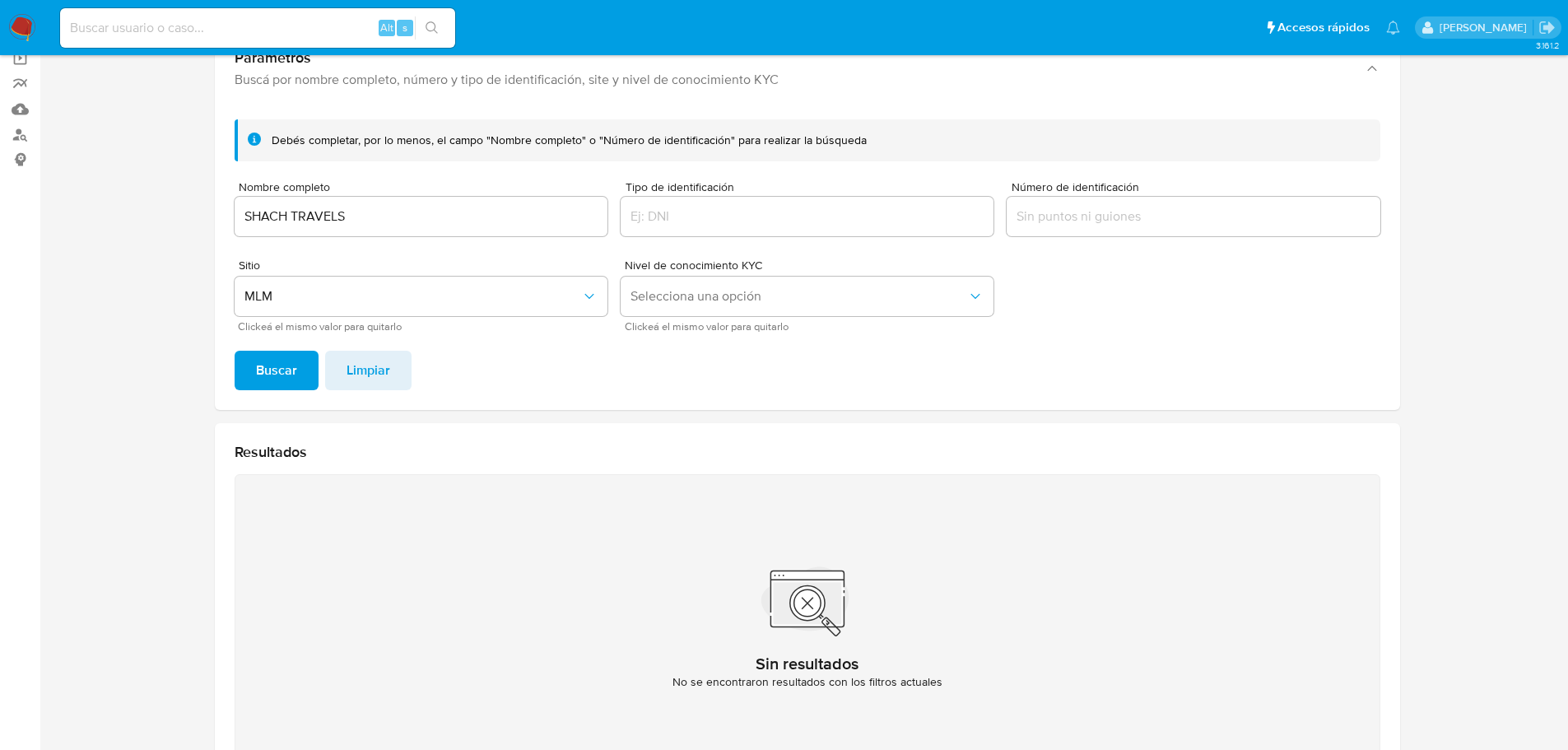
scroll to position [0, 0]
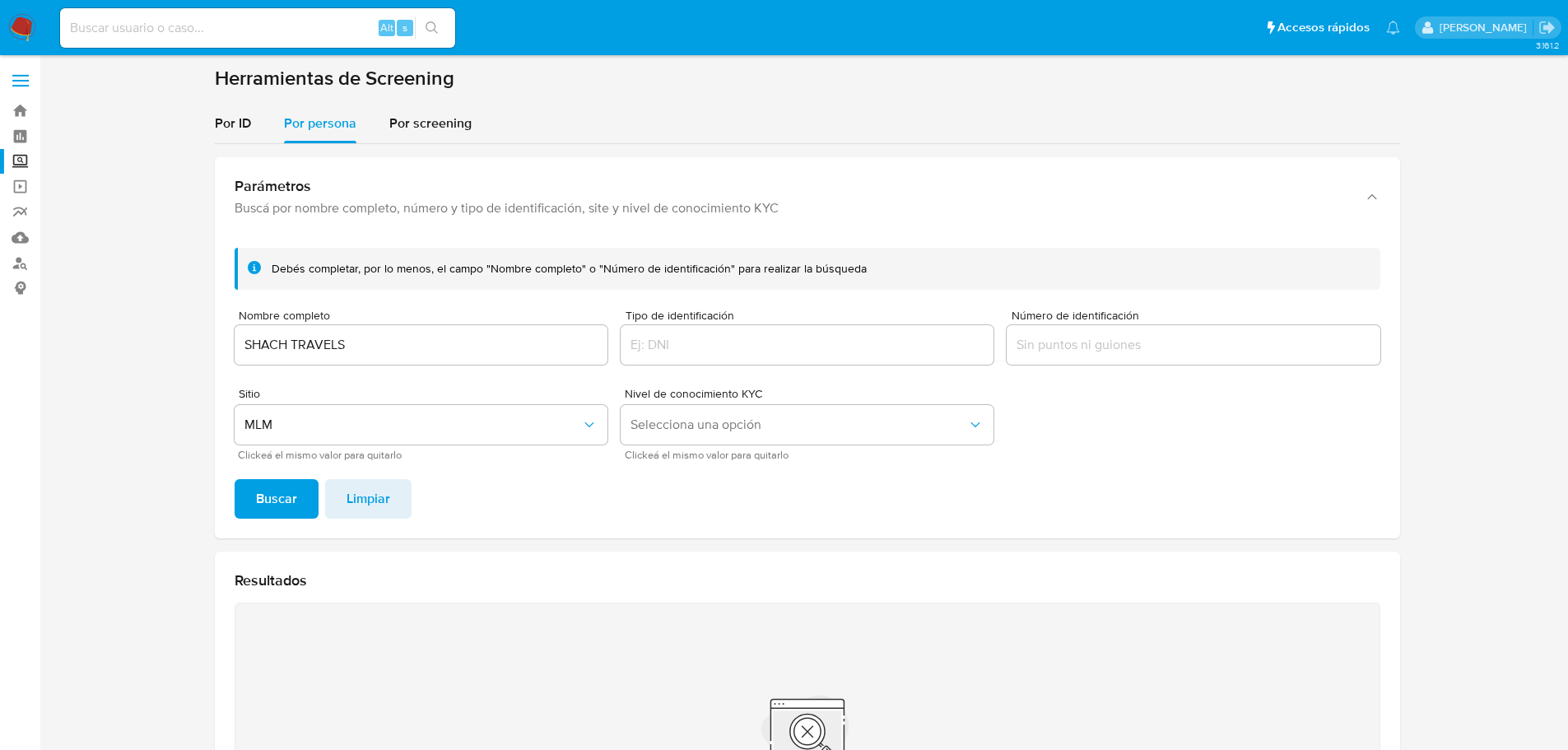
click at [19, 21] on img at bounding box center [22, 28] width 28 height 28
